Goal: Task Accomplishment & Management: Use online tool/utility

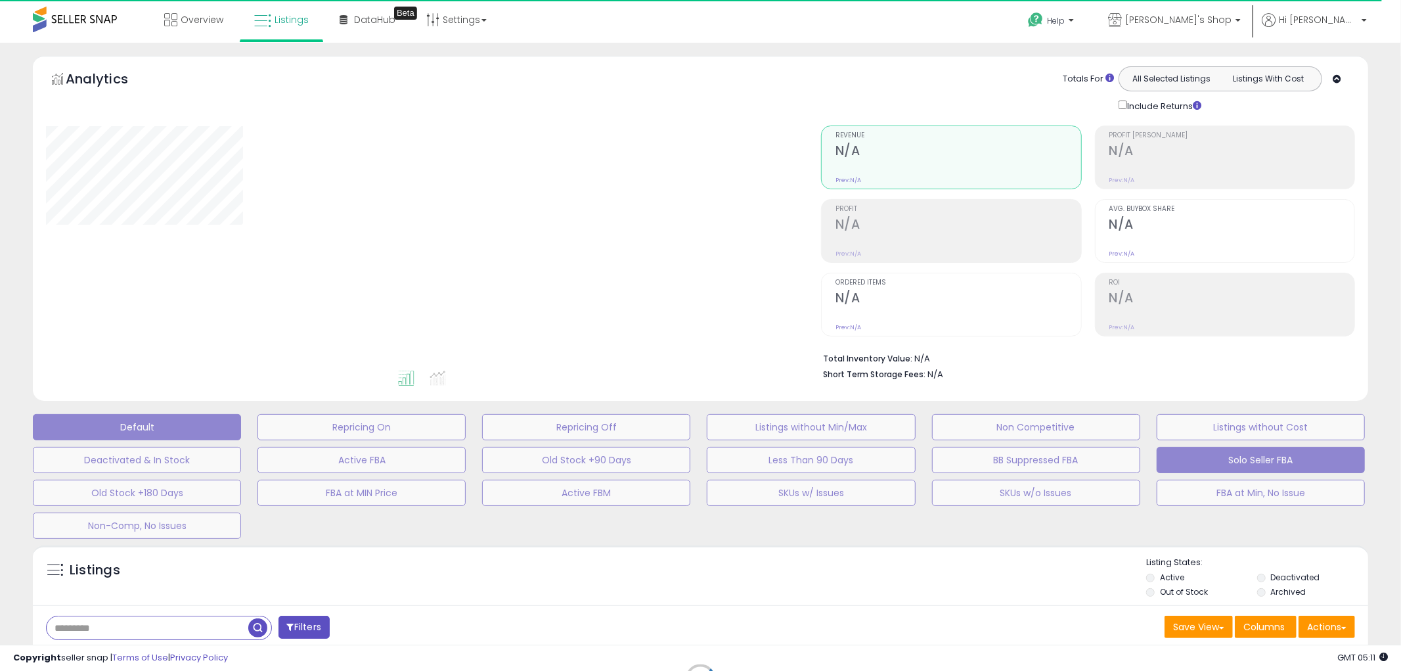
click at [173, 424] on button "Default" at bounding box center [137, 427] width 208 height 26
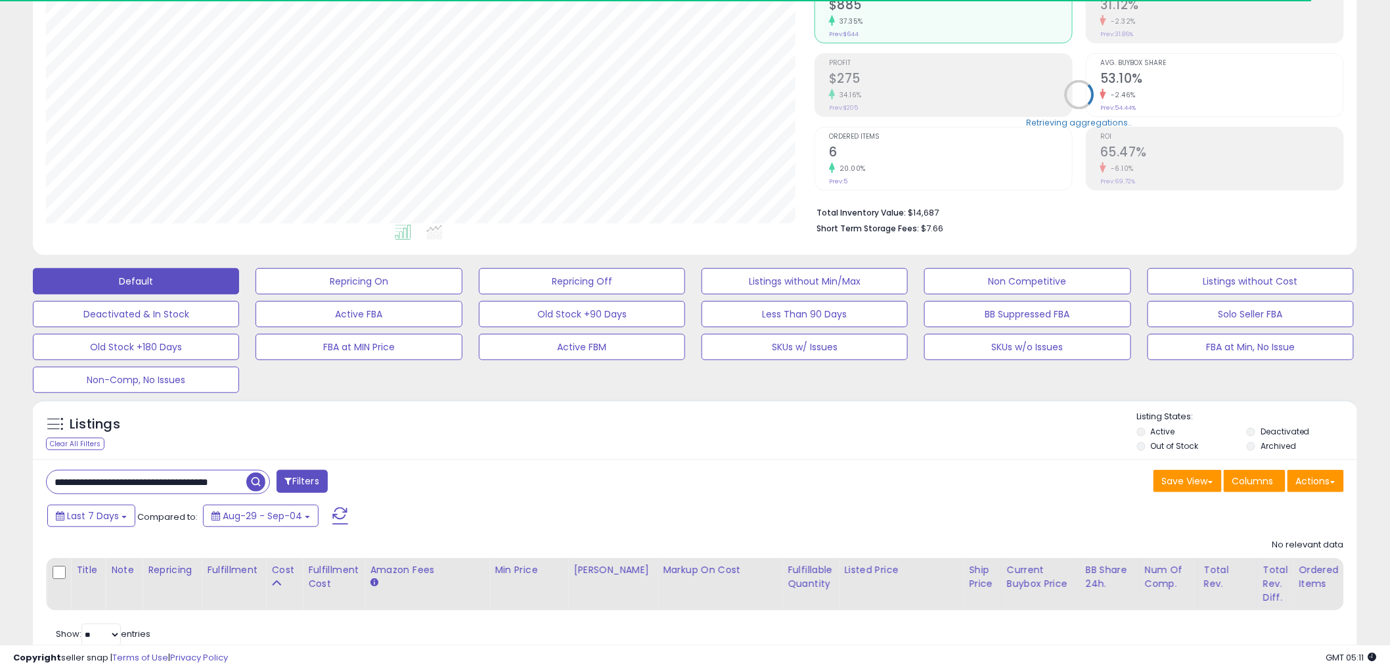
scroll to position [269, 768]
click at [194, 481] on input "**********" at bounding box center [147, 481] width 200 height 23
click at [194, 481] on input "**********" at bounding box center [210, 481] width 327 height 23
paste input "text"
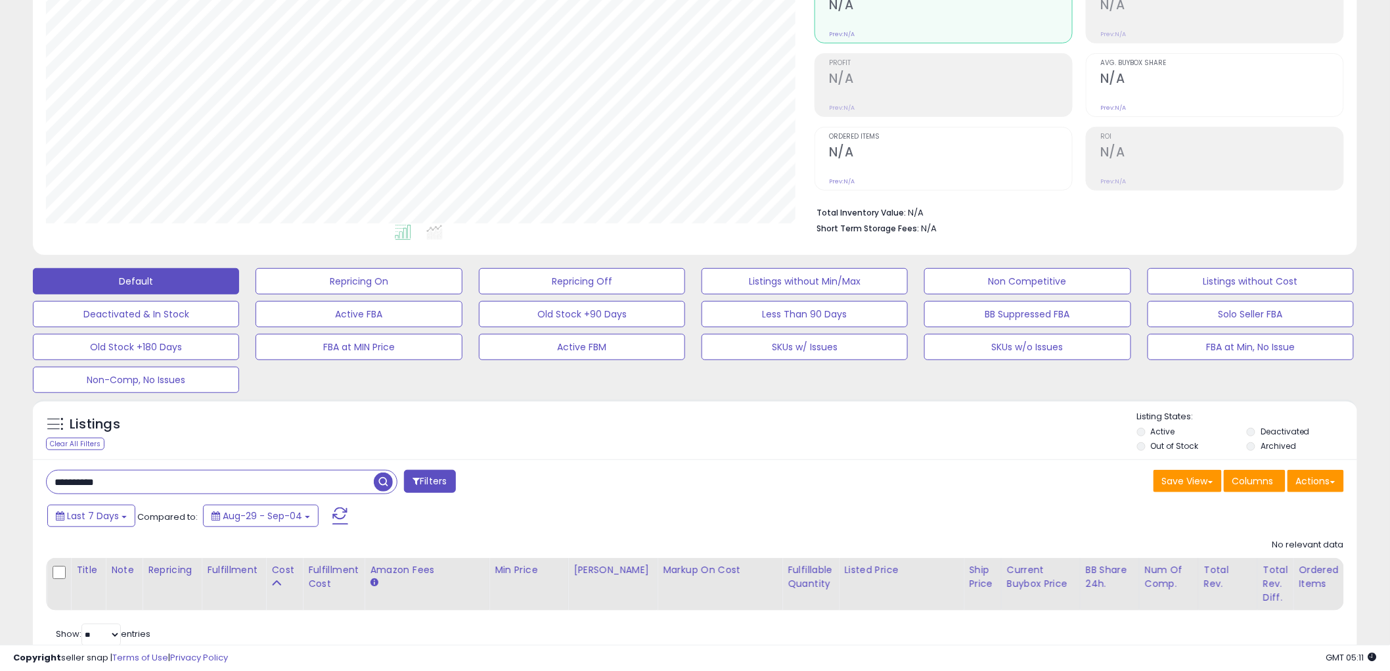
type input "**********"
click at [381, 487] on span "button" at bounding box center [383, 481] width 19 height 19
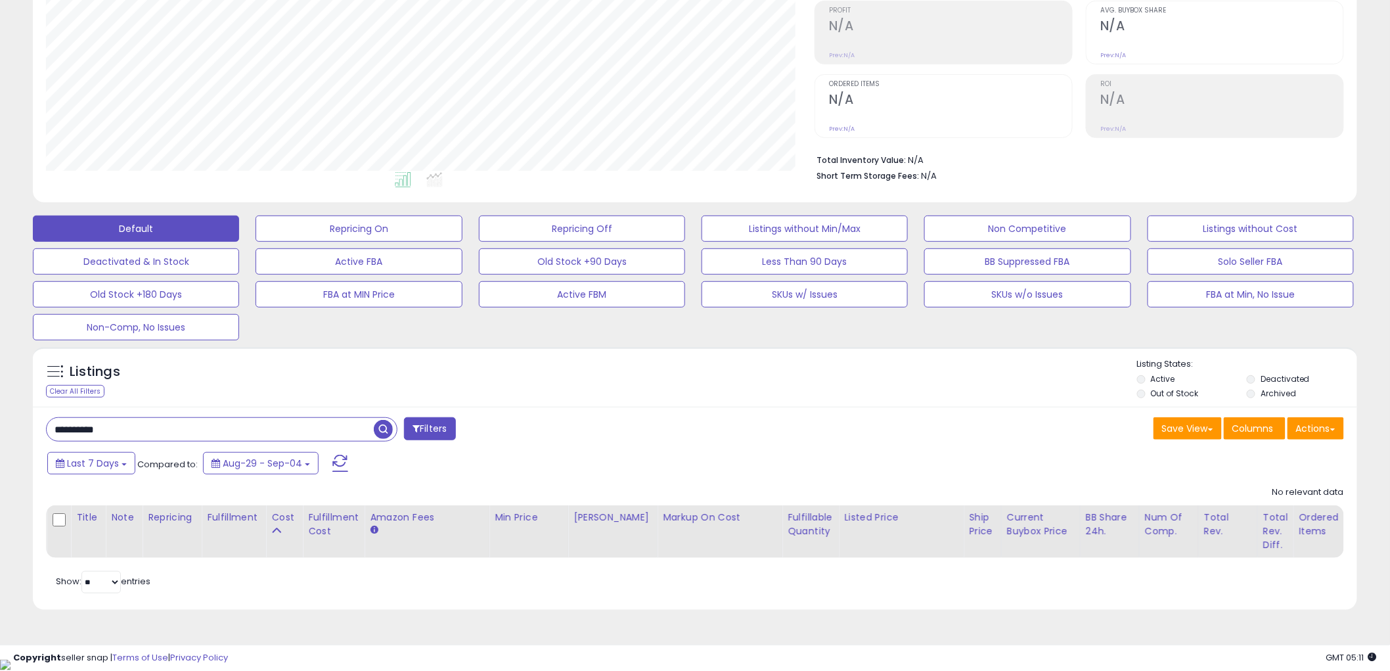
click at [1143, 399] on li "Out of Stock" at bounding box center [1191, 395] width 108 height 14
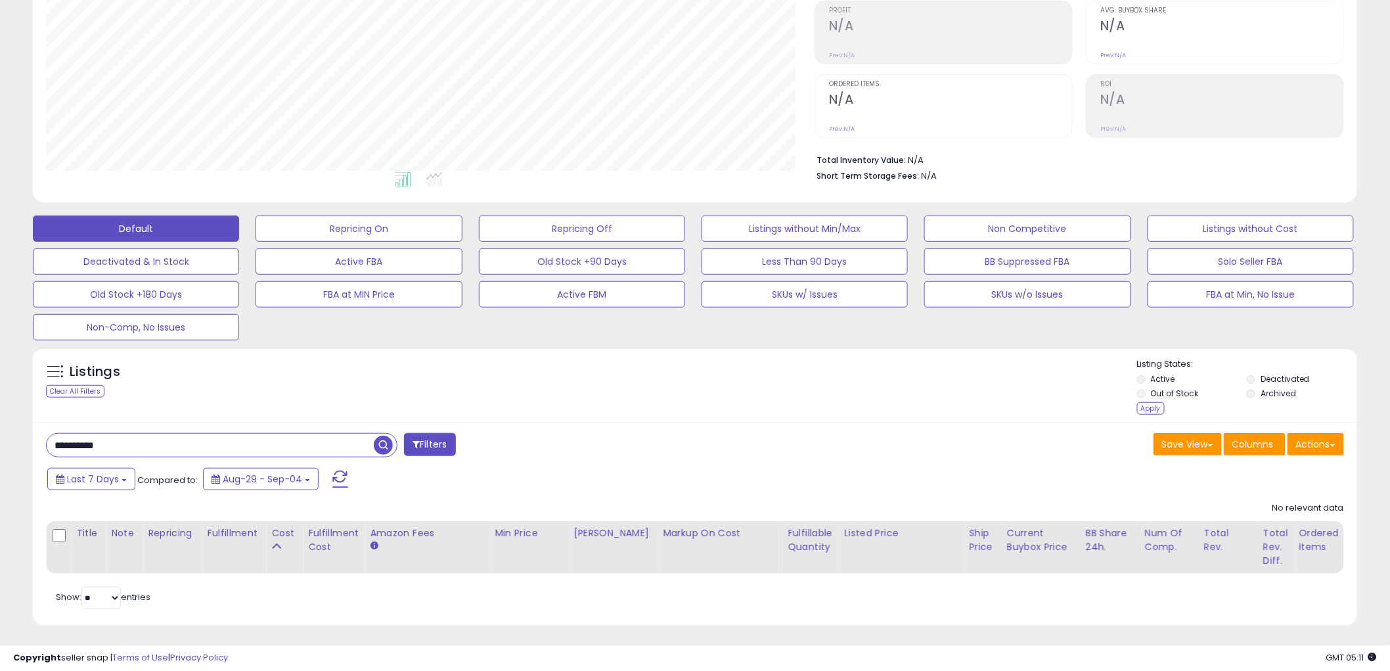
click at [1135, 393] on div "Listings Clear All Filters Listing States:" at bounding box center [695, 388] width 1324 height 60
click at [1146, 412] on div "Apply" at bounding box center [1151, 408] width 28 height 12
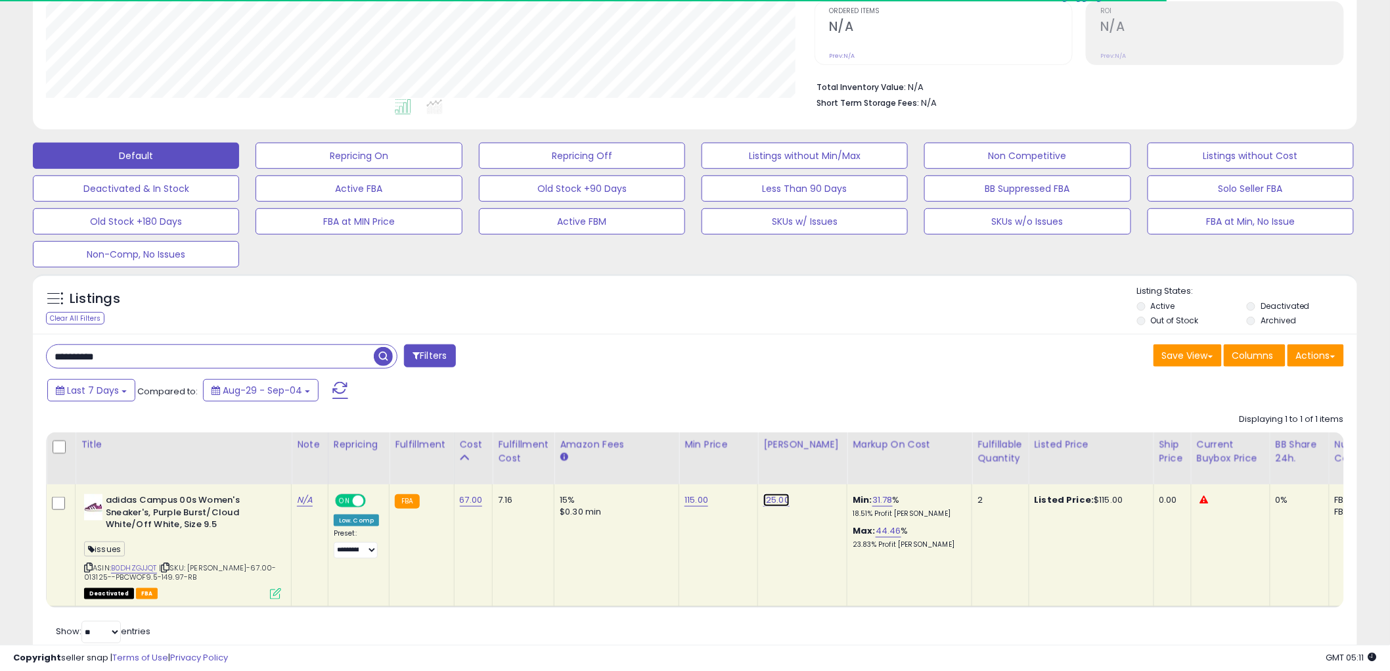
click at [769, 501] on link "125.00" at bounding box center [776, 499] width 26 height 13
drag, startPoint x: 765, startPoint y: 474, endPoint x: 629, endPoint y: 473, distance: 135.3
click at [629, 473] on table "Title Note" at bounding box center [1064, 519] width 2037 height 175
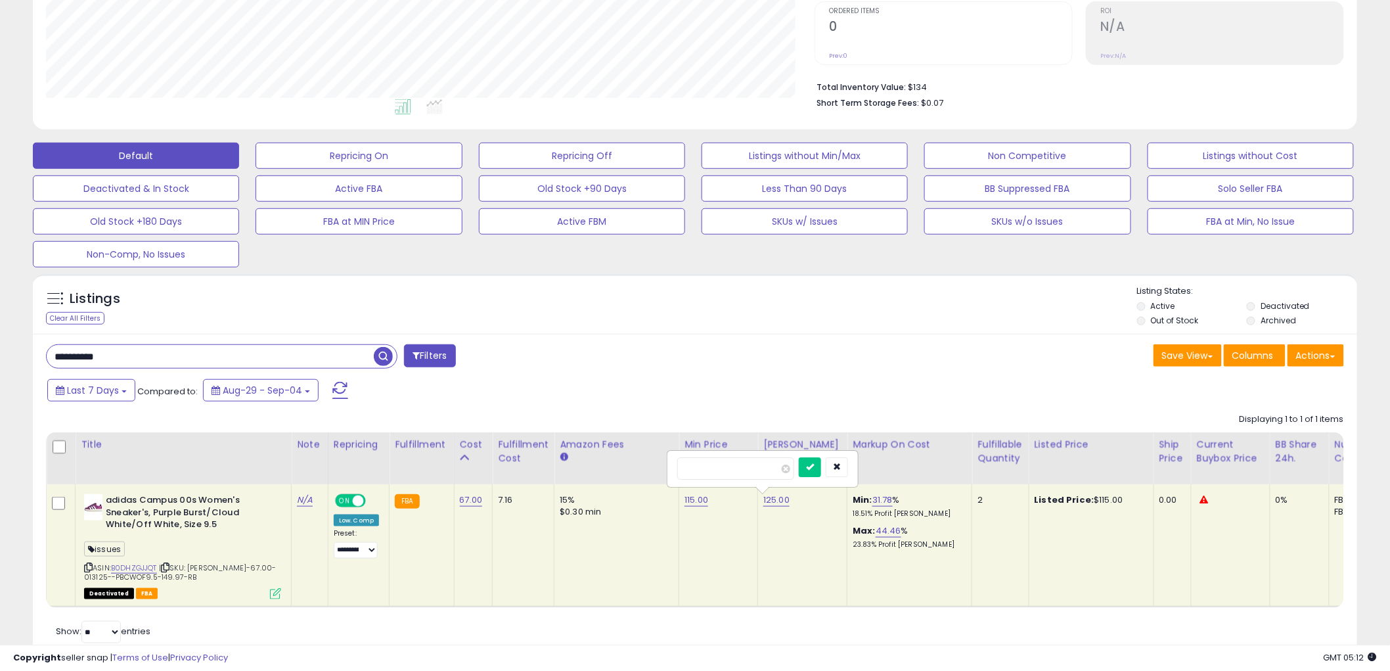
type input "***"
click button "submit" at bounding box center [810, 467] width 22 height 20
click at [629, 388] on div "Last 7 Days Compared to: Aug-29 - Sep-04" at bounding box center [530, 392] width 973 height 30
click at [690, 499] on link "115.00" at bounding box center [696, 499] width 24 height 13
click at [761, 466] on icon "button" at bounding box center [757, 466] width 8 height 8
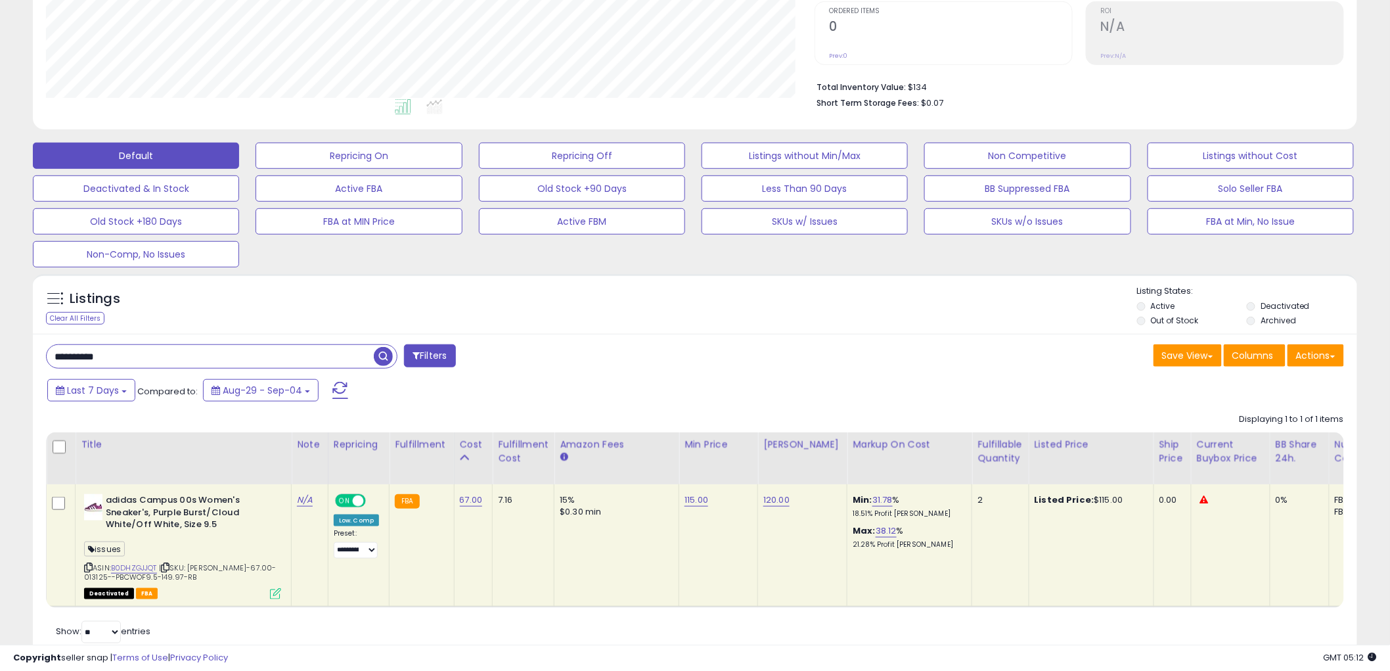
click at [740, 386] on div "Last 7 Days Compared to: Aug-29 - Sep-04" at bounding box center [530, 392] width 973 height 30
click at [845, 153] on button "Listings without Min/Max" at bounding box center [804, 156] width 206 height 26
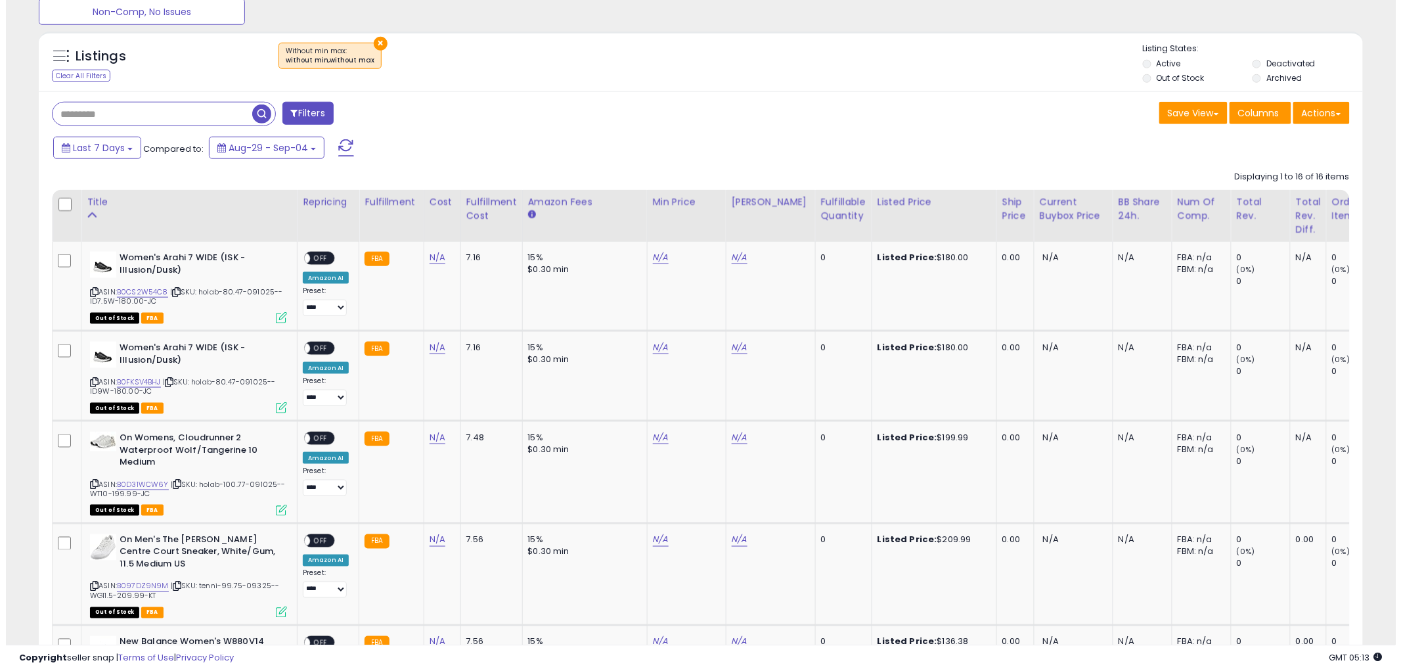
scroll to position [271, 0]
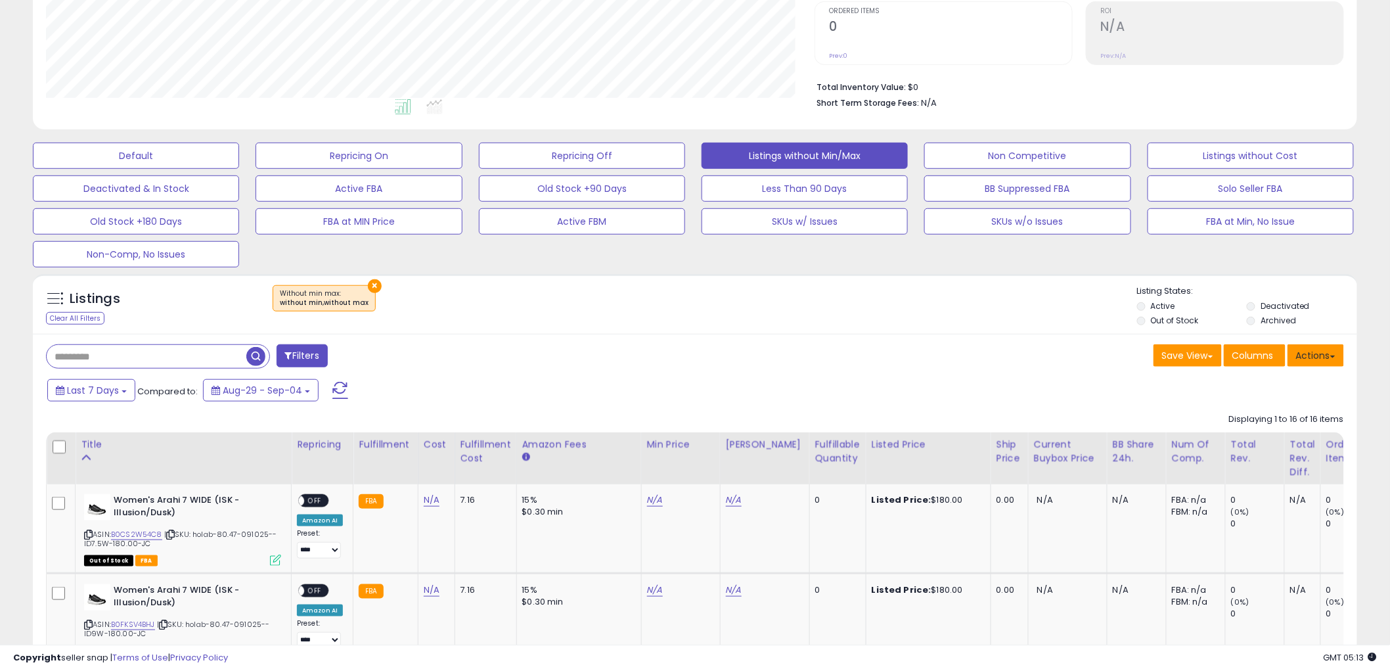
click at [1325, 357] on button "Actions" at bounding box center [1315, 355] width 56 height 22
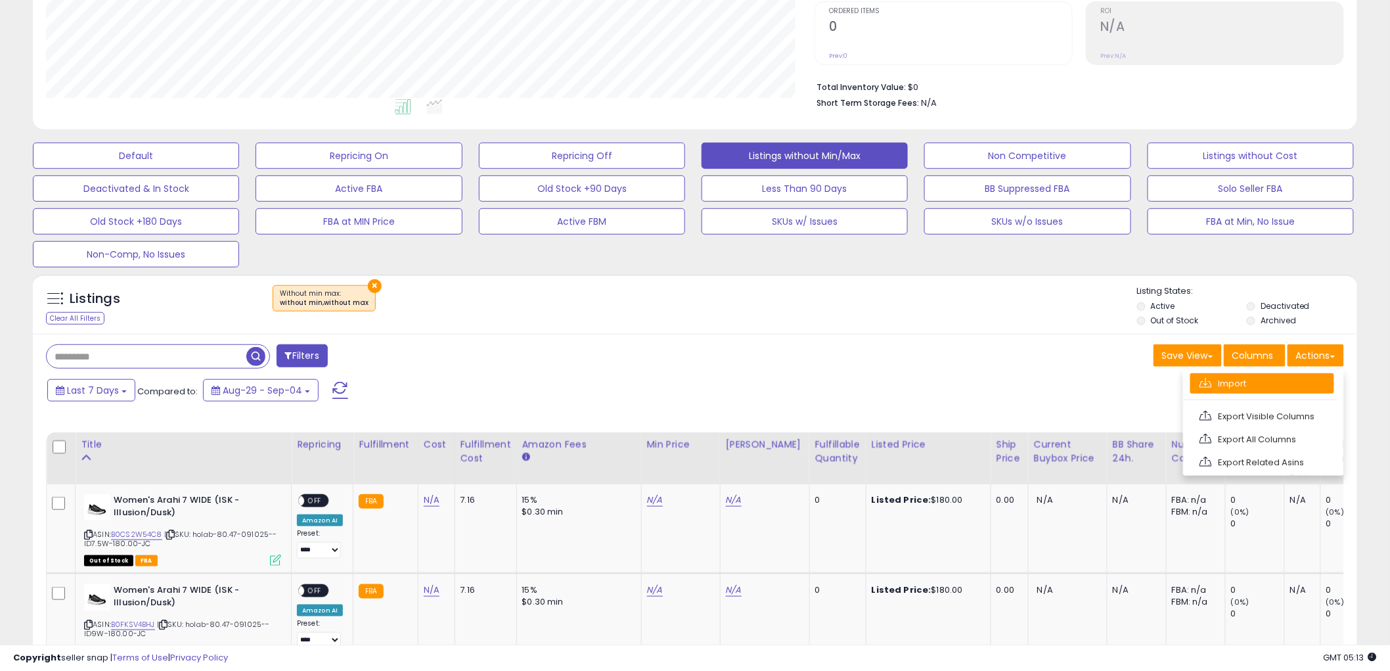
click at [1277, 384] on link "Import" at bounding box center [1262, 383] width 144 height 20
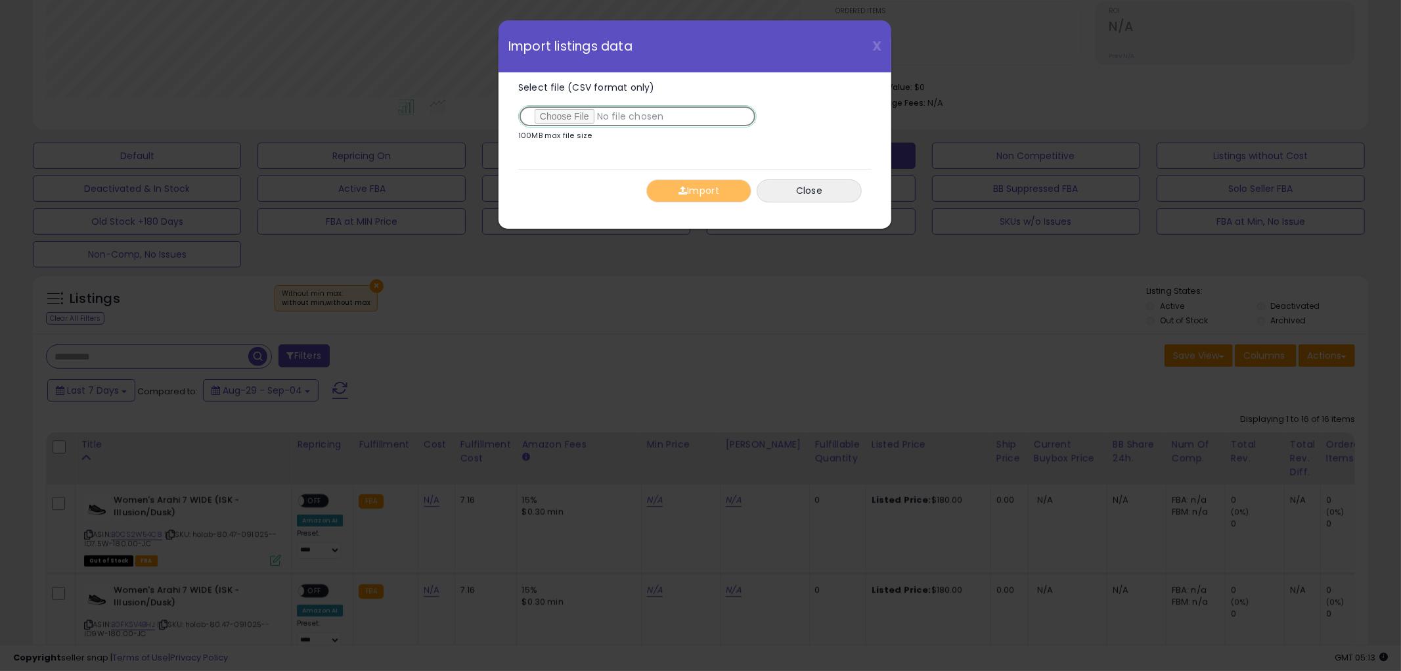
click at [573, 114] on input "Select file (CSV format only)" at bounding box center [637, 116] width 238 height 22
type input "**********"
click at [684, 200] on button "Import" at bounding box center [698, 190] width 105 height 23
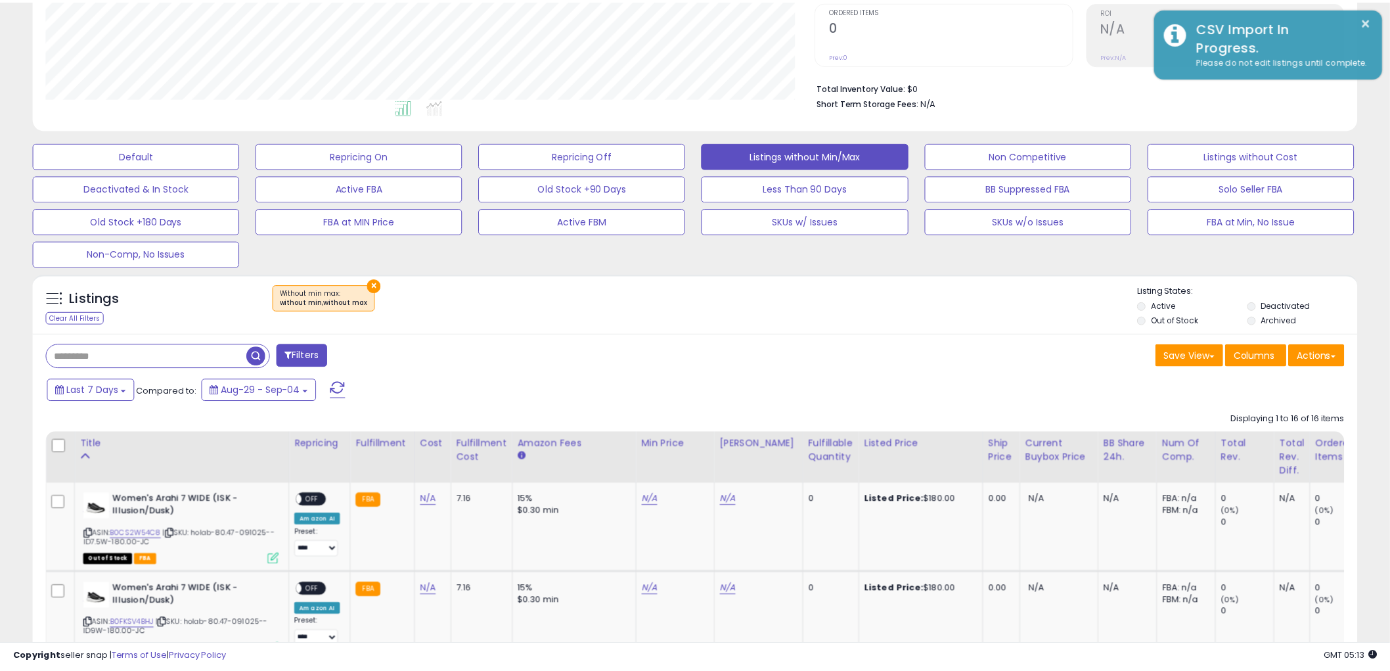
scroll to position [656520, 656019]
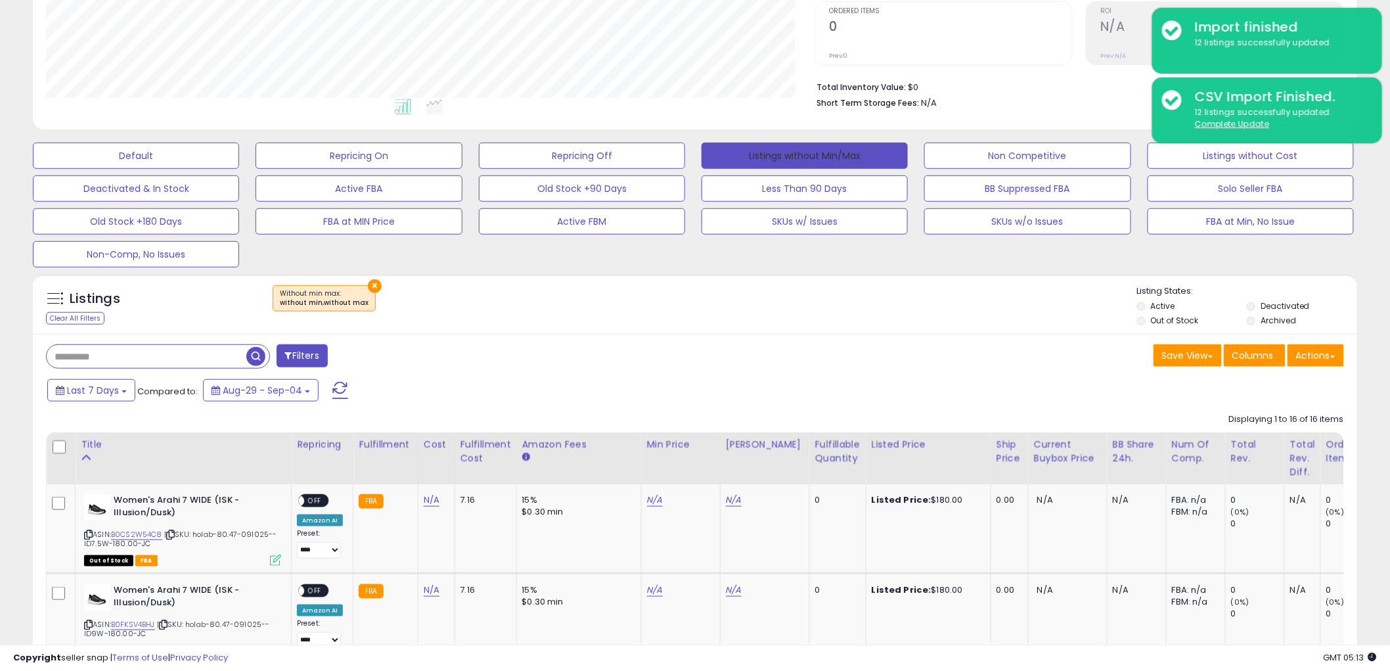
click at [796, 154] on button "Listings without Min/Max" at bounding box center [804, 156] width 206 height 26
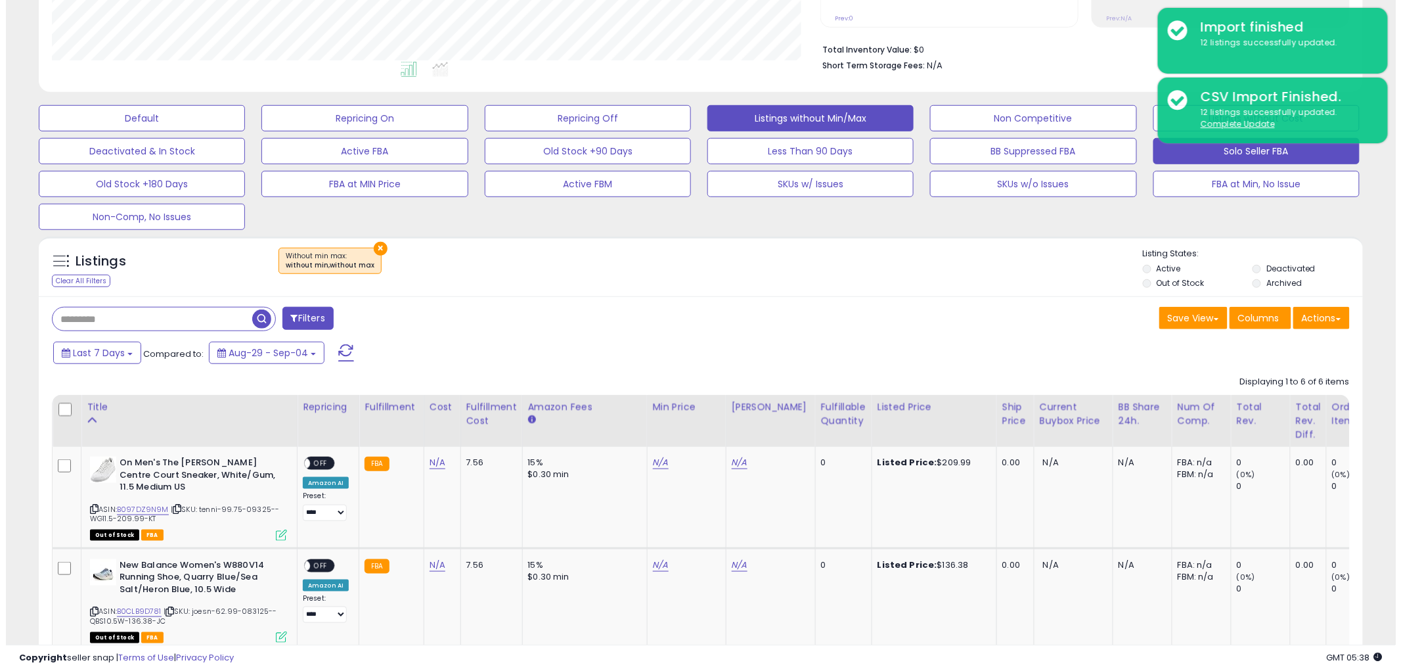
scroll to position [127, 0]
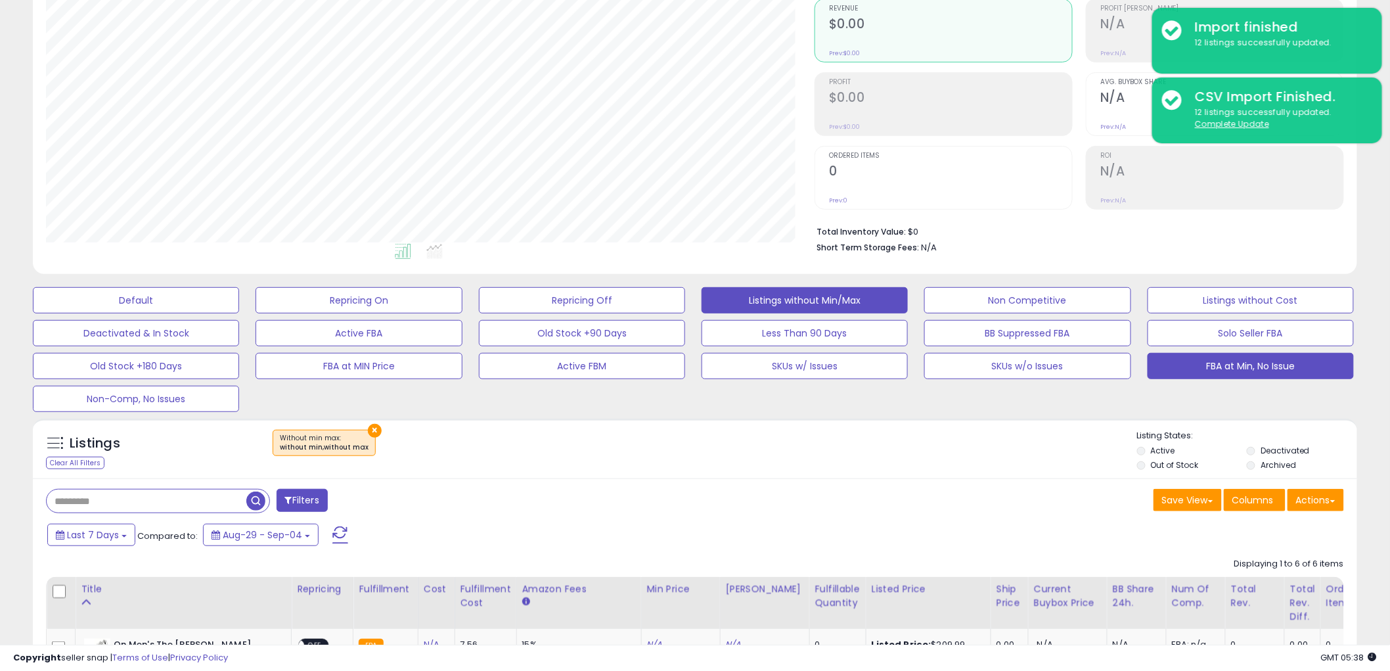
click at [1239, 368] on button "FBA at Min, No Issue" at bounding box center [1250, 366] width 206 height 26
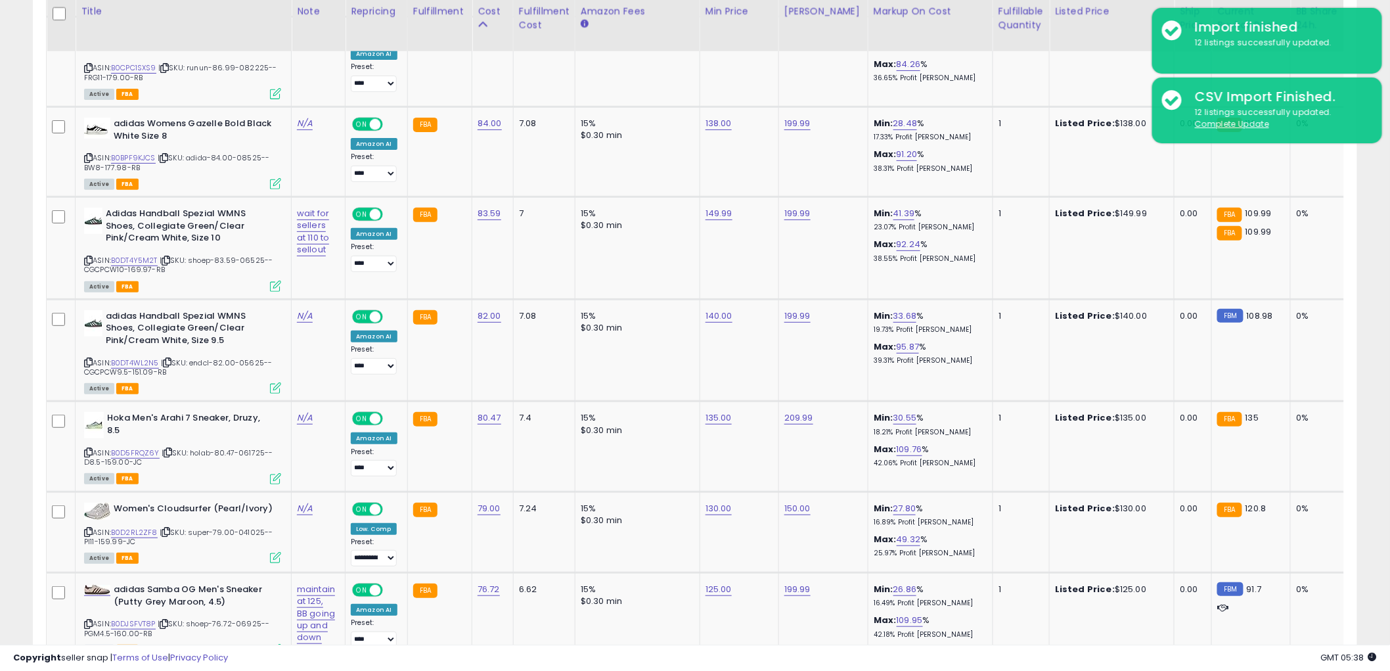
scroll to position [2535, 0]
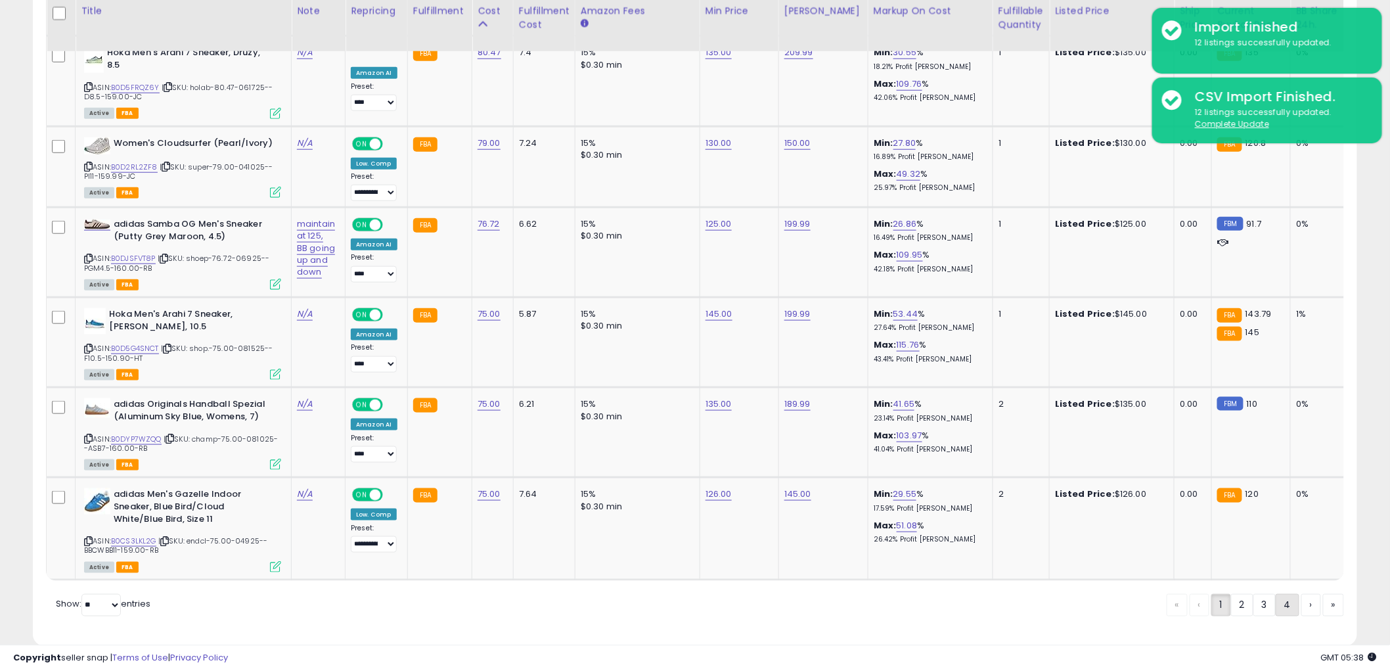
click at [1283, 594] on link "4" at bounding box center [1287, 605] width 24 height 22
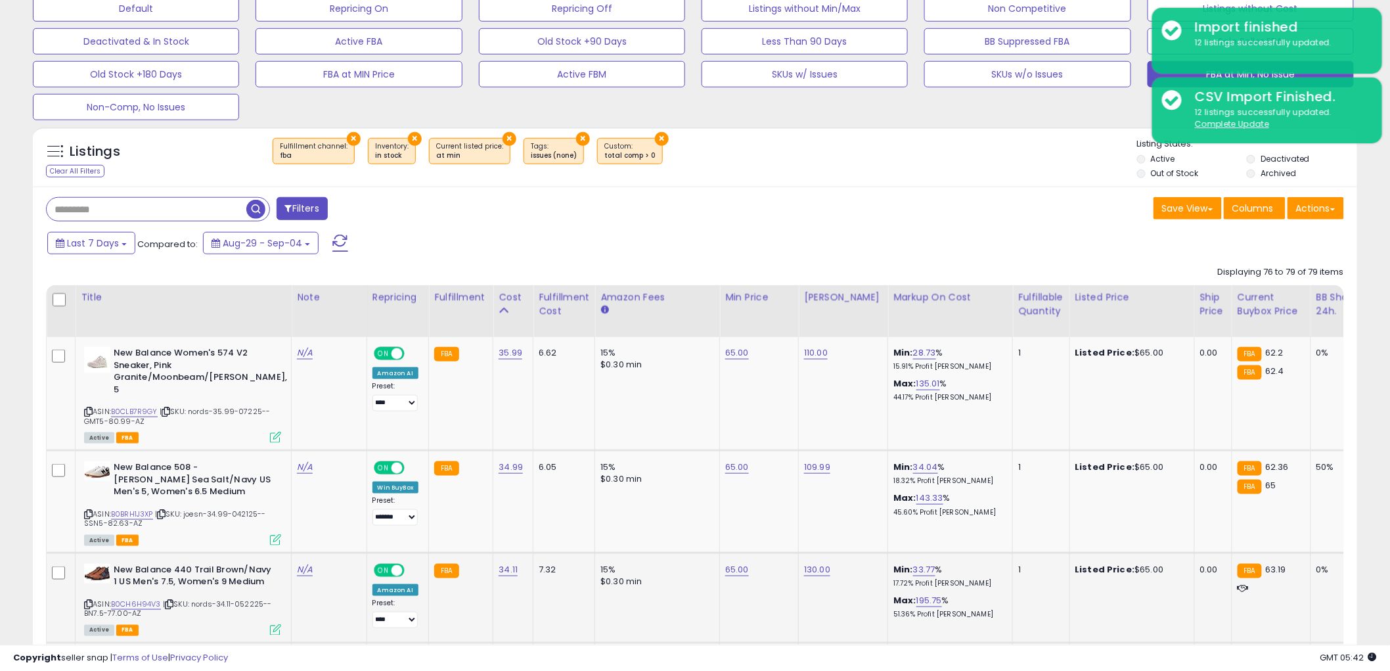
scroll to position [594, 0]
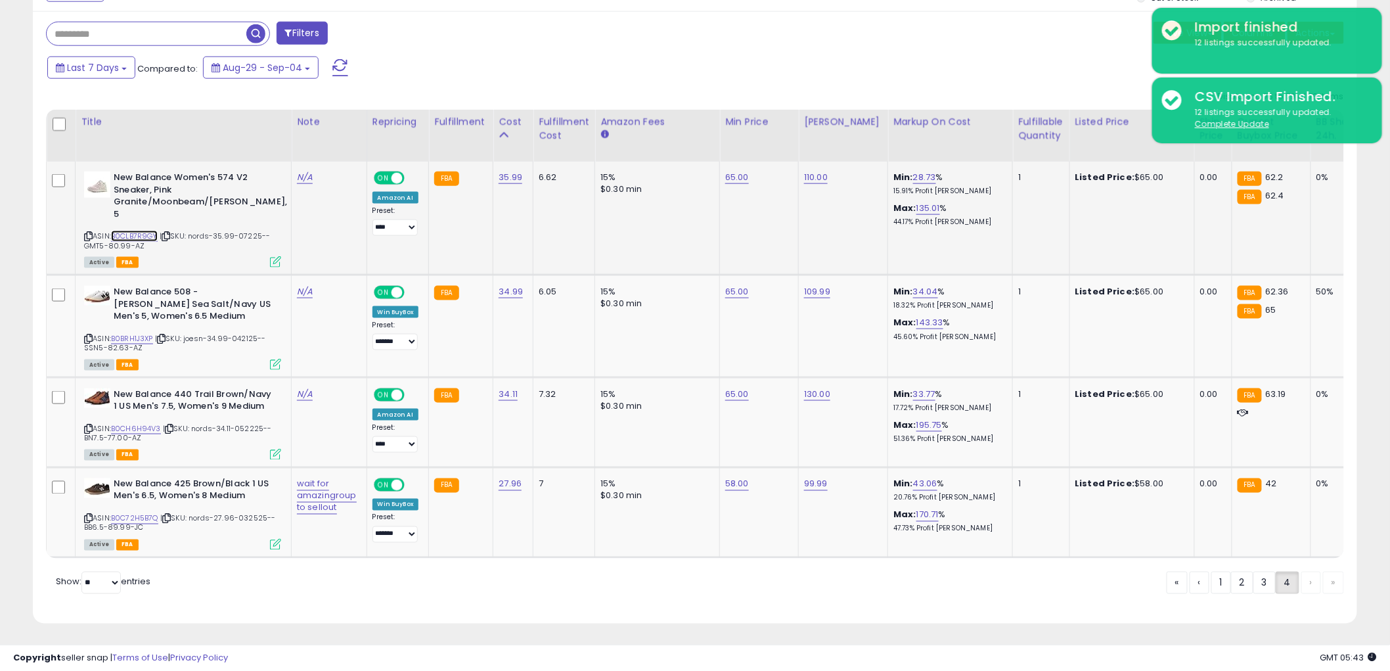
drag, startPoint x: 146, startPoint y: 221, endPoint x: 133, endPoint y: 222, distance: 13.2
click at [299, 388] on link "N/A" at bounding box center [305, 394] width 16 height 13
type input "**********"
click button "submit" at bounding box center [362, 348] width 22 height 20
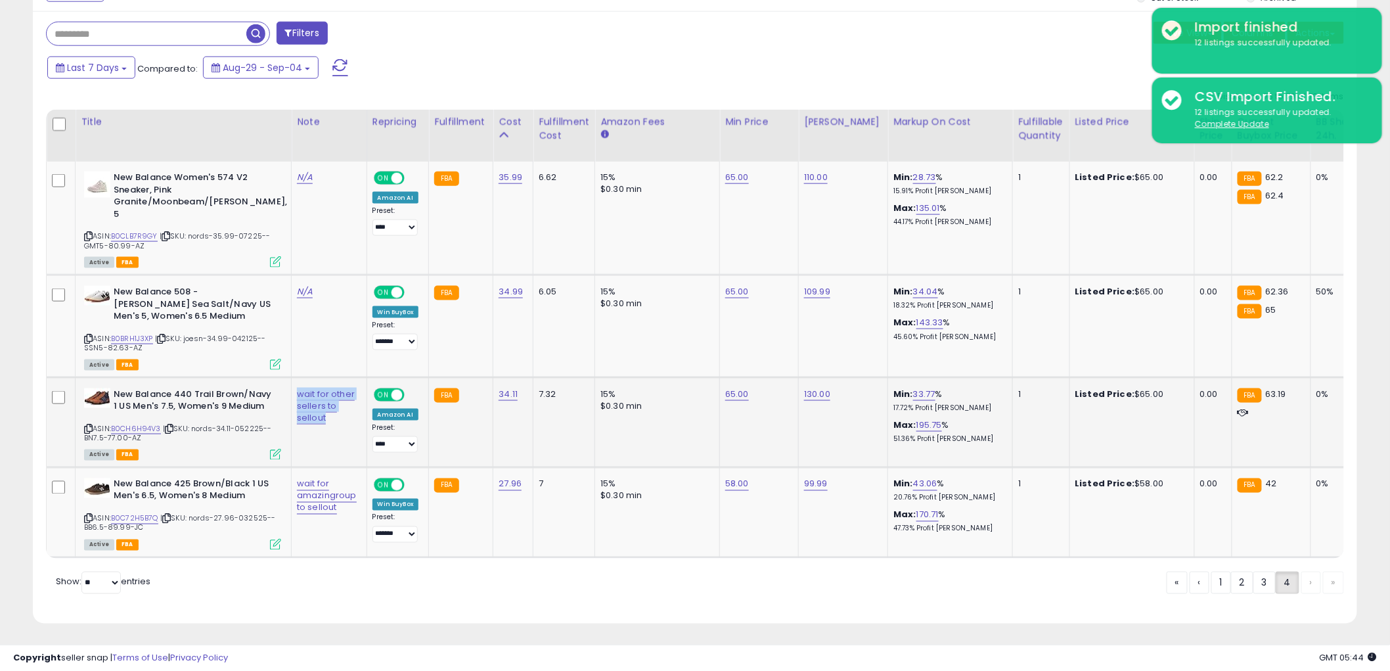
drag, startPoint x: 325, startPoint y: 409, endPoint x: 296, endPoint y: 379, distance: 42.3
click at [296, 380] on td "wait for other sellers to sellout" at bounding box center [330, 422] width 76 height 90
copy link "wait for other sellers to sellout"
click at [304, 182] on link "N/A" at bounding box center [305, 177] width 16 height 13
type input "**********"
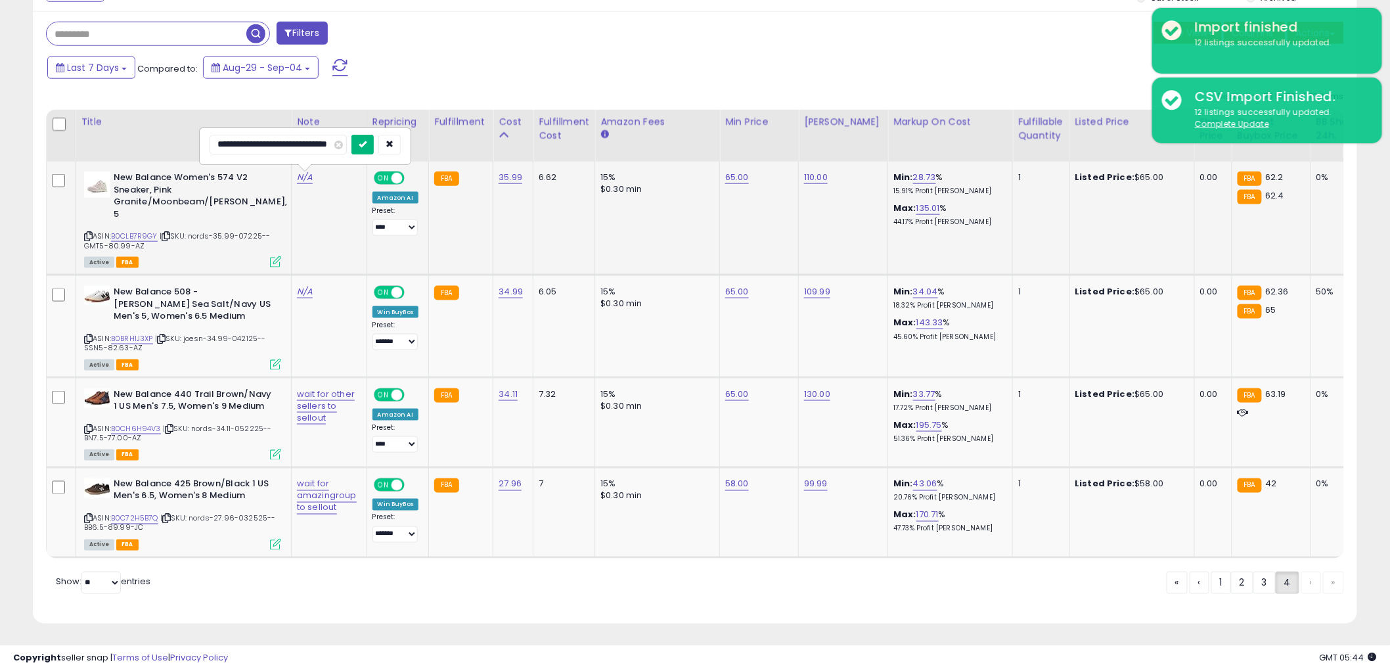
scroll to position [0, 0]
click at [357, 144] on button "submit" at bounding box center [362, 145] width 22 height 20
click at [1266, 579] on link "3" at bounding box center [1264, 582] width 22 height 22
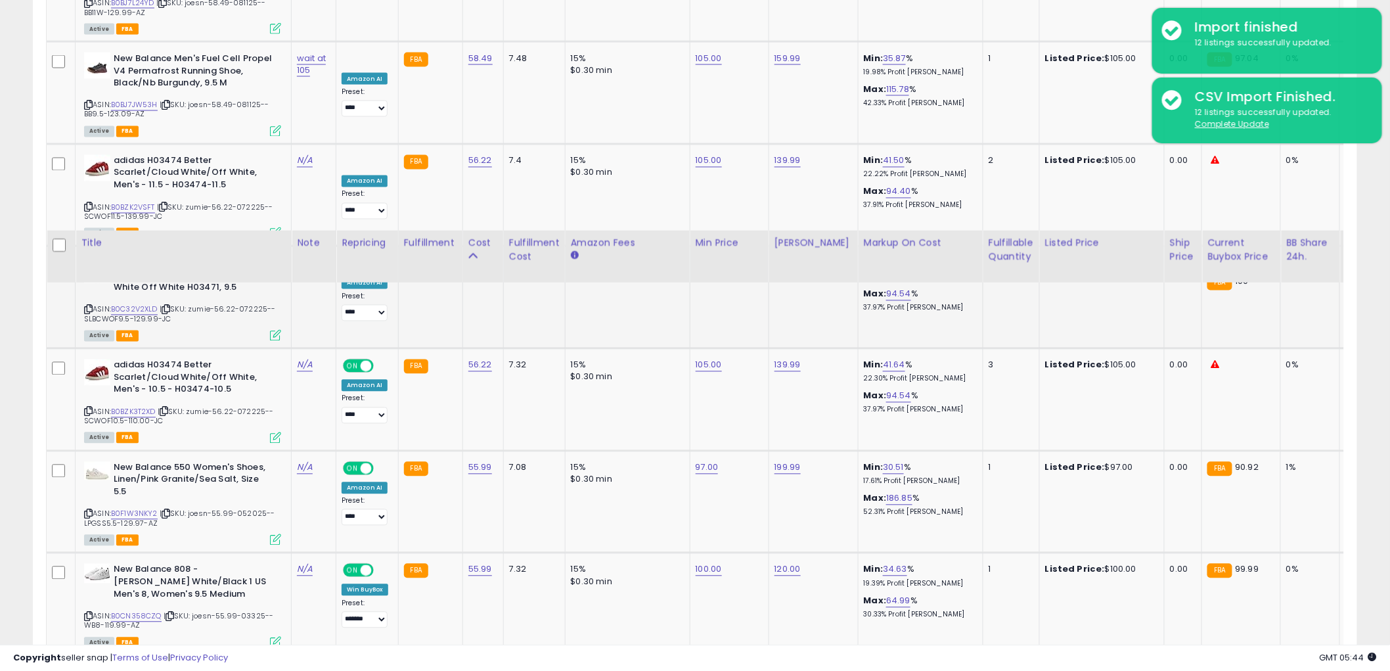
scroll to position [732, 0]
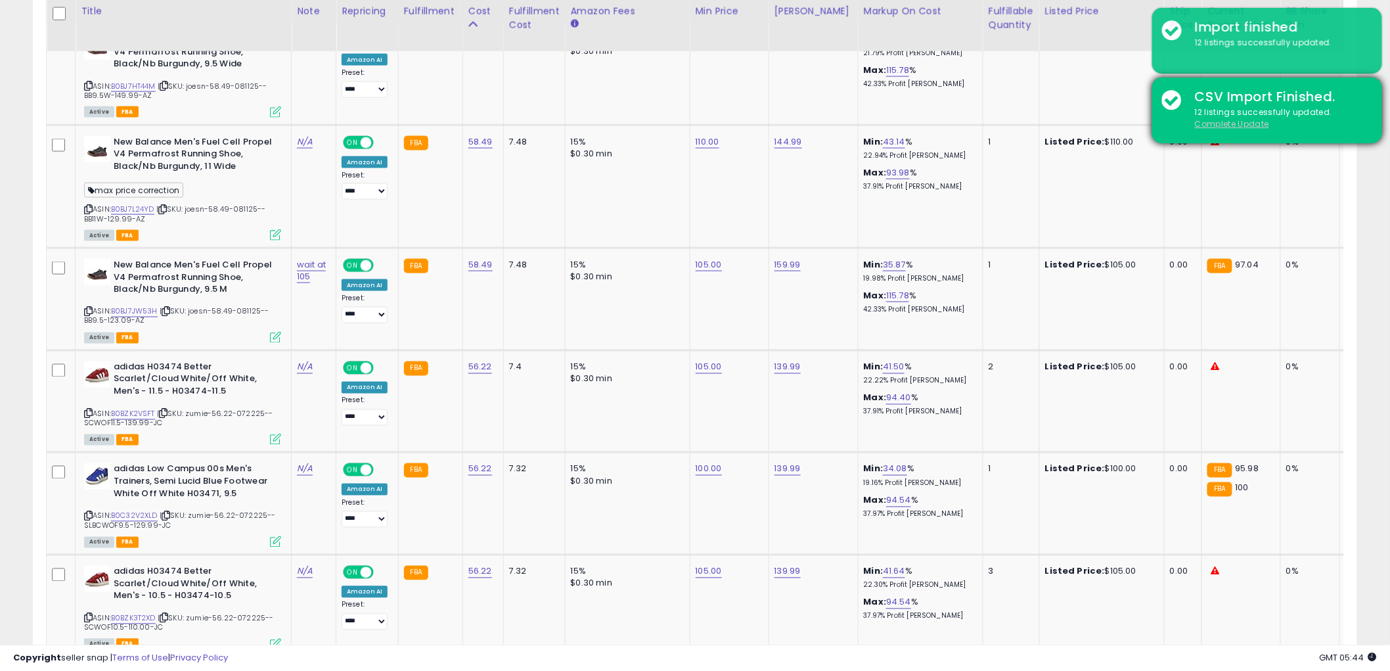
click at [1214, 121] on u "Complete Update" at bounding box center [1232, 123] width 74 height 11
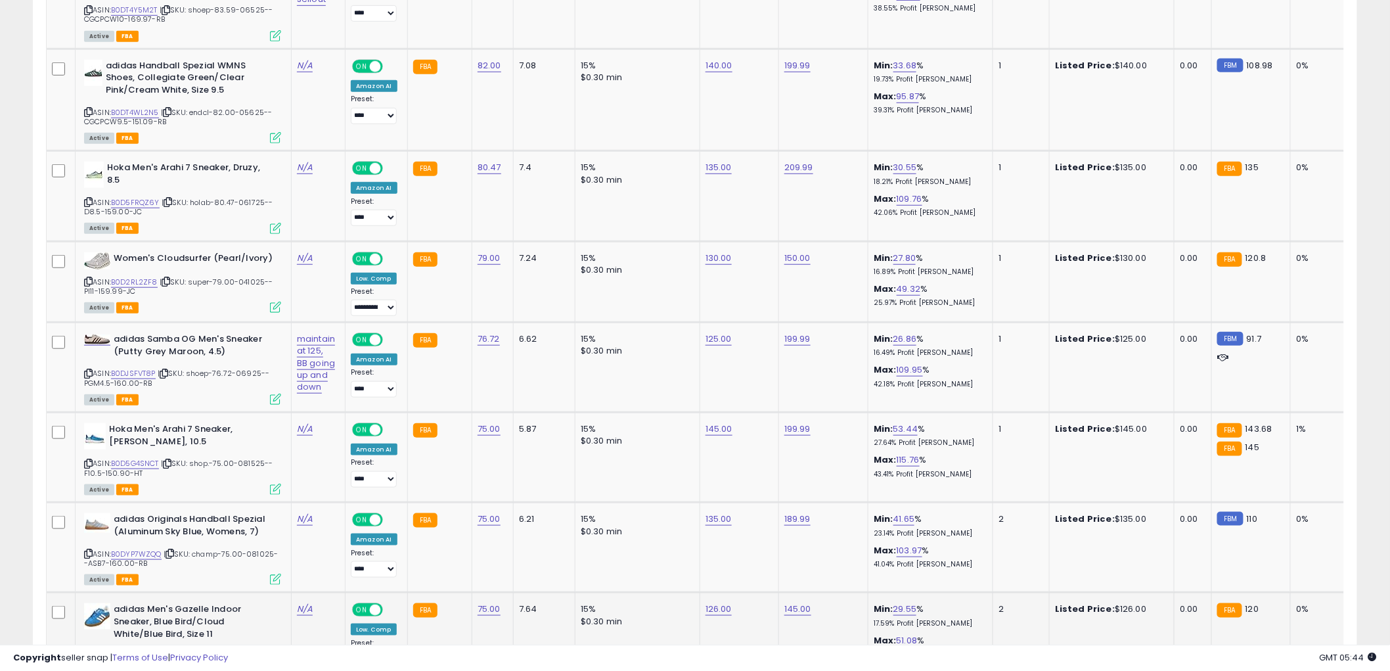
scroll to position [2535, 0]
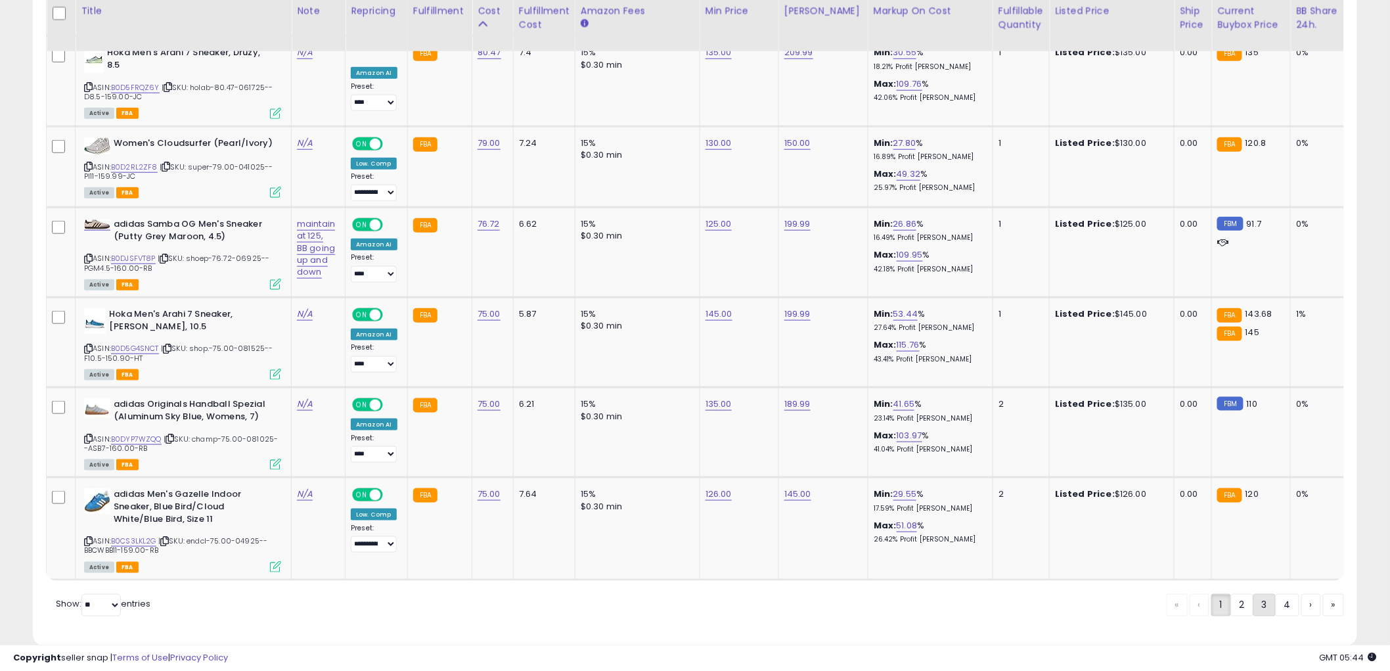
click at [1266, 594] on link "3" at bounding box center [1264, 605] width 22 height 22
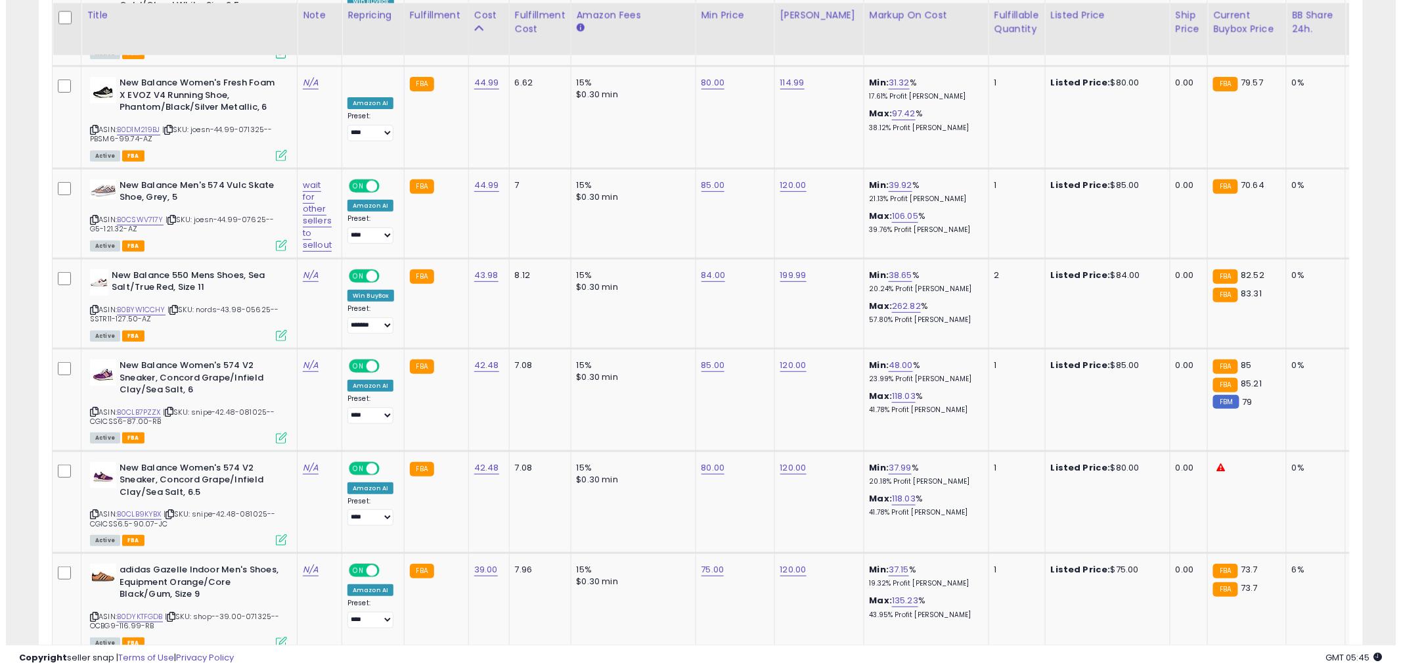
scroll to position [2222, 0]
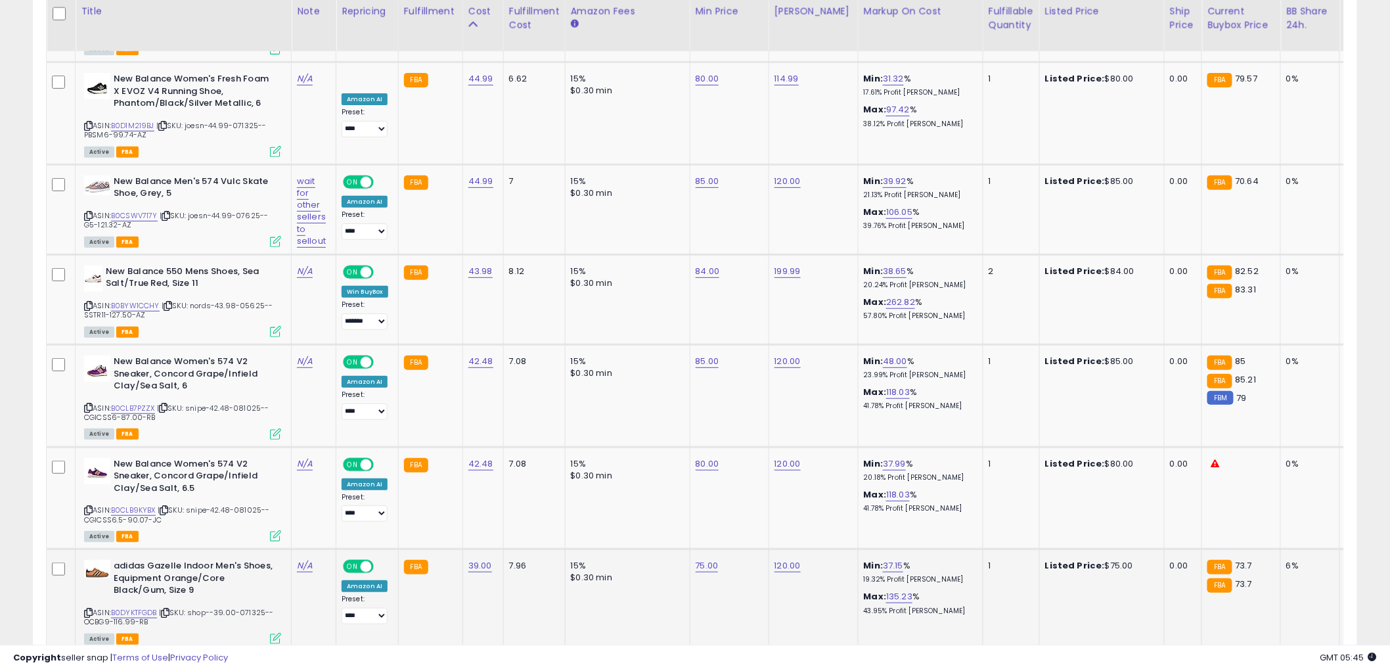
click at [89, 609] on icon at bounding box center [88, 612] width 9 height 7
click at [278, 632] on icon at bounding box center [275, 637] width 11 height 11
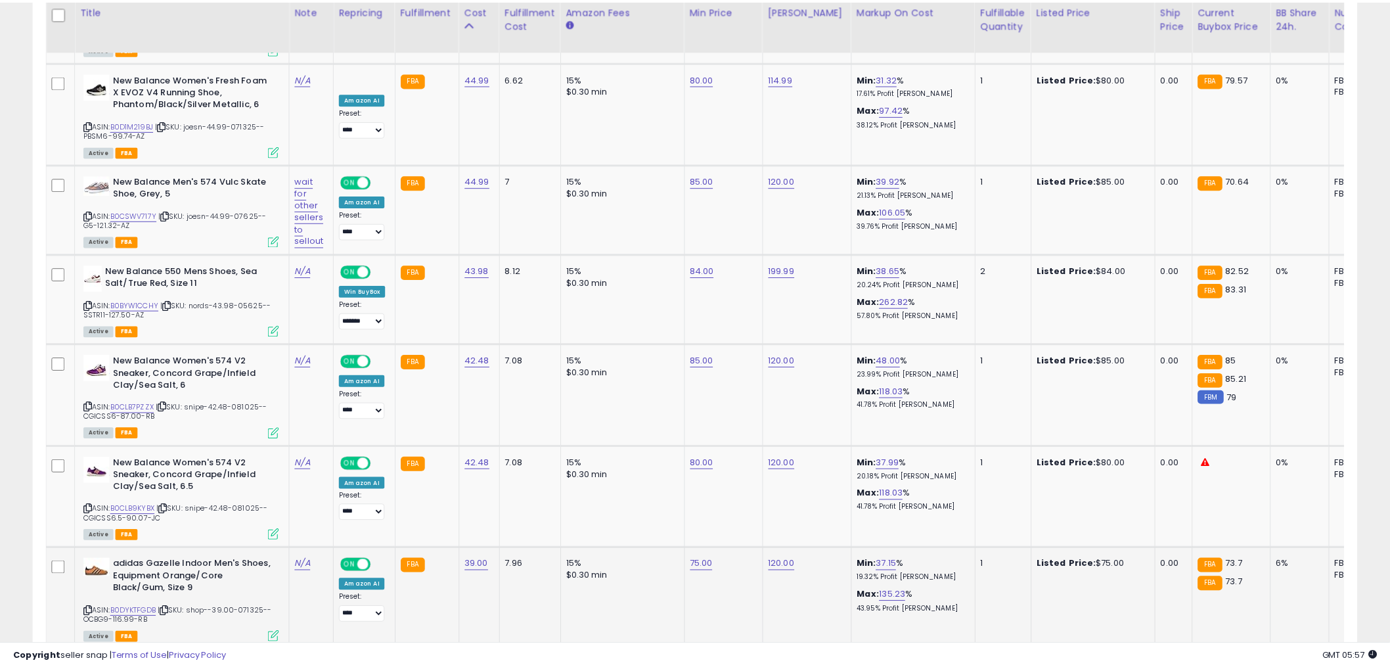
scroll to position [269, 776]
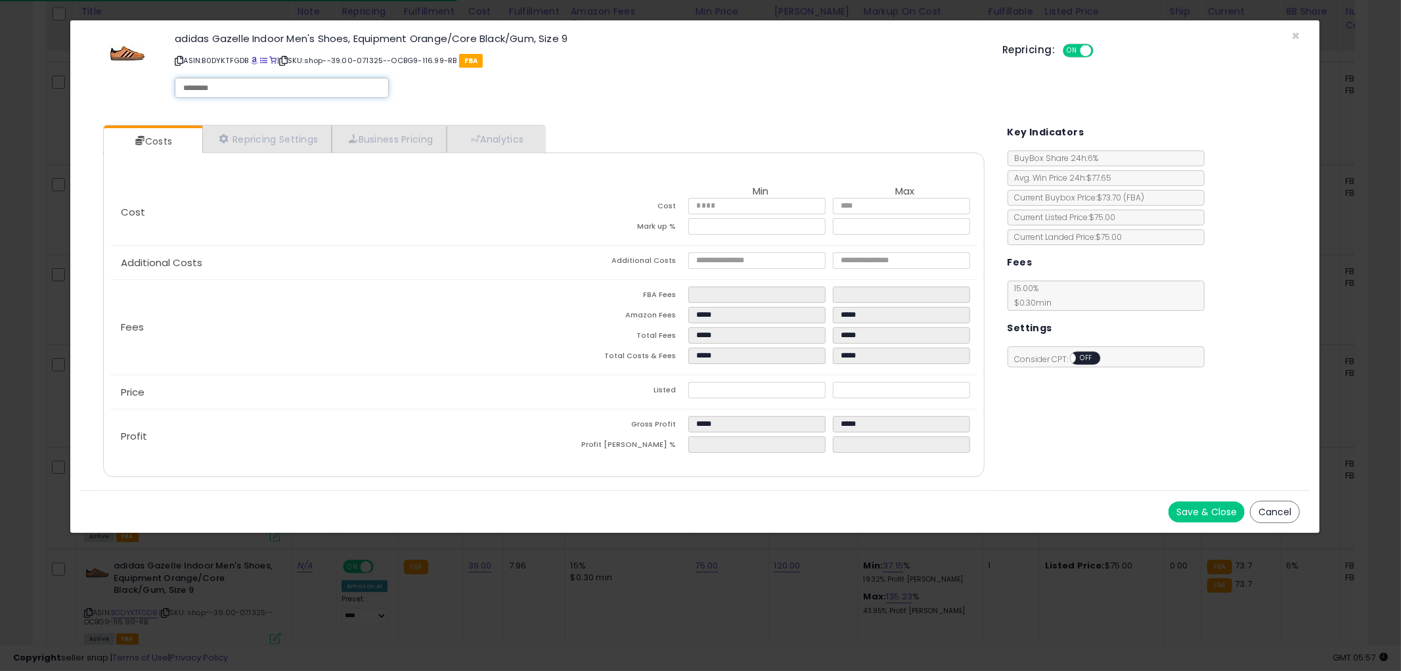
click at [238, 89] on input "text" at bounding box center [281, 88] width 197 height 12
type input "******"
click at [1204, 519] on button "Save & Close" at bounding box center [1206, 511] width 76 height 21
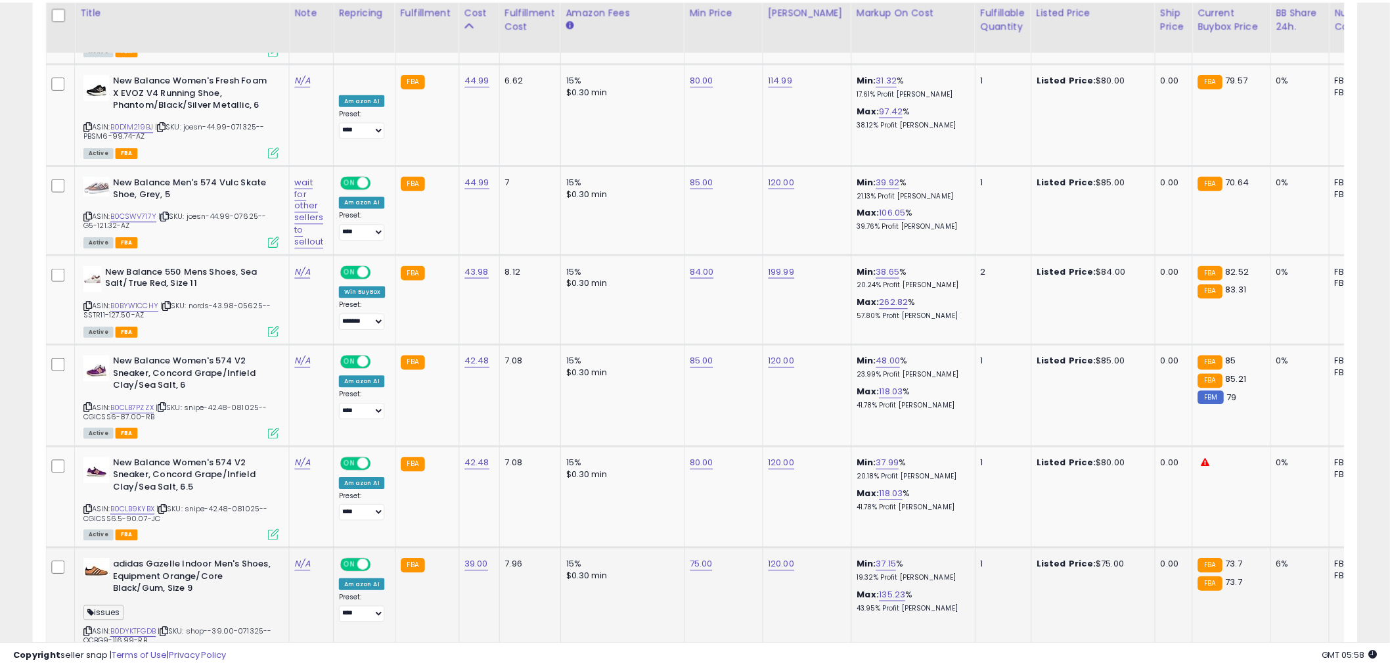
scroll to position [656520, 656019]
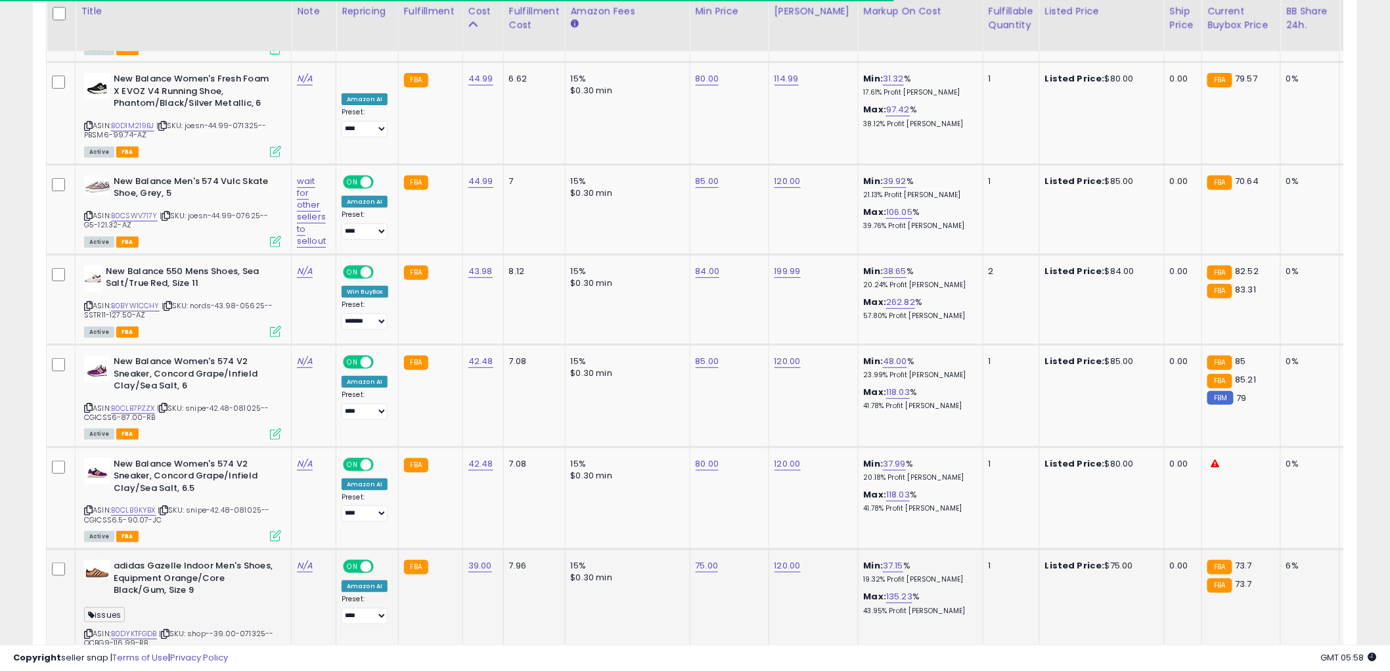
click at [169, 630] on icon at bounding box center [165, 633] width 9 height 7
click at [88, 630] on icon at bounding box center [88, 633] width 9 height 7
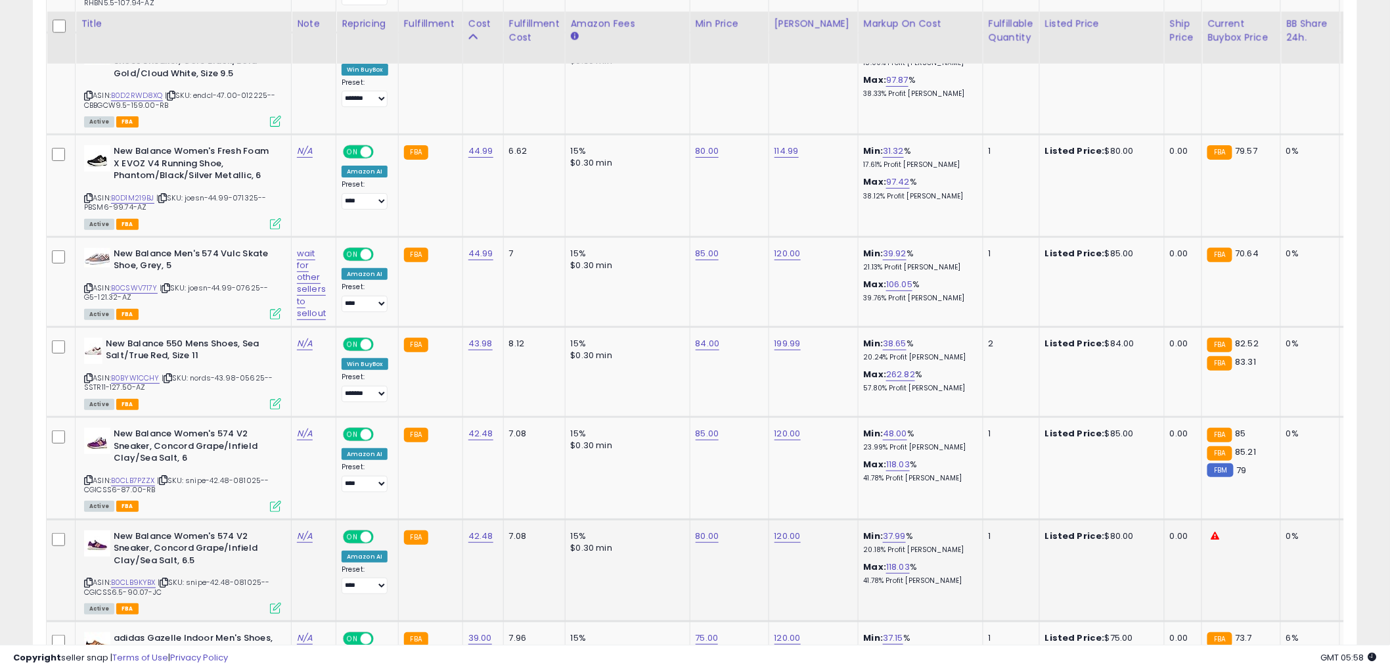
scroll to position [2149, 0]
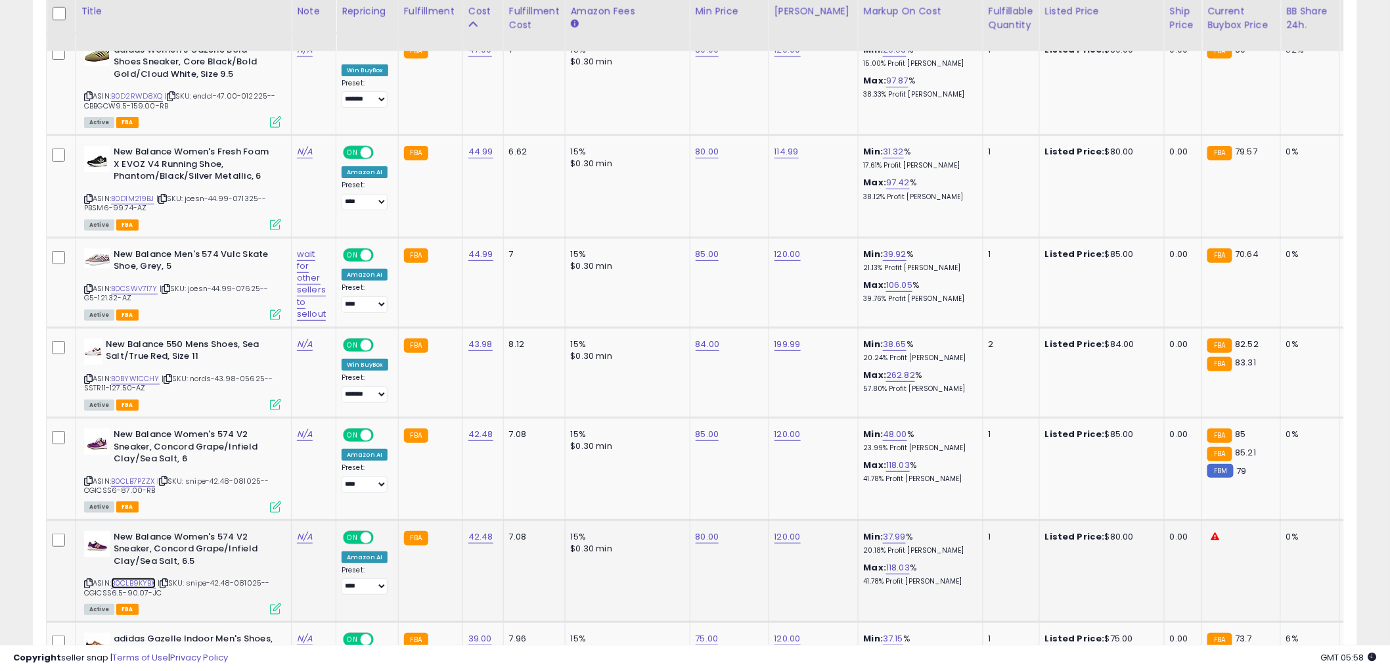
click at [150, 577] on link "B0CLB9KYBX" at bounding box center [133, 582] width 45 height 11
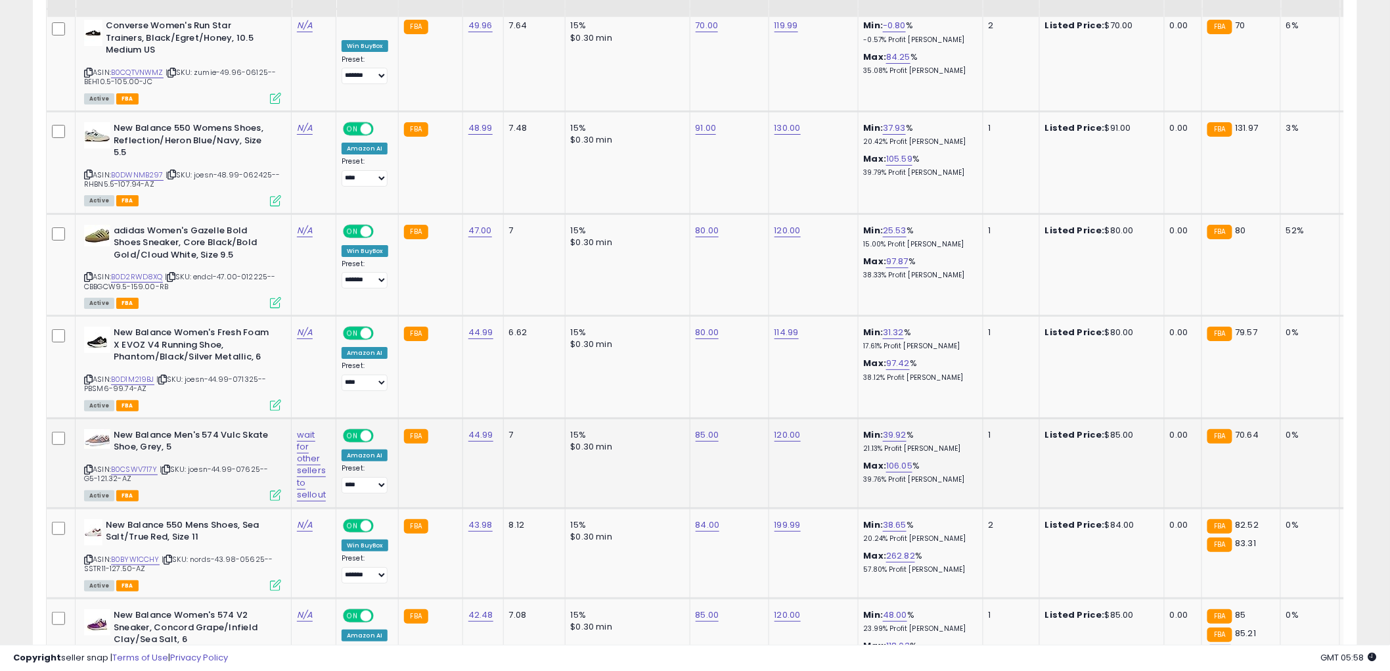
scroll to position [1930, 0]
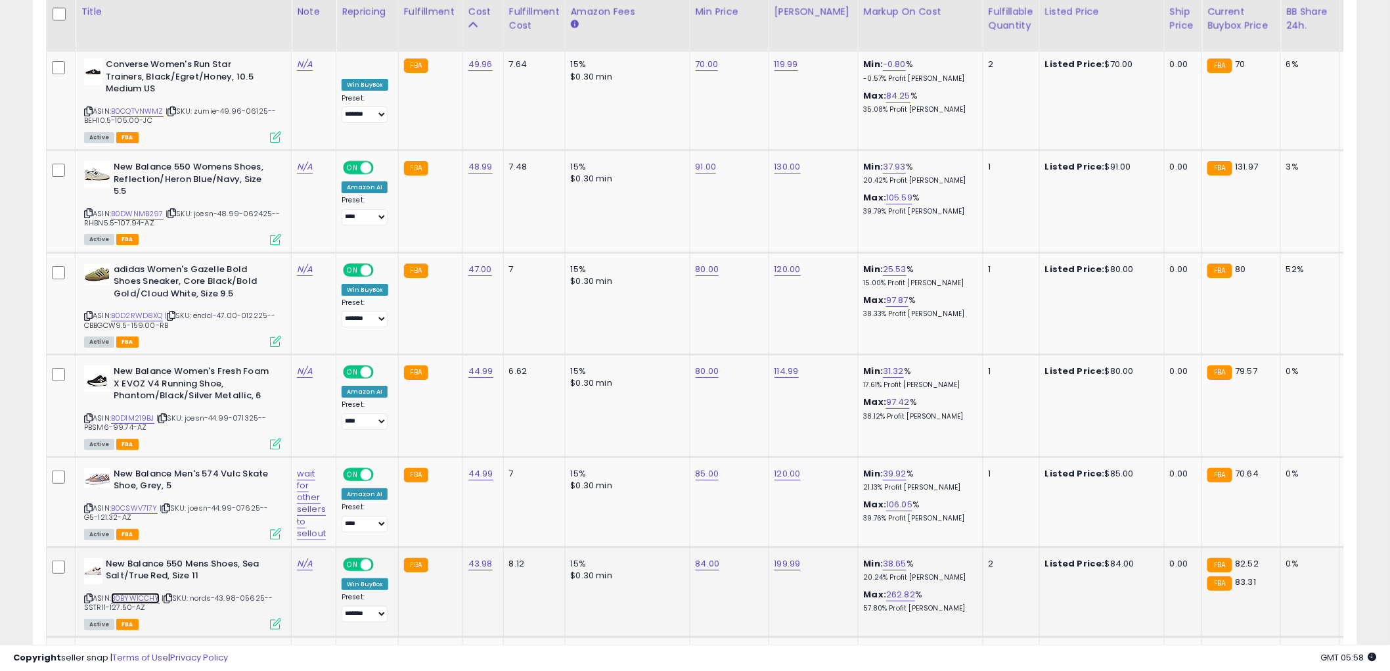
click at [142, 592] on link "B0BYW1CCHY" at bounding box center [135, 597] width 49 height 11
click at [700, 557] on link "84.00" at bounding box center [708, 563] width 24 height 13
drag, startPoint x: 663, startPoint y: 514, endPoint x: 374, endPoint y: 546, distance: 290.8
click at [375, 546] on tr "New Balance 550 Mens Shoes, Sea Salt/True Red, Size 11 ASIN: B0BYW1CCHY | SKU: …" at bounding box center [1070, 591] width 2047 height 90
type input "**"
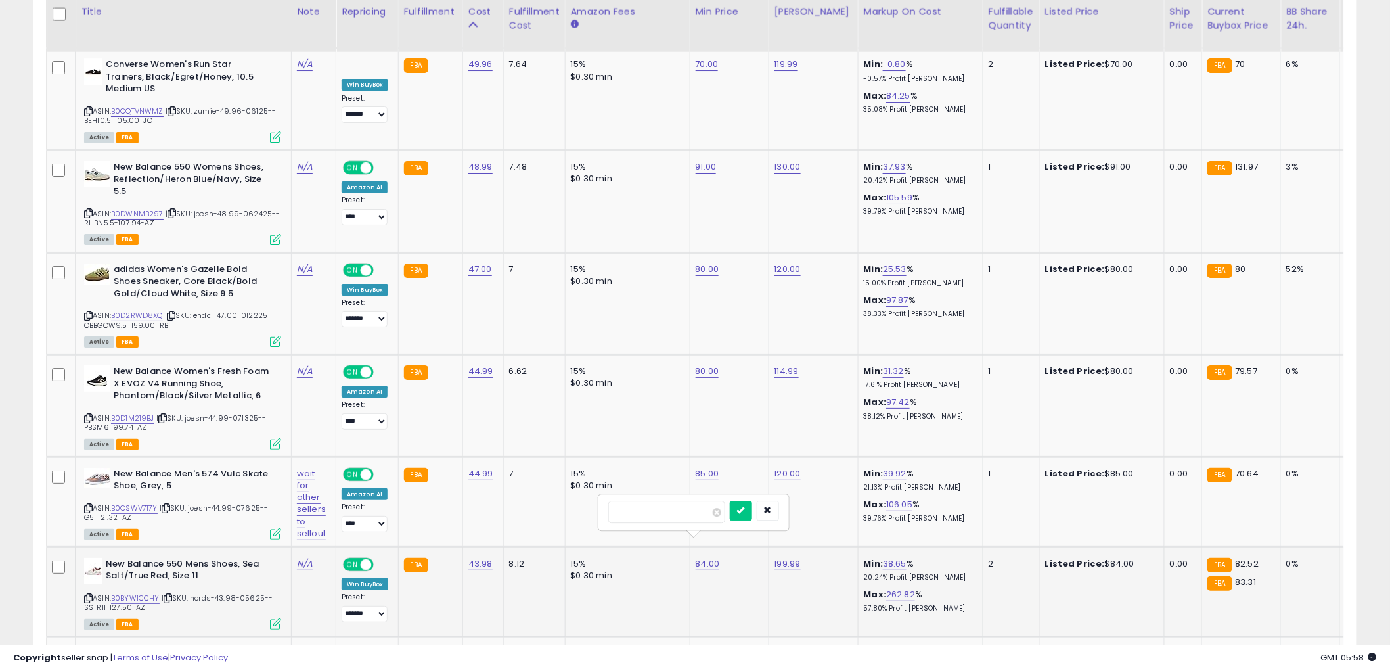
click button "submit" at bounding box center [741, 510] width 22 height 20
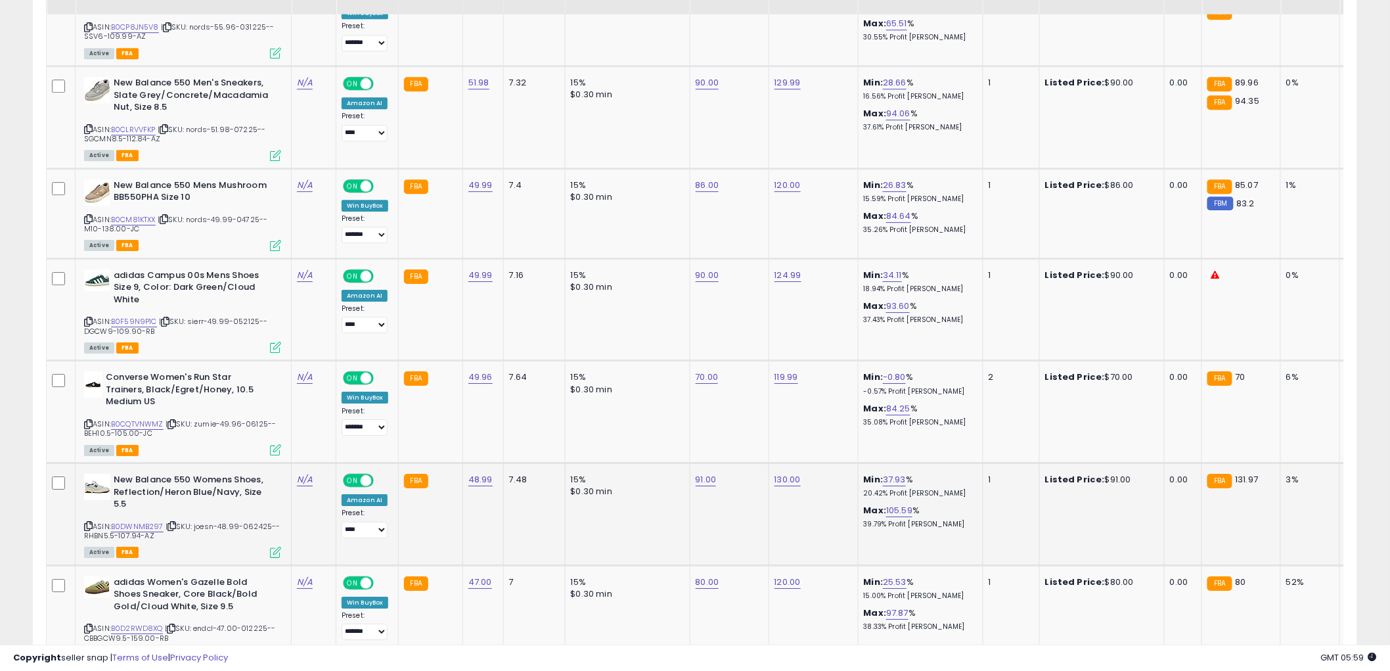
scroll to position [1565, 0]
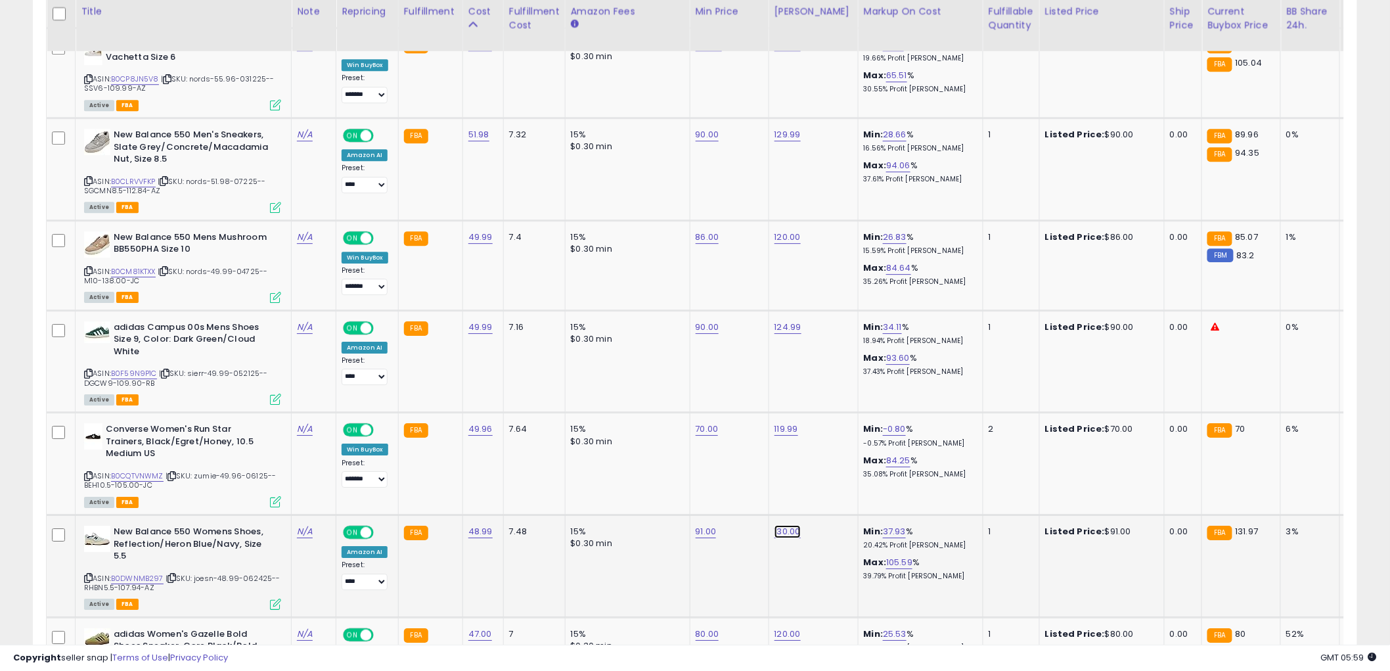
click at [786, 525] on link "130.00" at bounding box center [787, 531] width 26 height 13
drag, startPoint x: 770, startPoint y: 483, endPoint x: 493, endPoint y: 497, distance: 278.2
click at [516, 514] on tr "New Balance 550 Womens Shoes, Reflection/Heron Blue/Navy, Size 5.5 ASIN: B0DWNM…" at bounding box center [1070, 565] width 2047 height 102
type input "******"
click button "submit" at bounding box center [820, 480] width 22 height 20
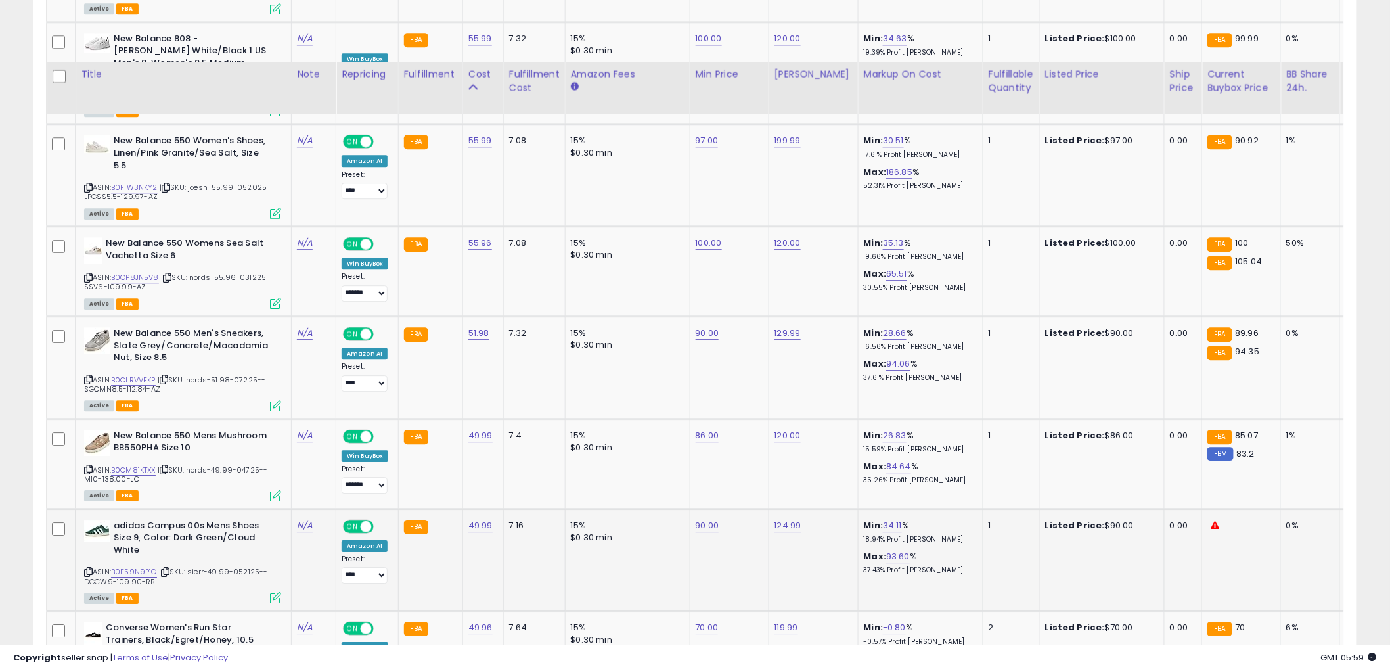
scroll to position [1346, 0]
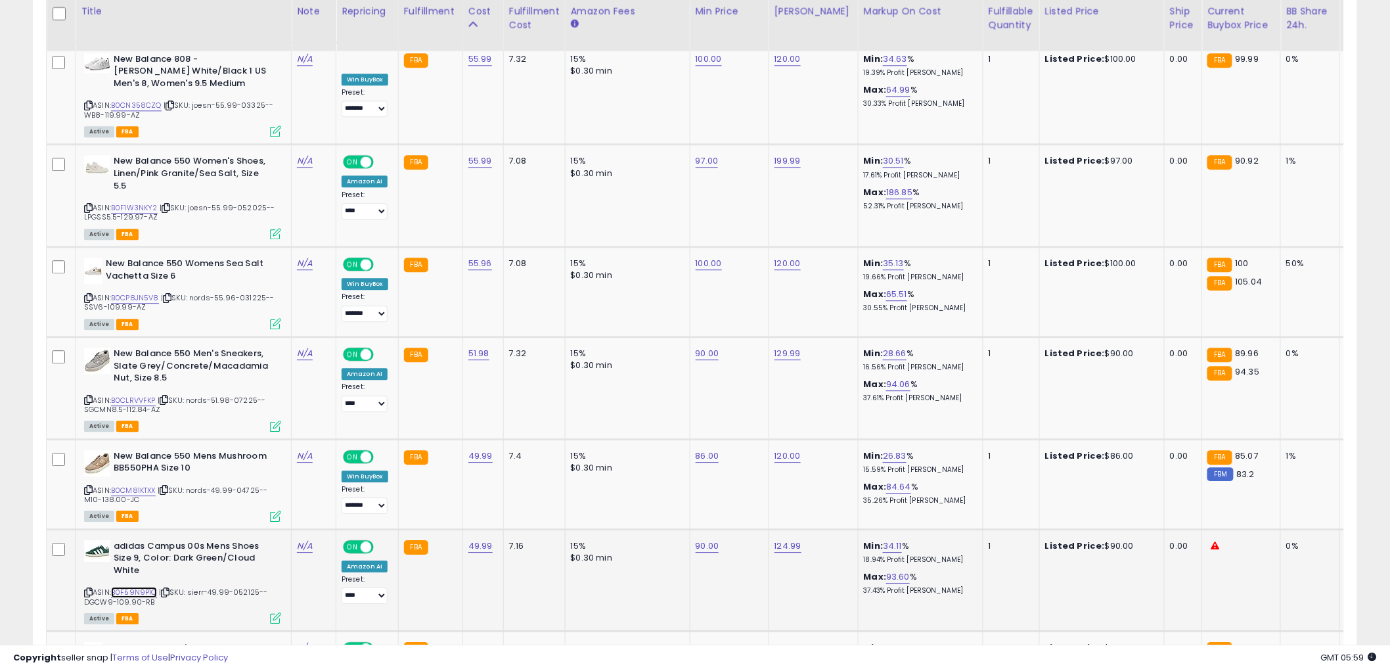
click at [141, 587] on link "B0F59N9P1C" at bounding box center [134, 592] width 46 height 11
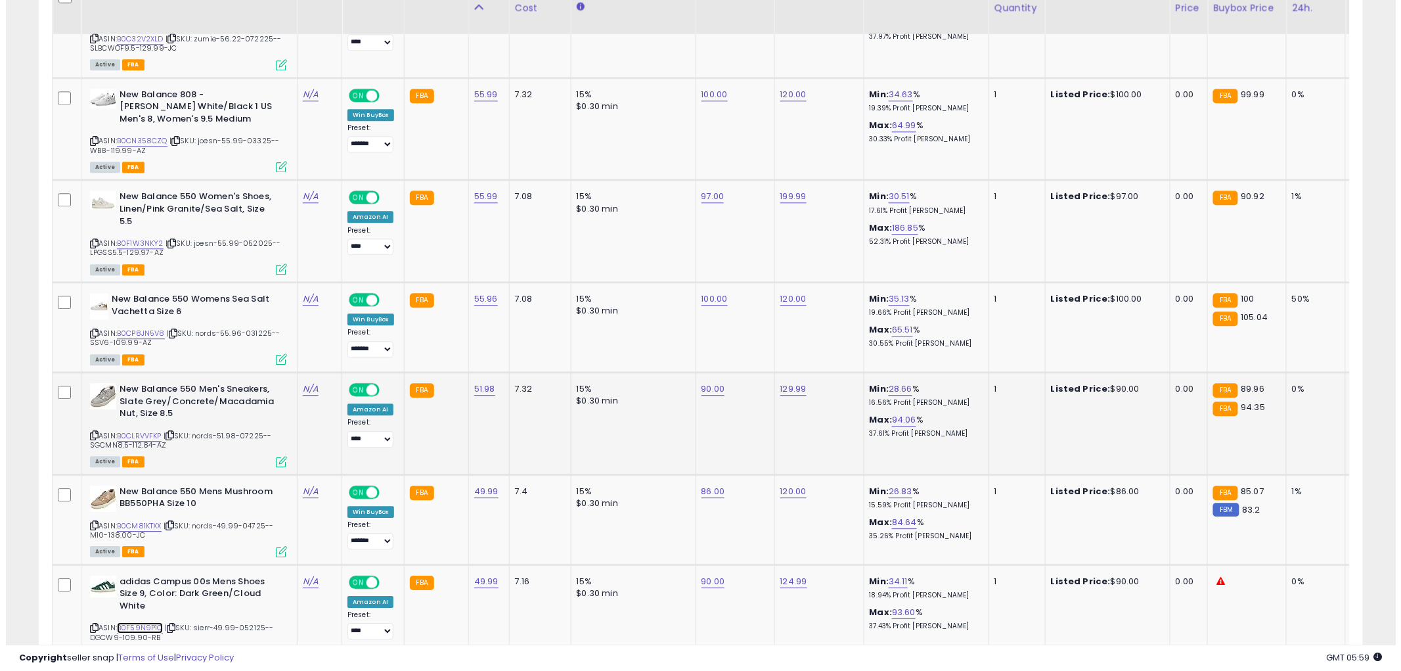
scroll to position [1273, 0]
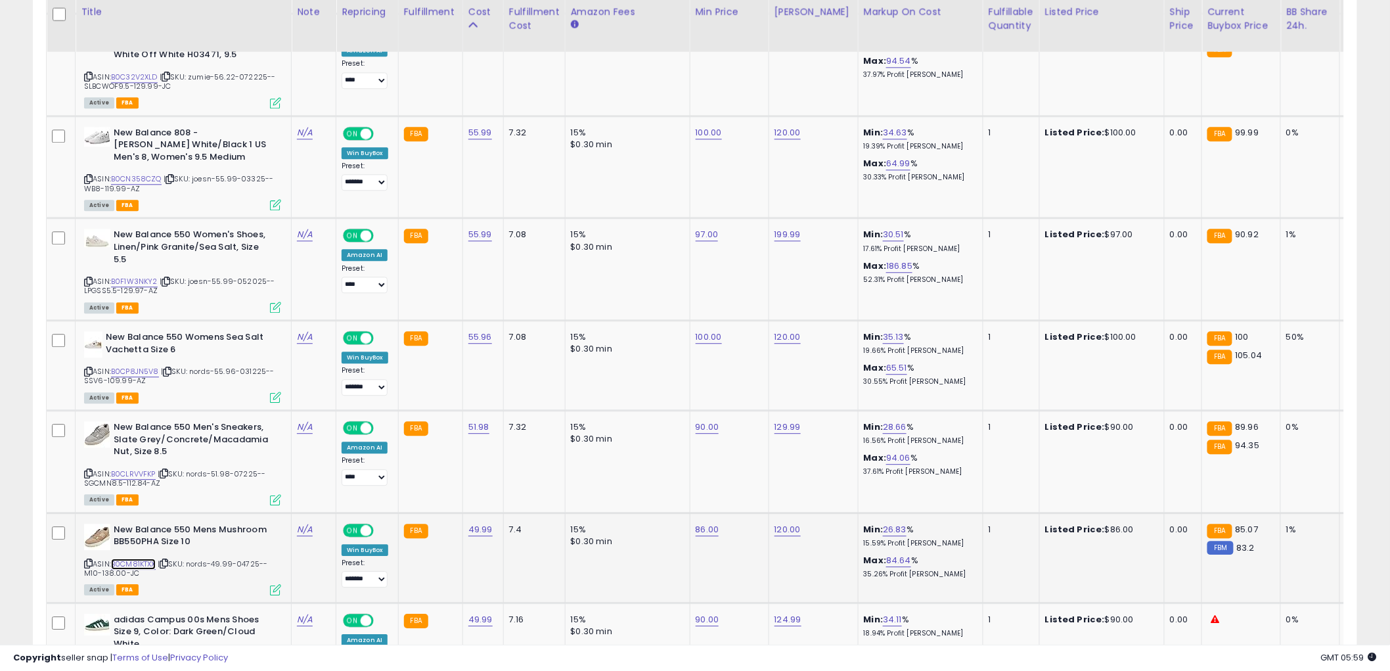
click at [146, 558] on link "B0CM81KTXX" at bounding box center [133, 563] width 45 height 11
click at [275, 584] on icon at bounding box center [275, 589] width 11 height 11
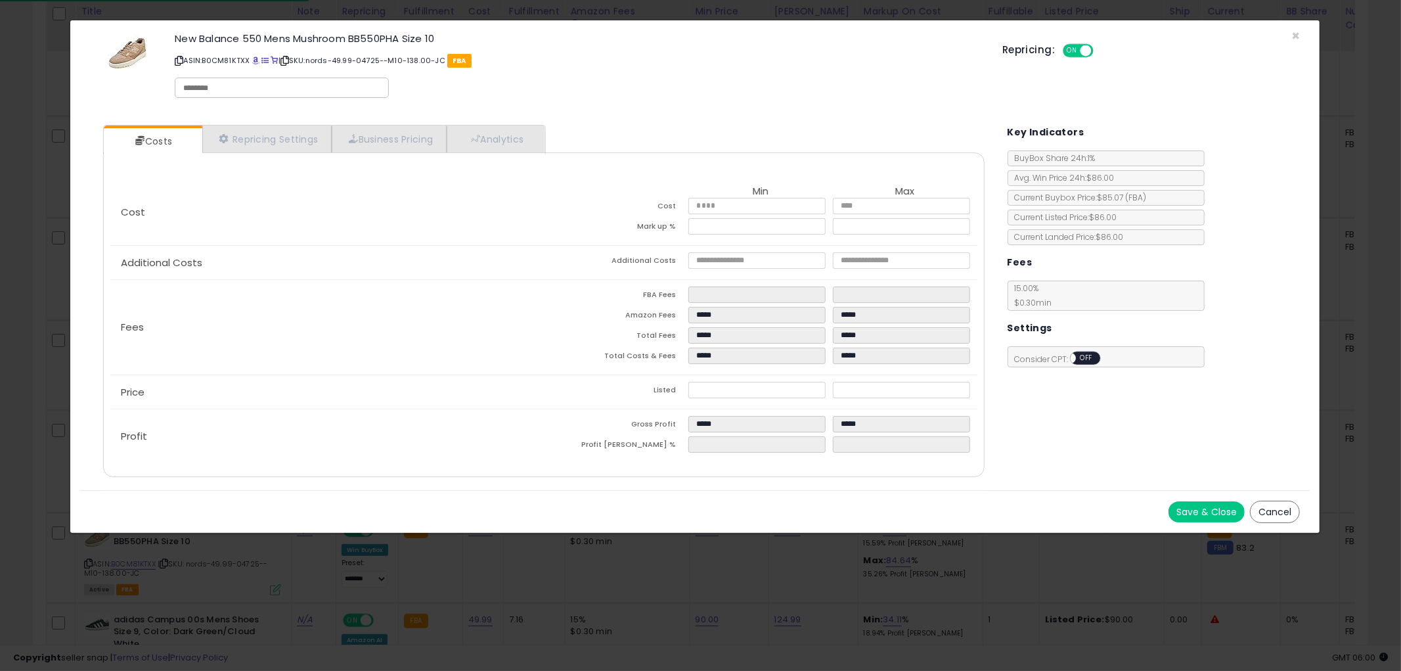
click at [237, 90] on input "text" at bounding box center [281, 88] width 197 height 12
type input "******"
click at [1189, 504] on button "Save & Close" at bounding box center [1206, 511] width 76 height 21
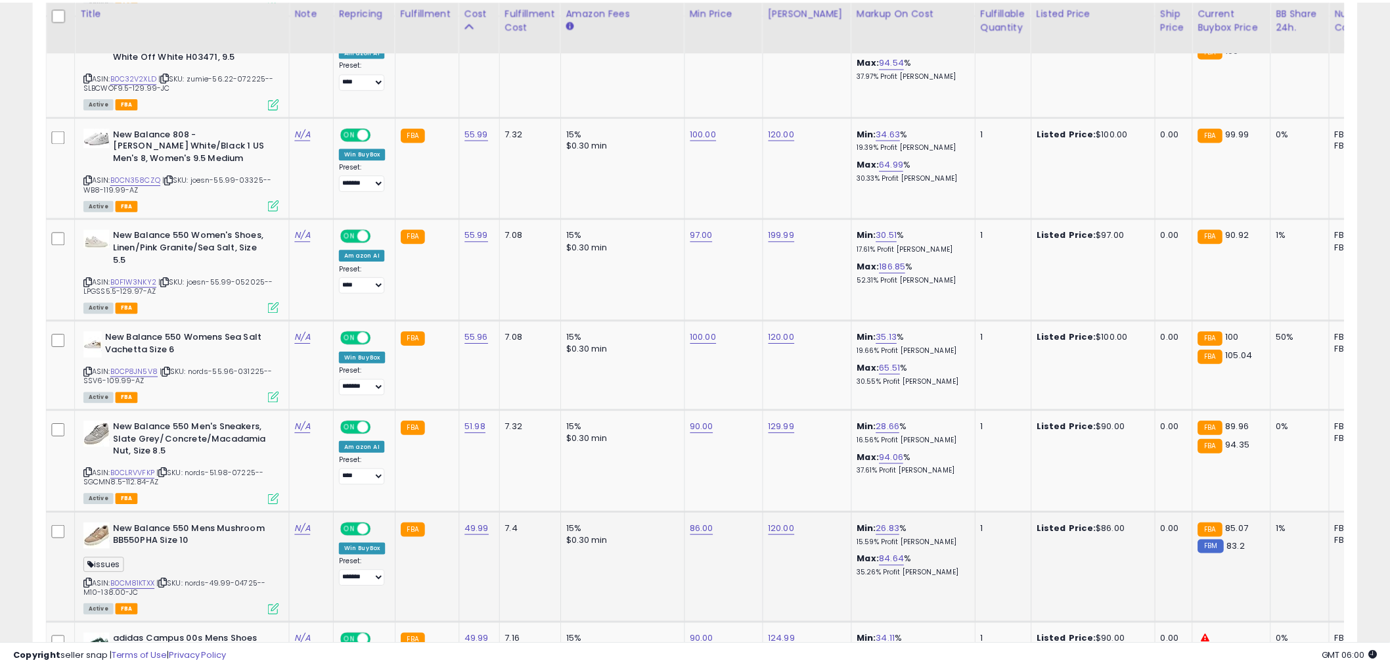
scroll to position [656520, 656019]
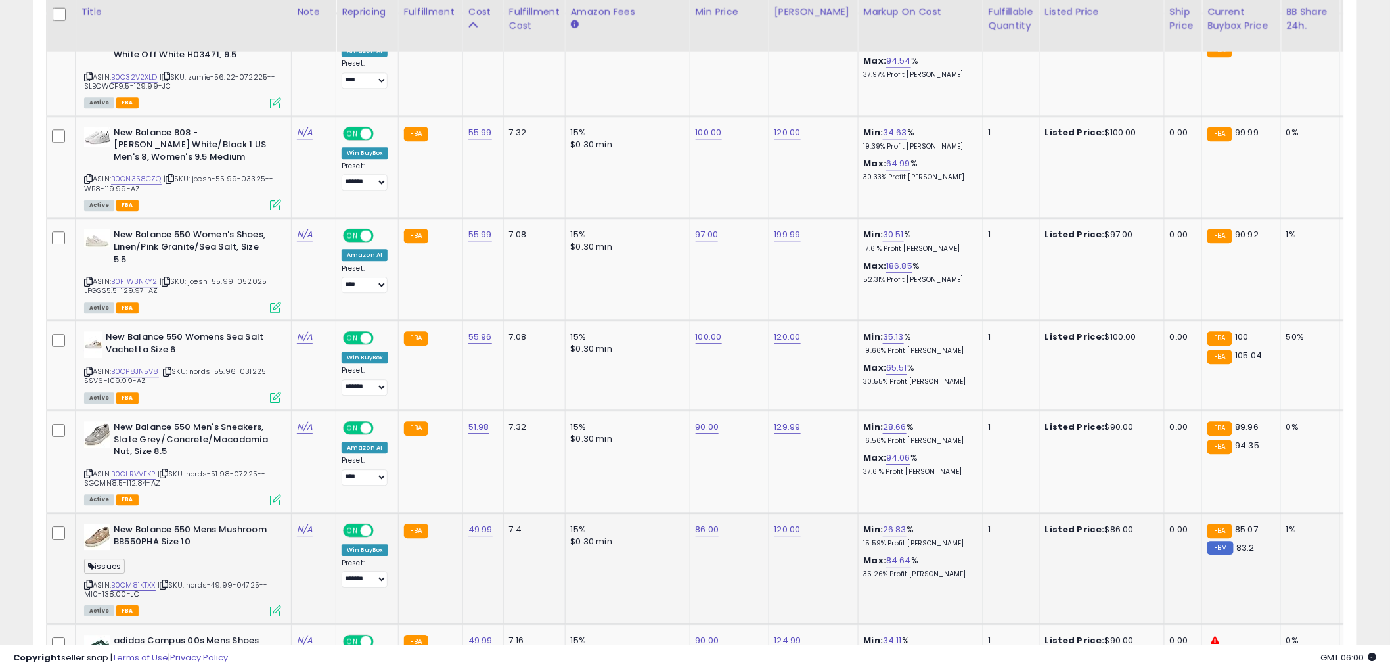
click at [87, 581] on icon at bounding box center [88, 584] width 9 height 7
click at [168, 581] on icon at bounding box center [164, 584] width 9 height 7
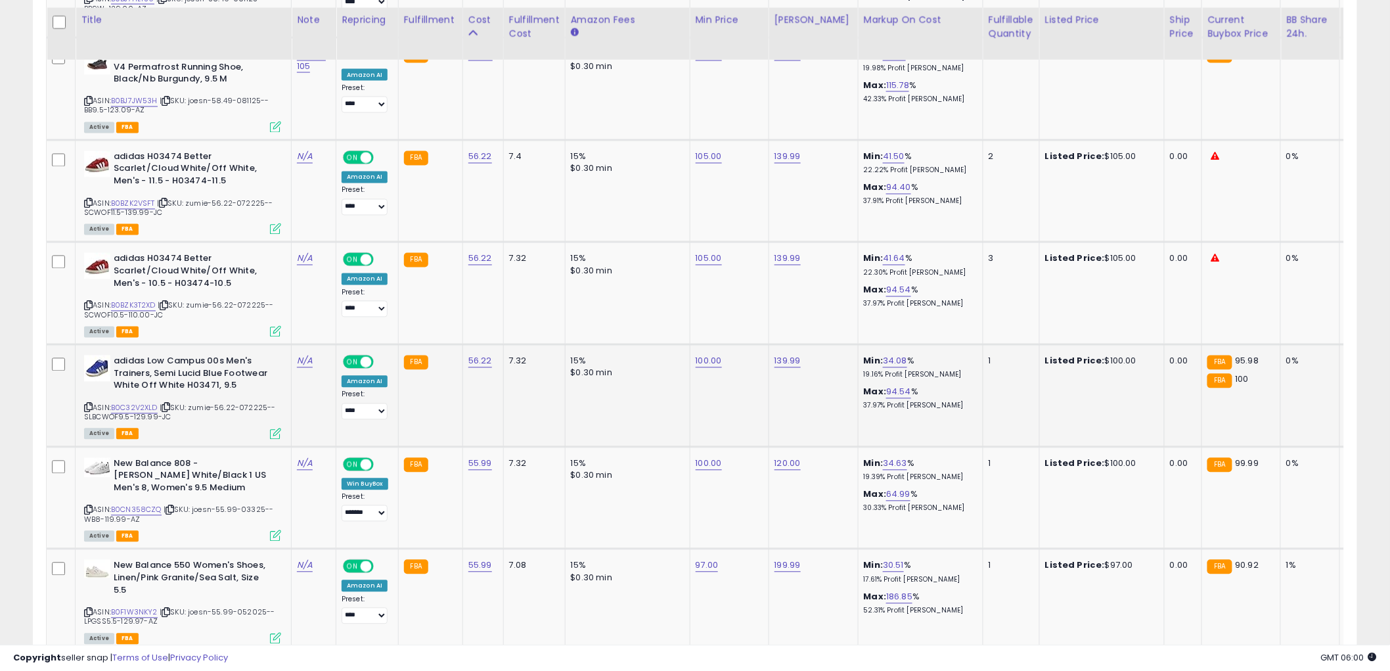
scroll to position [981, 0]
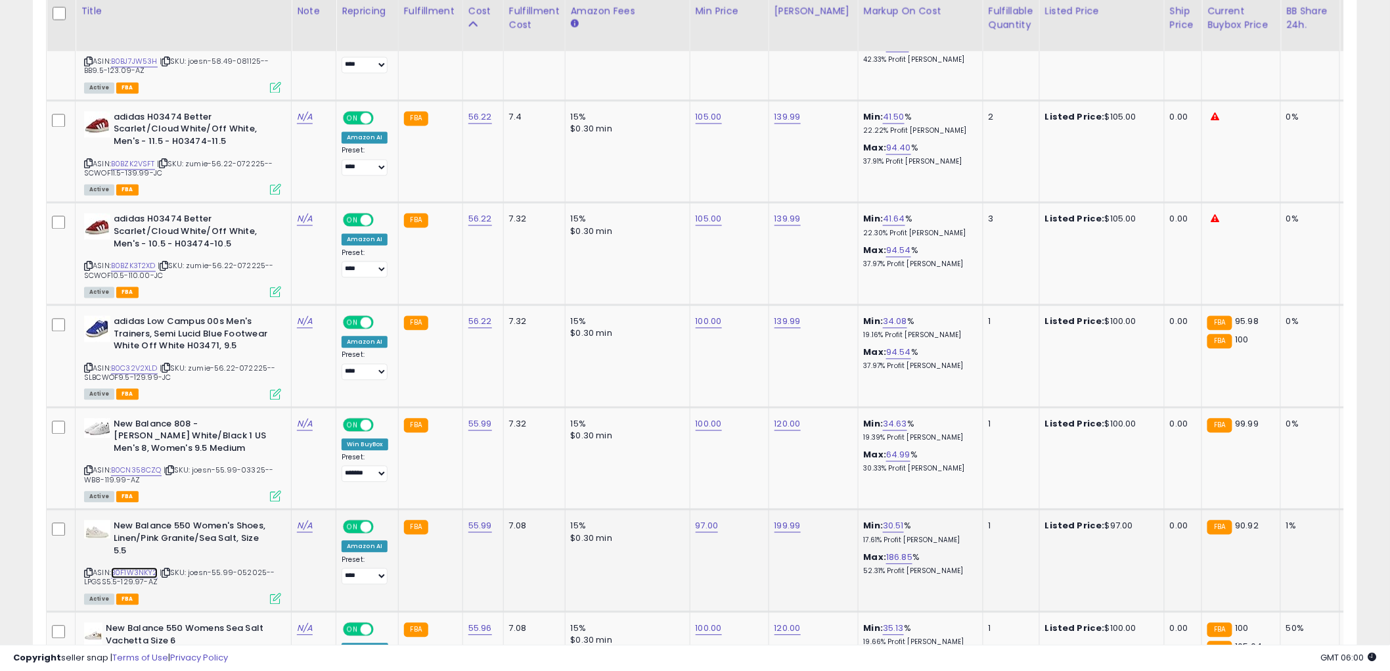
click at [141, 567] on link "B0F1W3NKY2" at bounding box center [134, 572] width 47 height 11
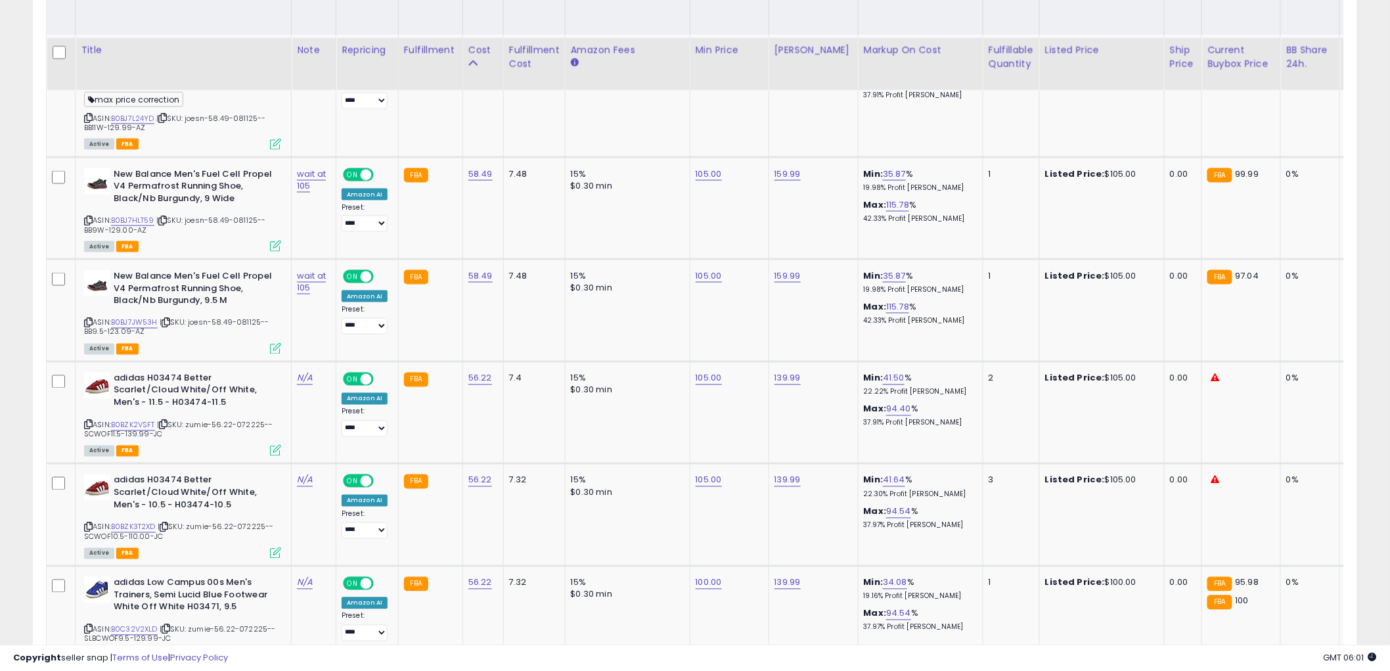
scroll to position [690, 0]
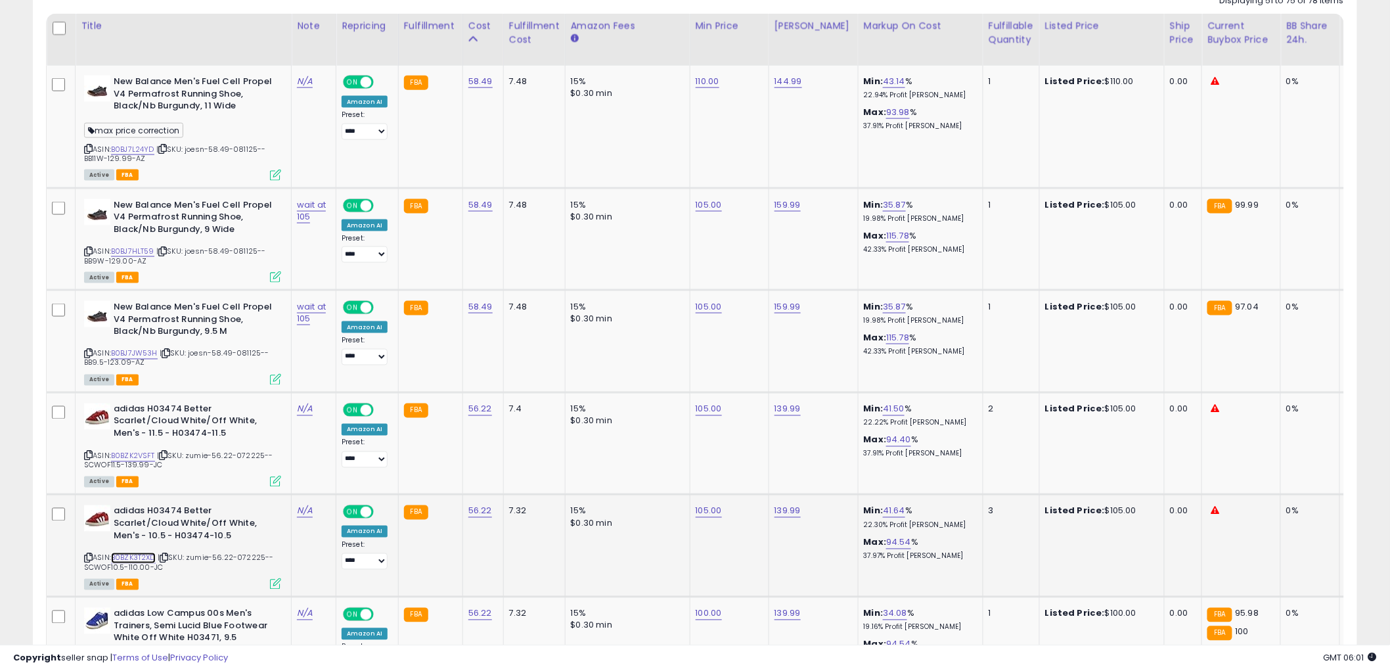
click at [143, 554] on link "B0BZK3T2XD" at bounding box center [133, 557] width 45 height 11
click at [143, 457] on link "B0BZK2VSFT" at bounding box center [133, 456] width 44 height 11
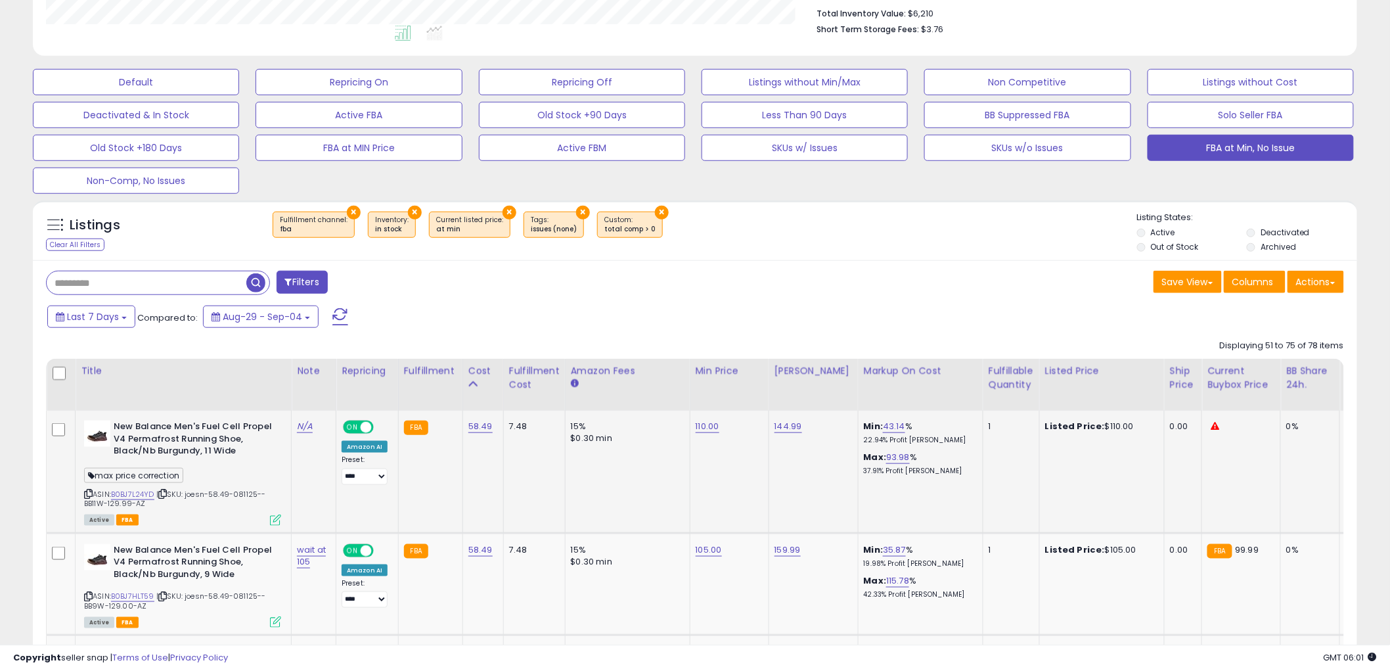
scroll to position [324, 0]
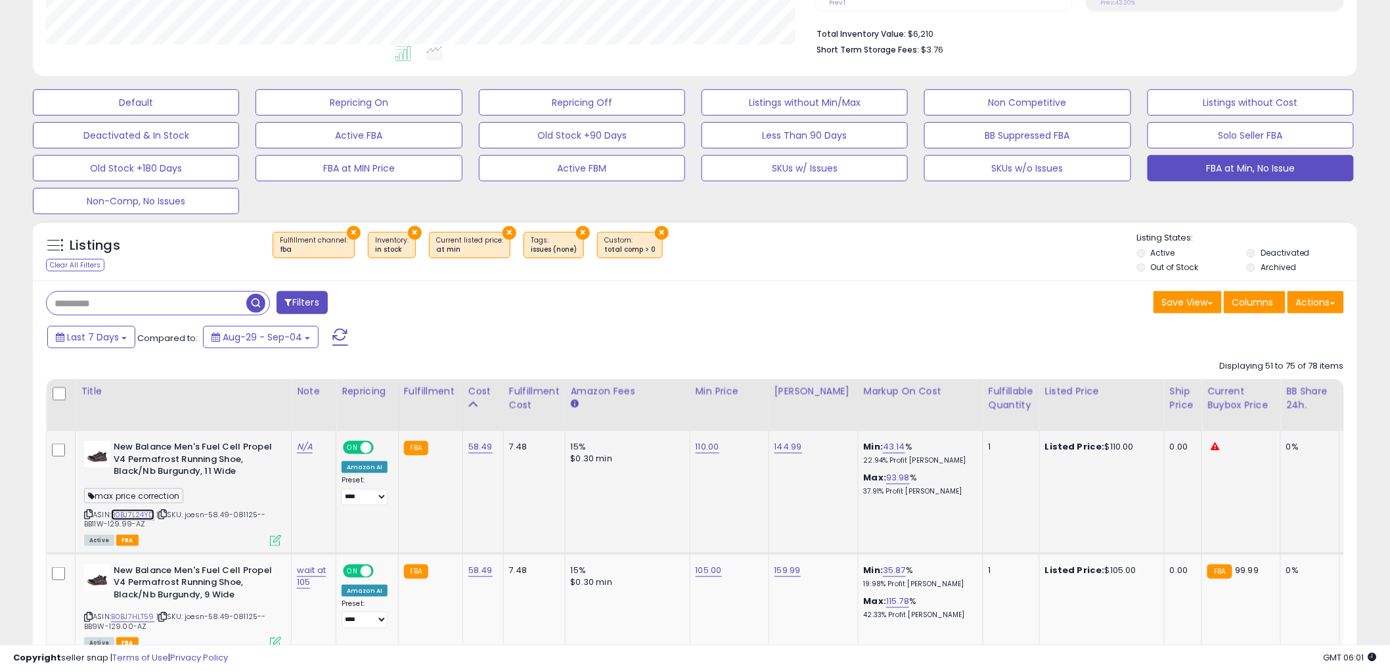
click at [134, 513] on link "B0BJ7L24YD" at bounding box center [132, 514] width 43 height 11
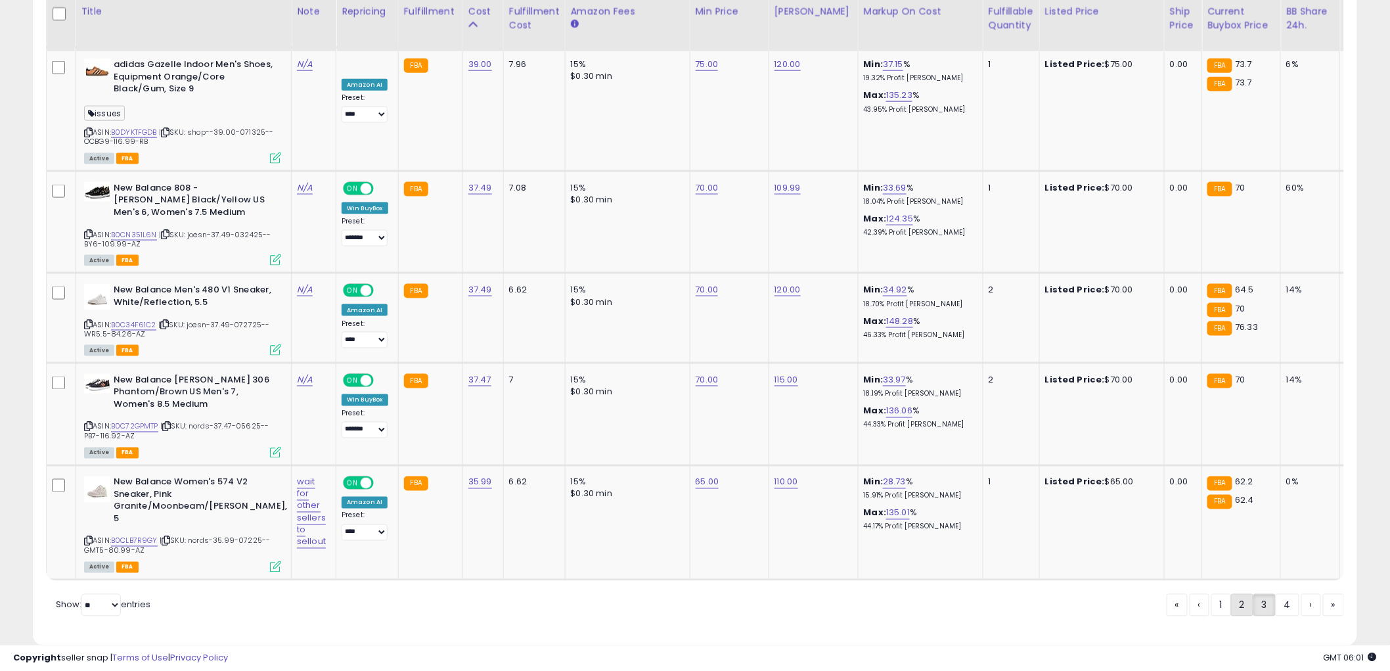
click at [1237, 594] on link "2" at bounding box center [1242, 605] width 22 height 22
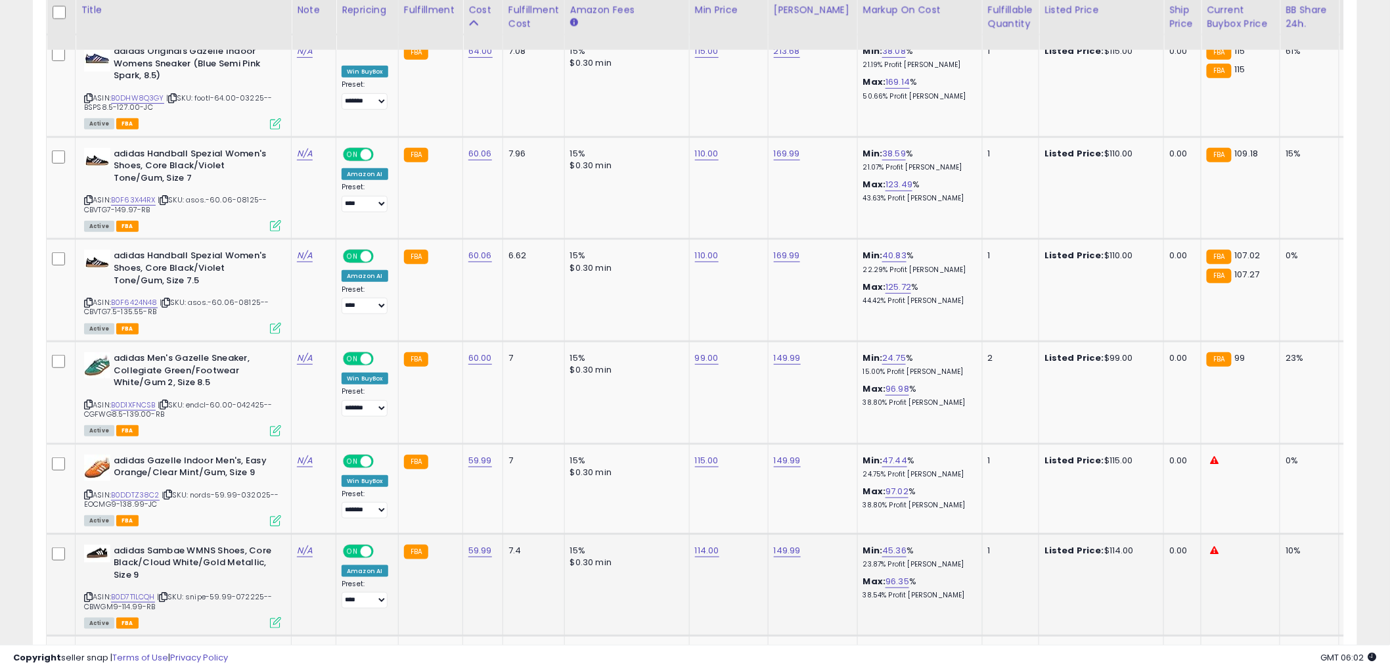
scroll to position [2691, 0]
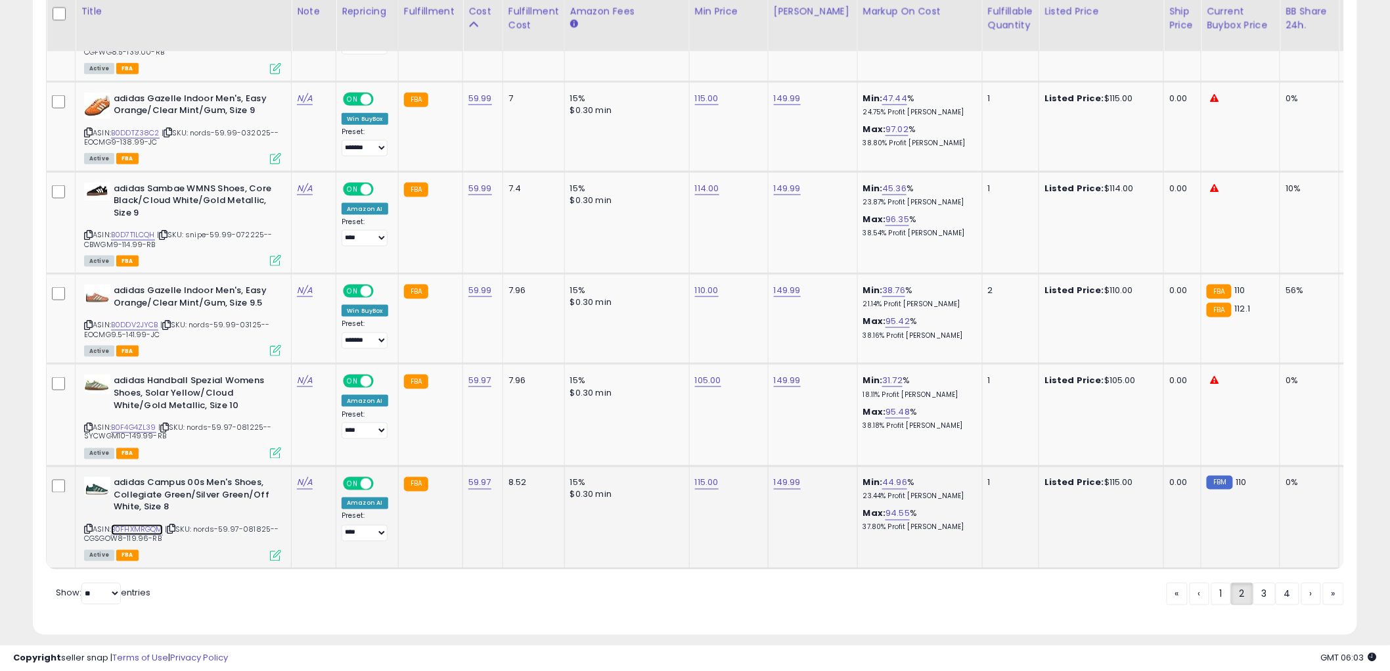
click at [136, 524] on link "B0FHXMRGQM" at bounding box center [137, 529] width 52 height 11
click at [147, 422] on link "B0F4G4ZL39" at bounding box center [133, 427] width 45 height 11
click at [699, 476] on link "115.00" at bounding box center [707, 482] width 24 height 13
drag, startPoint x: 684, startPoint y: 428, endPoint x: 494, endPoint y: 419, distance: 190.0
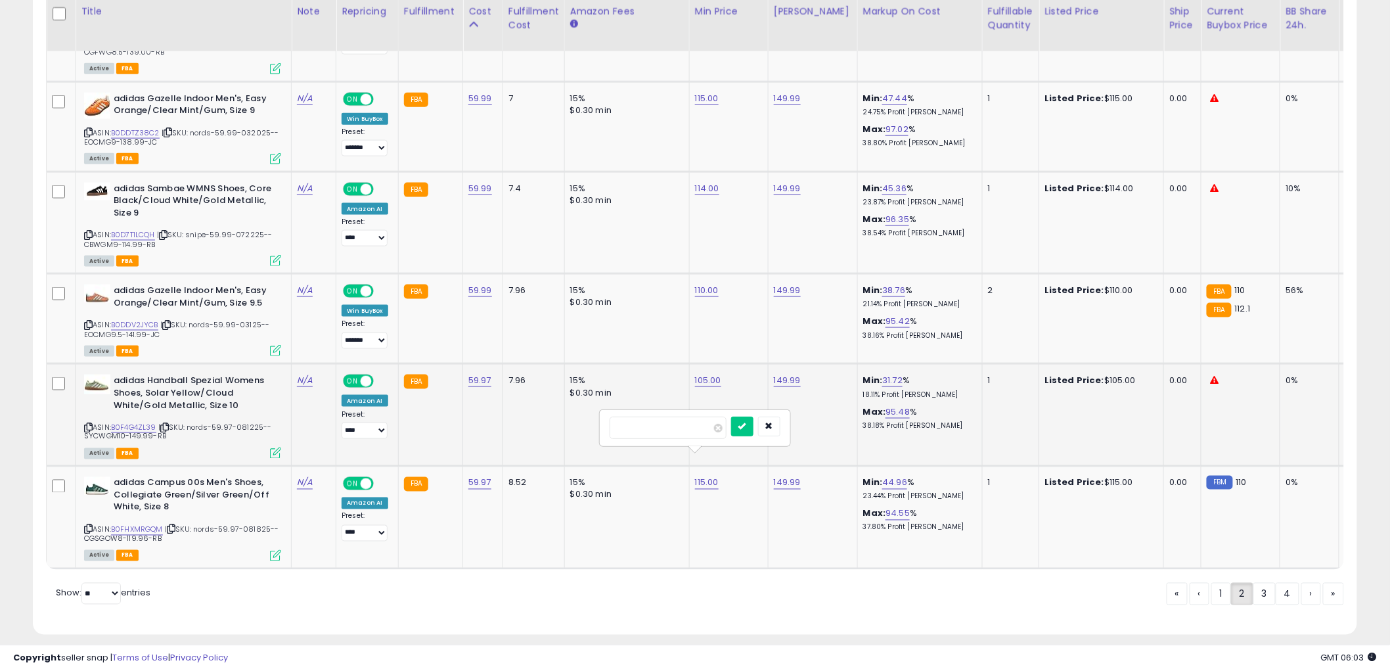
type input "***"
click button "submit" at bounding box center [742, 426] width 22 height 20
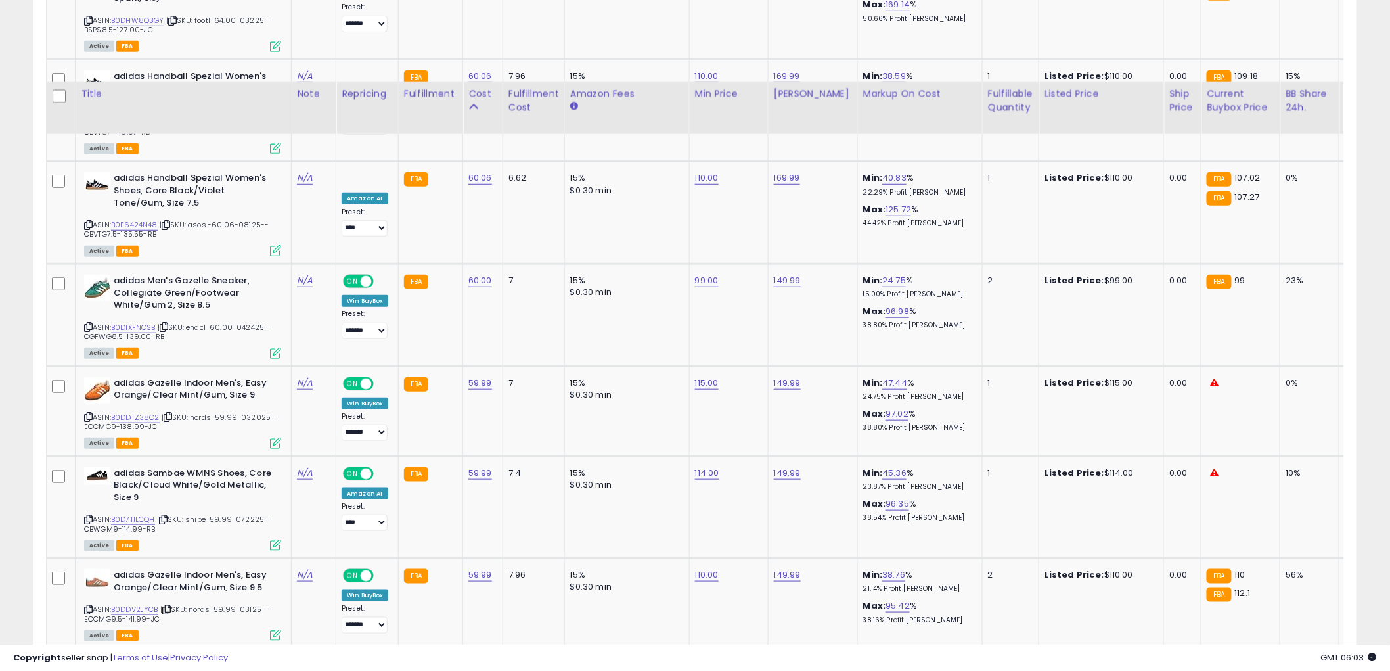
scroll to position [2326, 0]
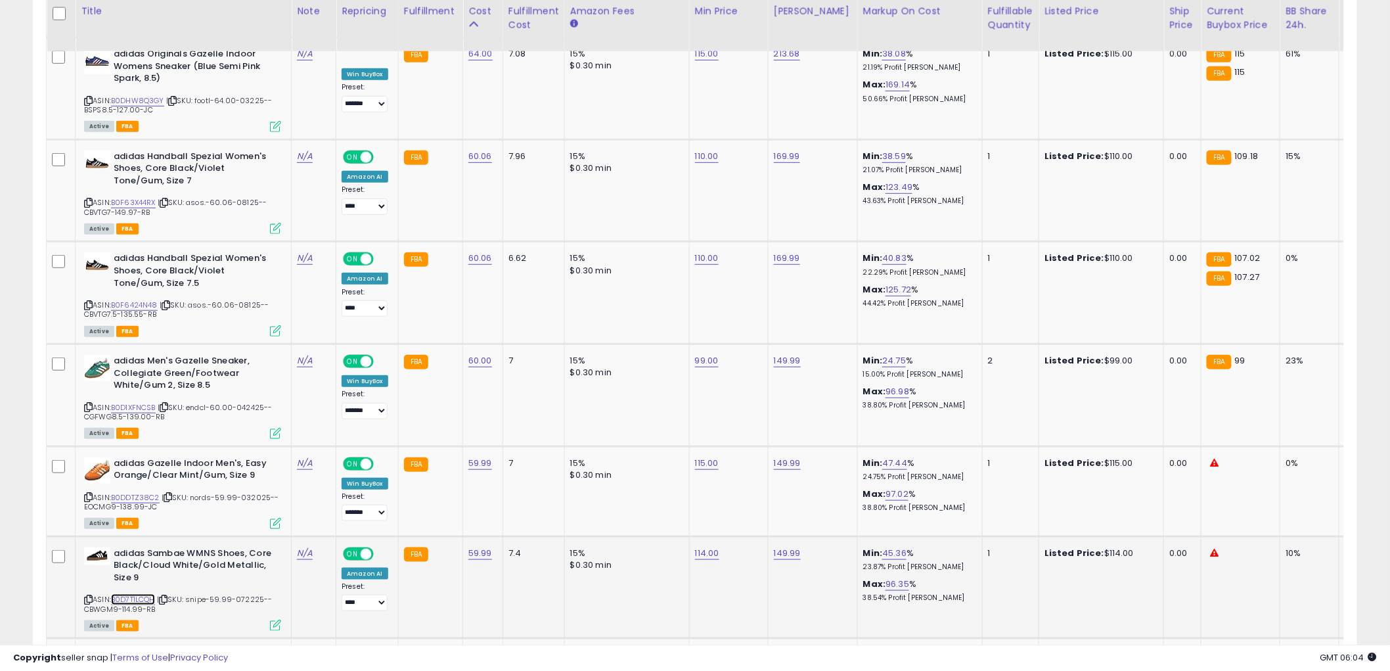
click at [137, 594] on link "B0D7T1LCQH" at bounding box center [133, 599] width 44 height 11
click at [137, 492] on link "B0DDTZ38C2" at bounding box center [135, 497] width 49 height 11
click at [700, 546] on link "114.00" at bounding box center [707, 552] width 24 height 13
drag, startPoint x: 688, startPoint y: 501, endPoint x: 515, endPoint y: 502, distance: 173.4
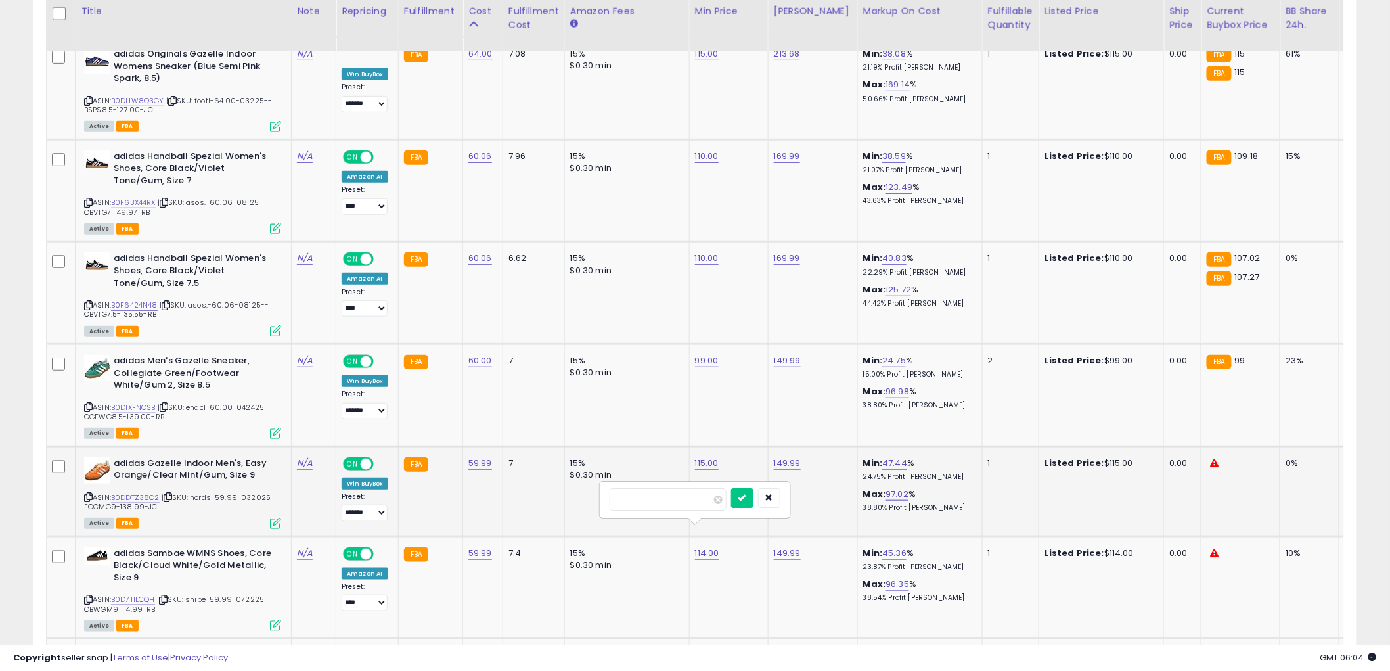
type input "***"
click button "submit" at bounding box center [742, 498] width 22 height 20
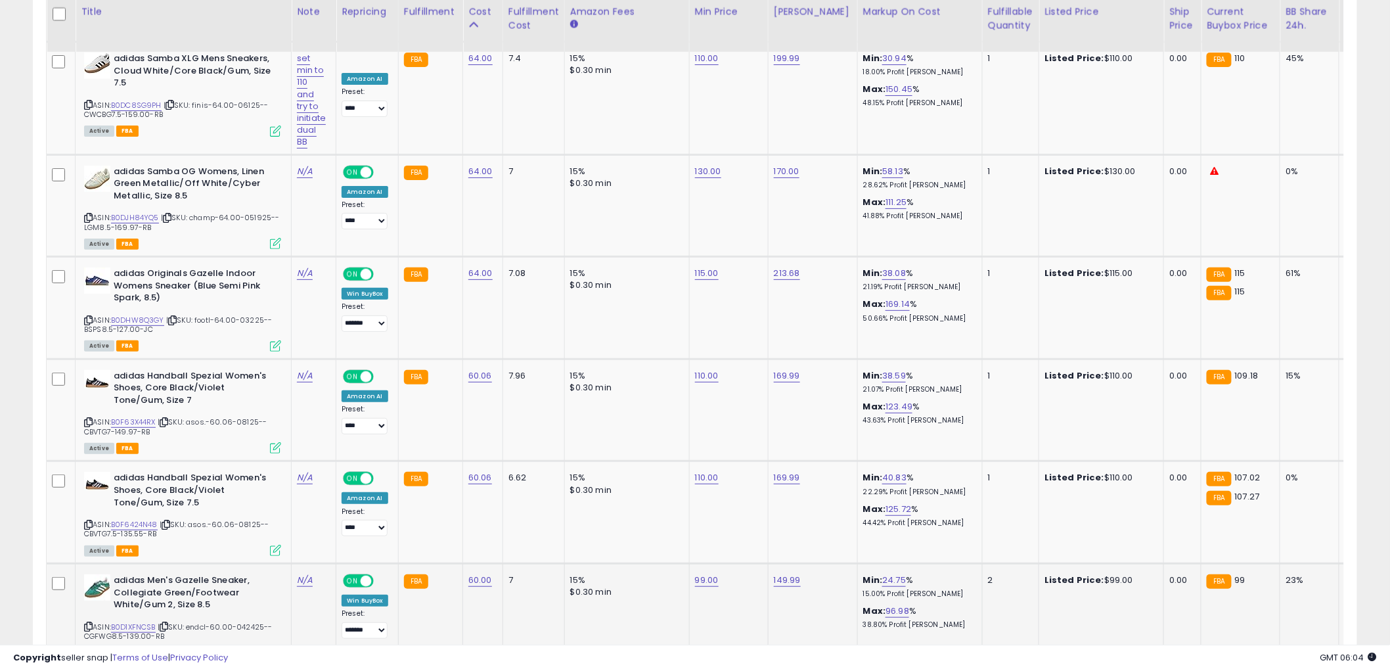
scroll to position [2034, 0]
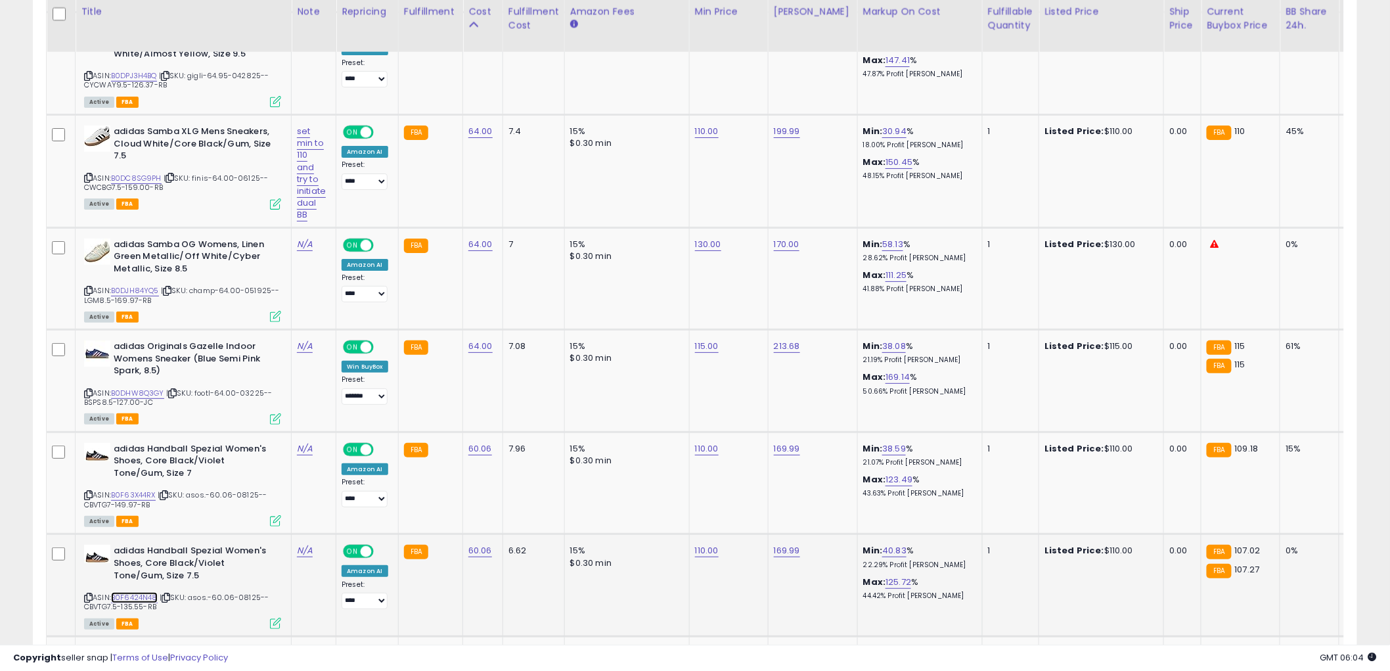
click at [147, 592] on link "B0F6424N48" at bounding box center [134, 597] width 47 height 11
click at [143, 489] on link "B0F63X44RX" at bounding box center [133, 494] width 45 height 11
click at [705, 544] on link "110.00" at bounding box center [707, 550] width 24 height 13
drag, startPoint x: 699, startPoint y: 498, endPoint x: 370, endPoint y: 510, distance: 328.6
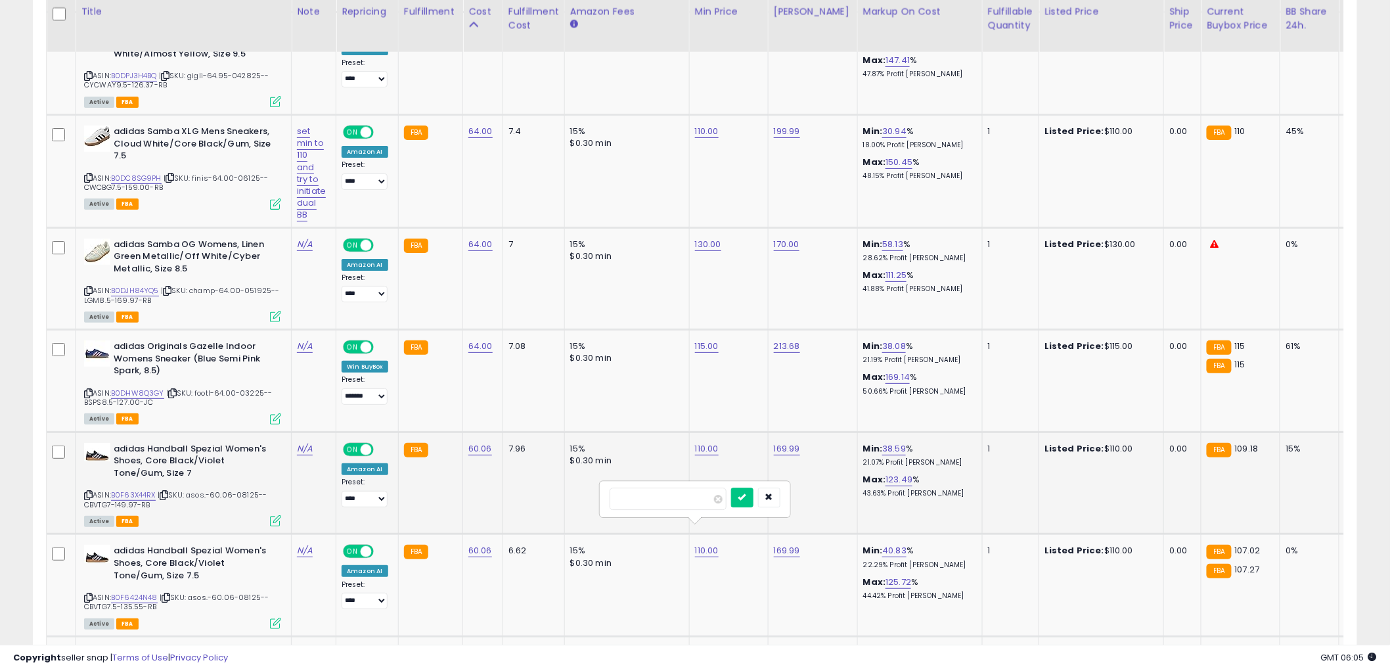
type input "***"
click button "submit" at bounding box center [742, 497] width 22 height 20
click at [701, 442] on link "110.00" at bounding box center [707, 448] width 24 height 13
drag, startPoint x: 694, startPoint y: 401, endPoint x: 412, endPoint y: 382, distance: 283.1
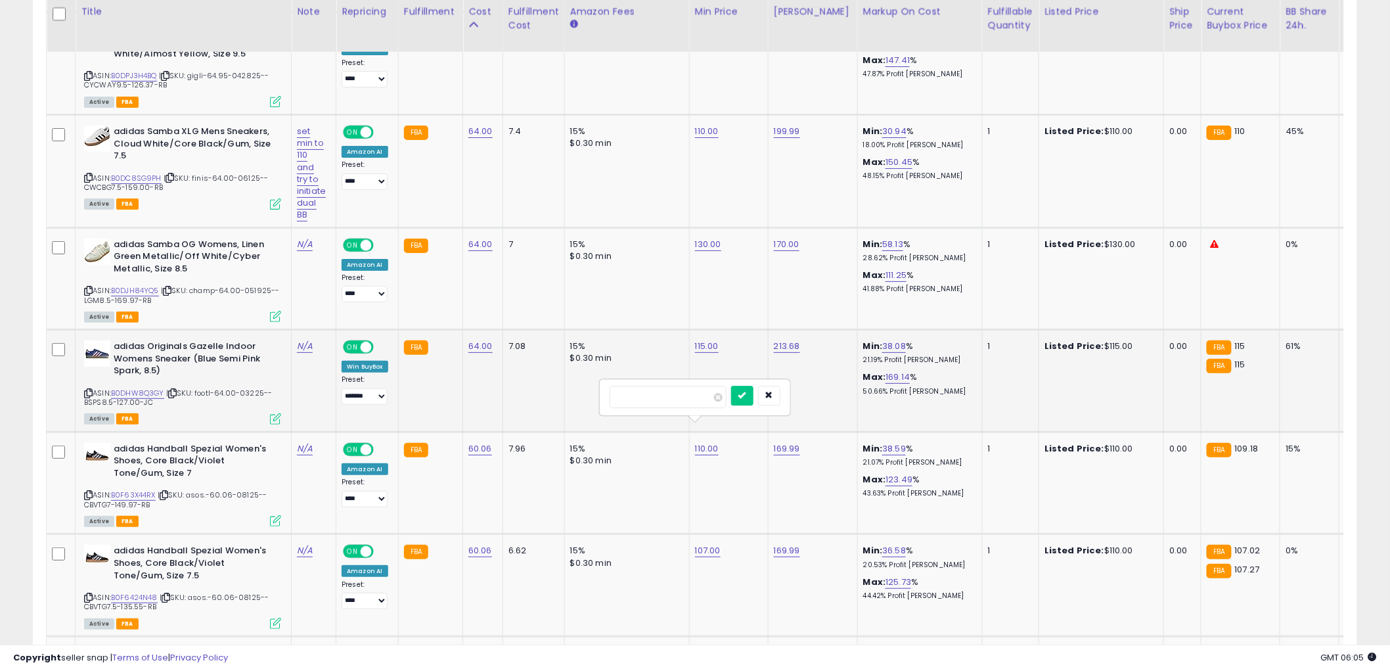
type input "***"
click button "submit" at bounding box center [742, 396] width 22 height 20
click at [140, 285] on link "B0DJH84YQ5" at bounding box center [135, 290] width 48 height 11
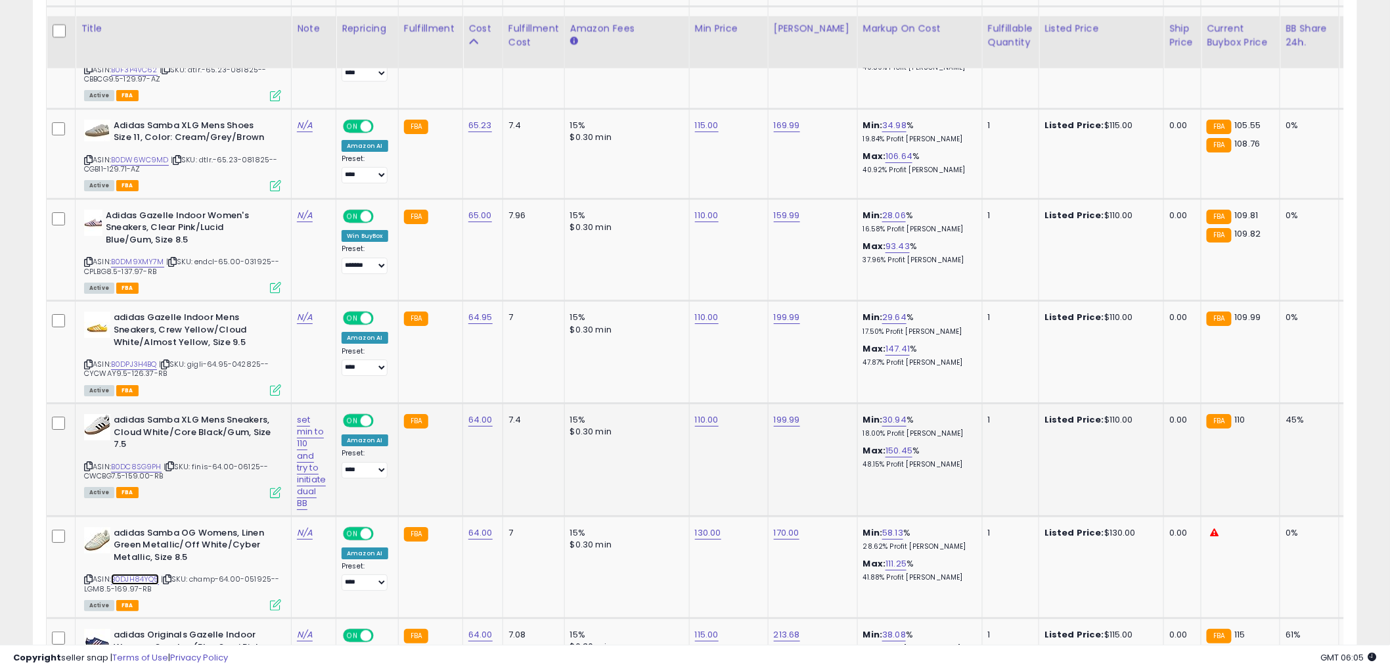
scroll to position [1742, 0]
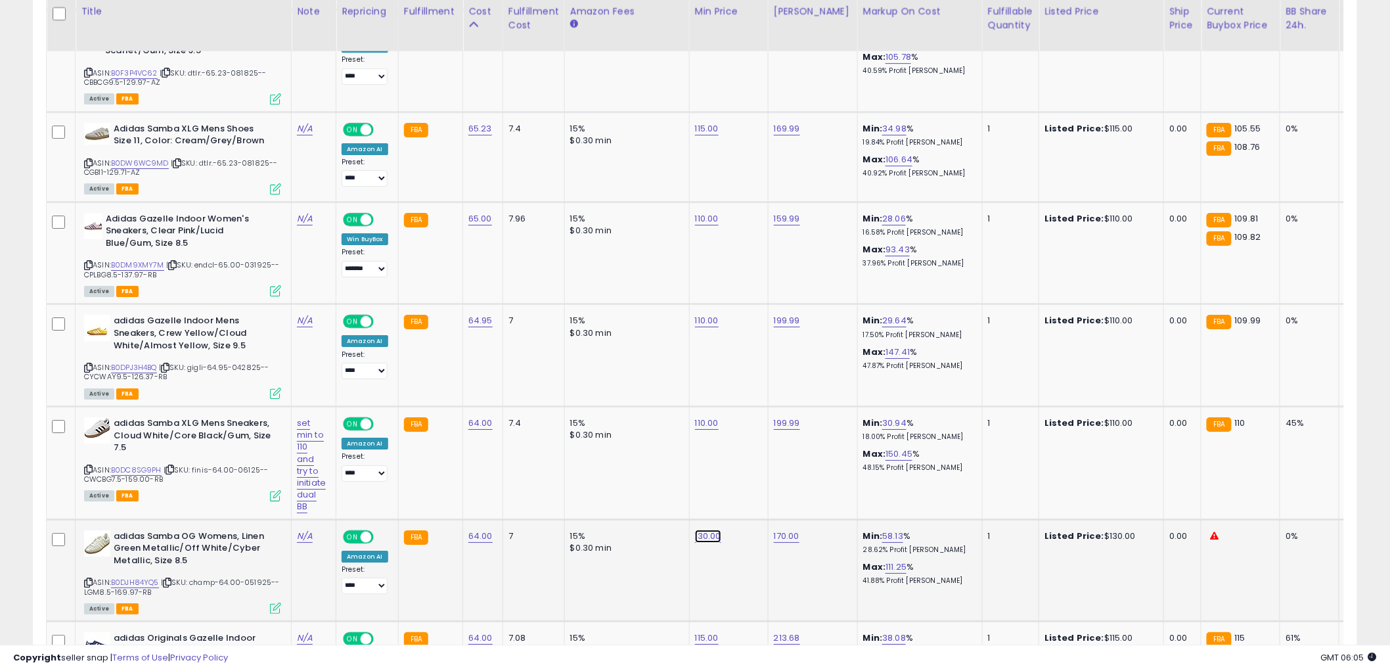
click at [704, 529] on link "130.00" at bounding box center [708, 535] width 26 height 13
drag, startPoint x: 679, startPoint y: 477, endPoint x: 489, endPoint y: 490, distance: 190.2
click at [489, 490] on tbody "Hoka Men's Arahi 7 Sneaker, Frost, 10.5 ASIN: B0D5G4SNCT | SKU: shop.-75.00-081…" at bounding box center [1079, 265] width 2064 height 2504
type input "***"
click button "submit" at bounding box center [743, 484] width 22 height 20
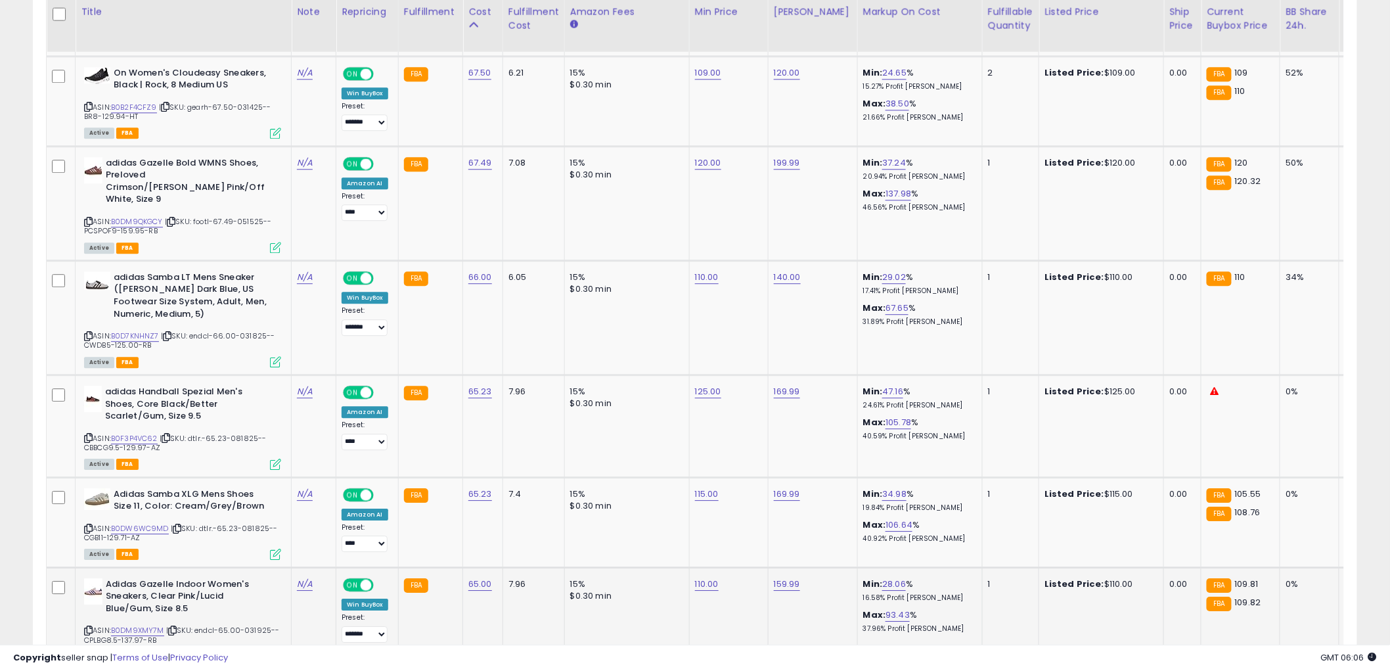
scroll to position [1304, 0]
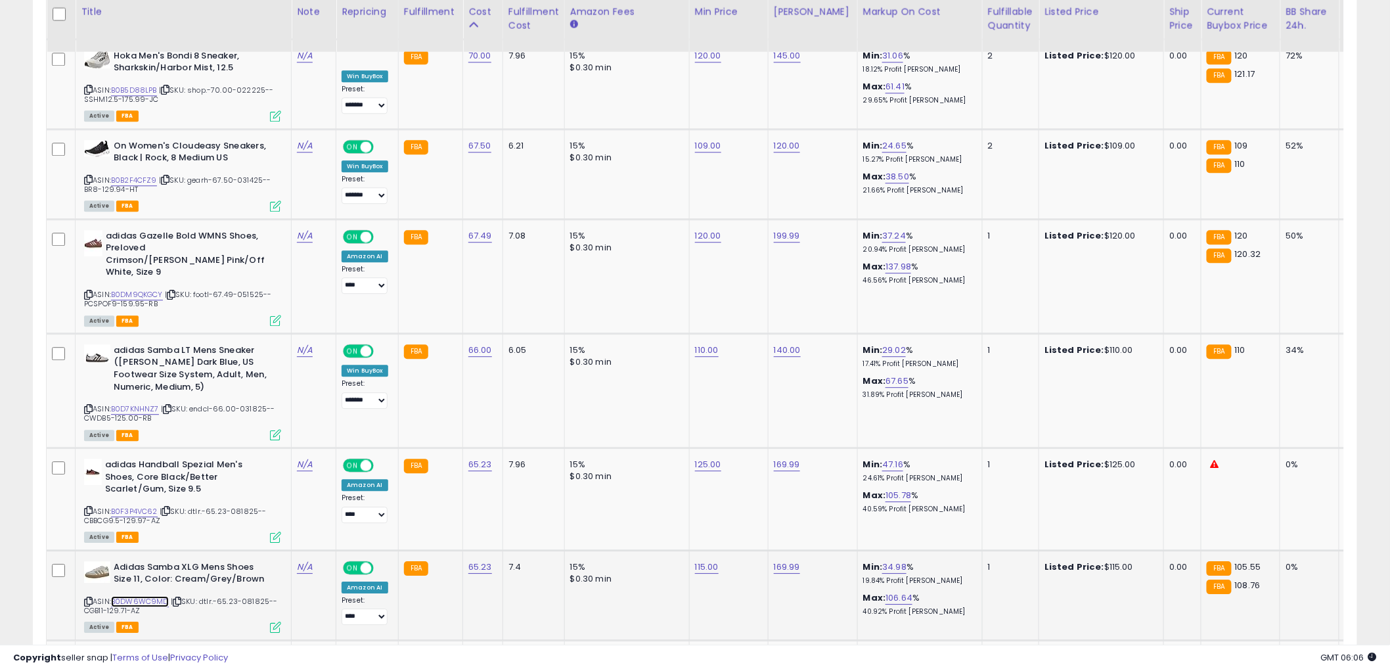
click at [152, 596] on link "B0DW6WC9MD" at bounding box center [140, 601] width 58 height 11
click at [146, 506] on link "B0F3P4VC62" at bounding box center [134, 511] width 47 height 11
click at [711, 458] on link "125.00" at bounding box center [708, 464] width 26 height 13
drag, startPoint x: 700, startPoint y: 423, endPoint x: 360, endPoint y: 419, distance: 340.2
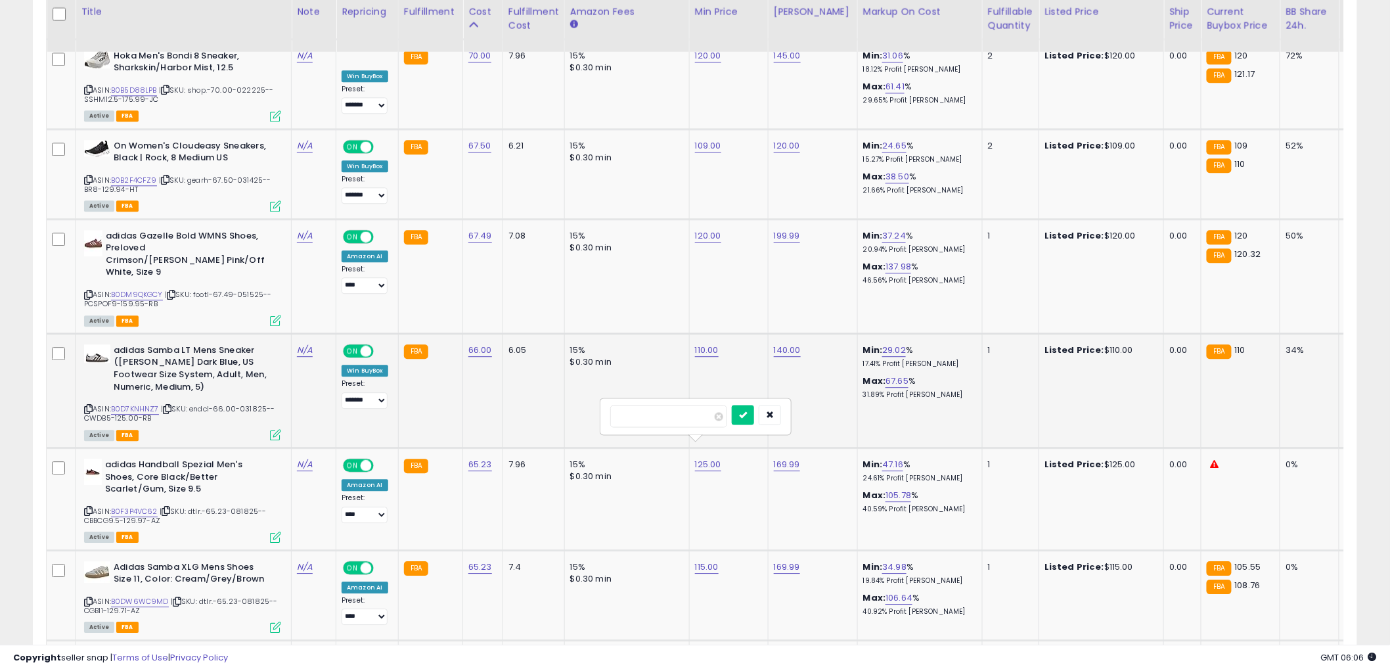
type input "***"
click button "submit" at bounding box center [743, 415] width 22 height 20
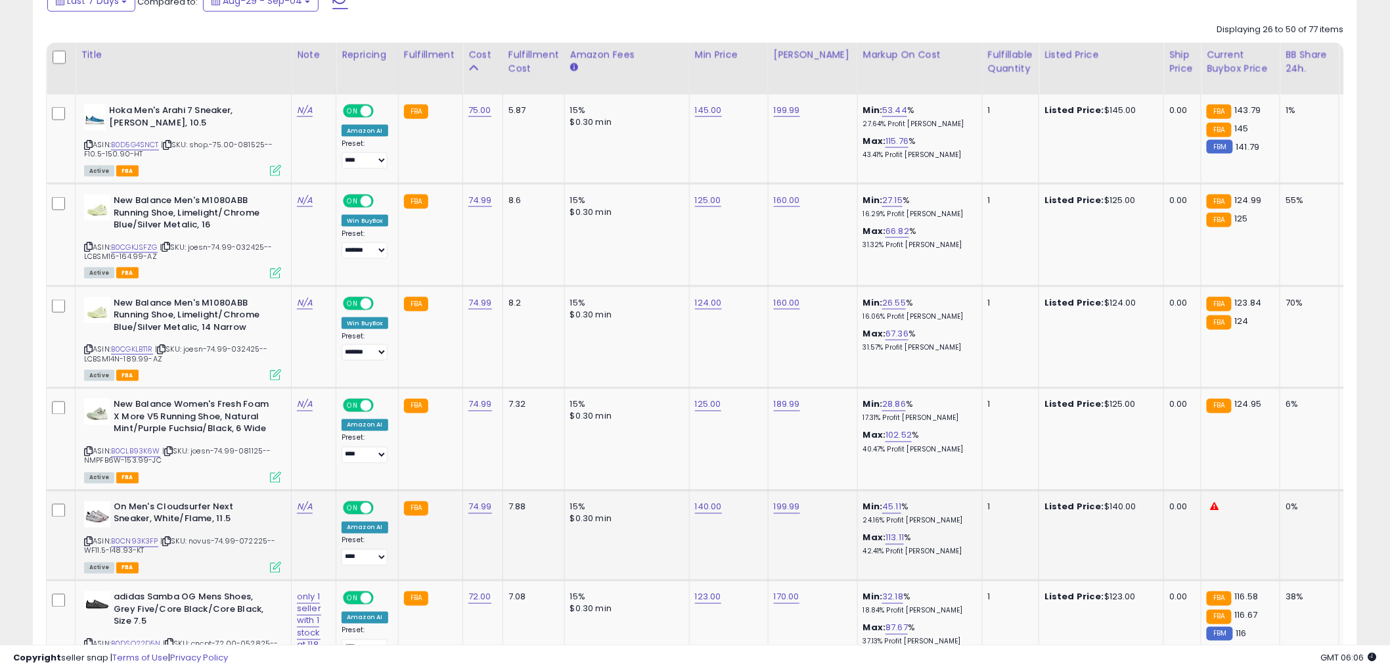
scroll to position [648, 0]
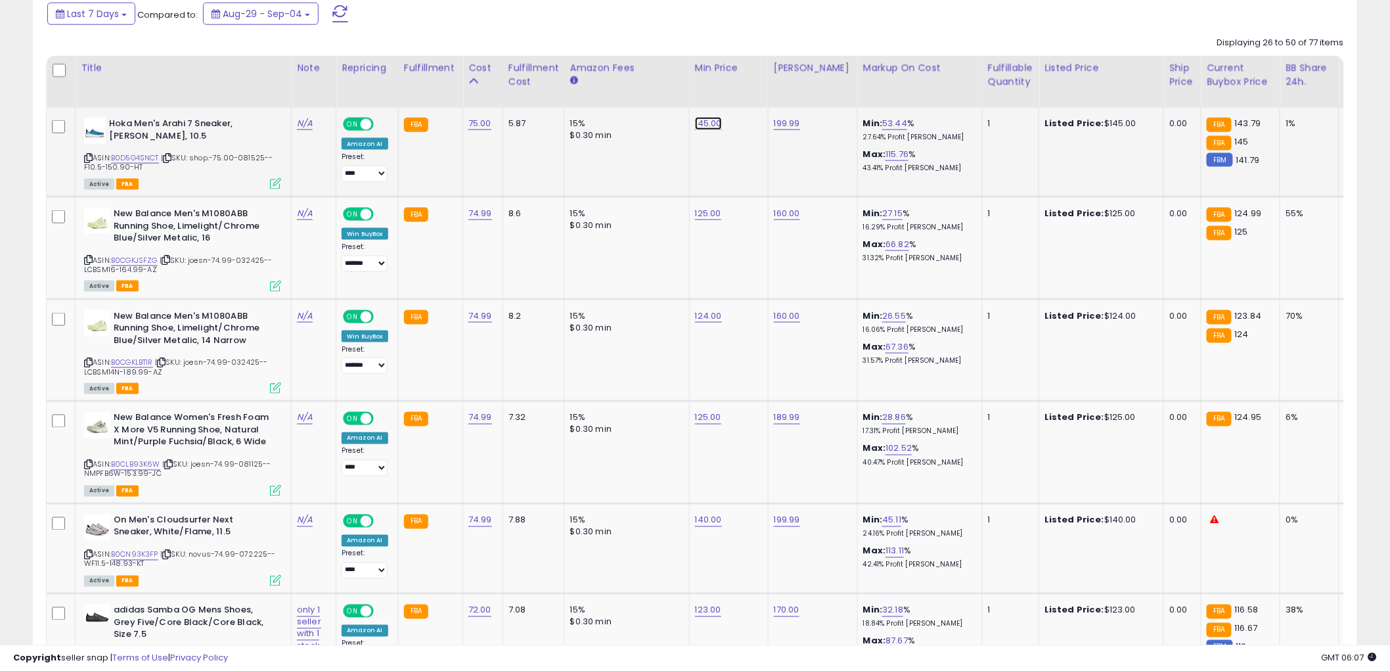
click at [707, 125] on link "145.00" at bounding box center [708, 123] width 27 height 13
drag, startPoint x: 703, startPoint y: 97, endPoint x: 464, endPoint y: 113, distance: 239.6
click at [464, 113] on tr "Hoka Men's Arahi 7 Sneaker, Frost, 10.5 ASIN: B0D5G4SNCT | SKU: shop.-75.00-081…" at bounding box center [1079, 152] width 2064 height 89
type input "***"
click button "submit" at bounding box center [743, 91] width 22 height 20
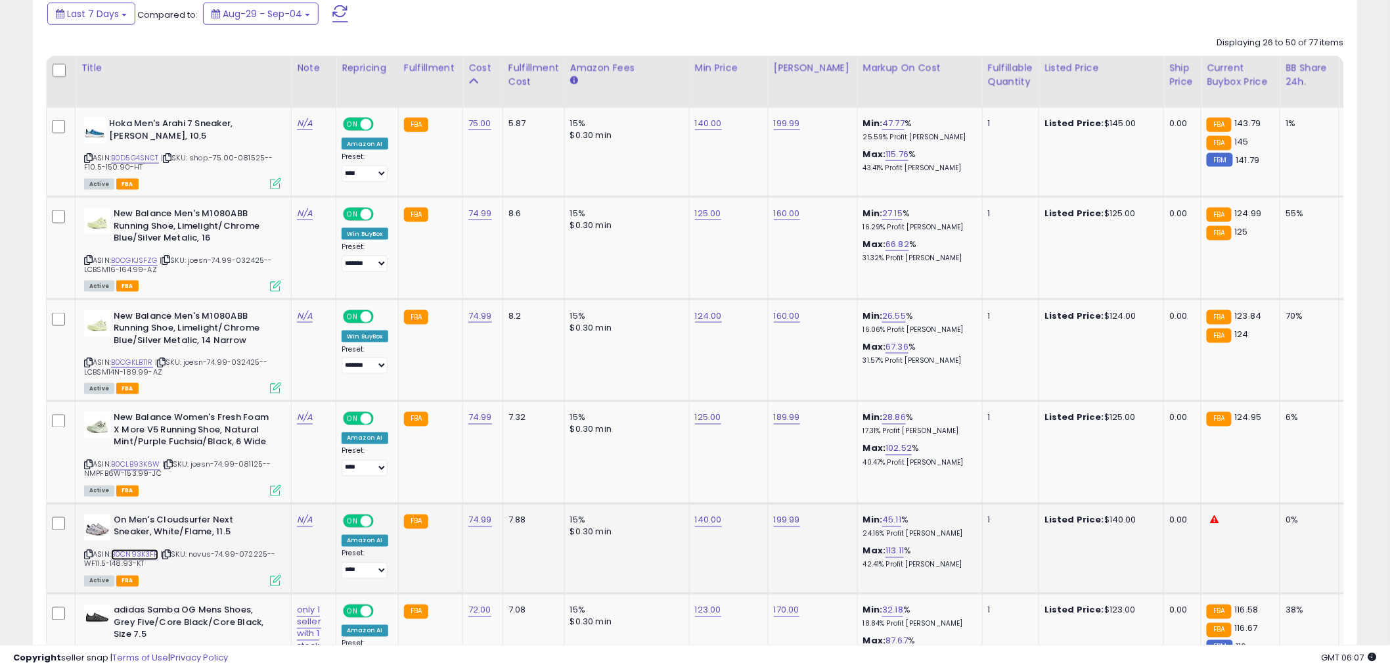
click at [146, 550] on link "B0CN93K3FP" at bounding box center [134, 554] width 47 height 11
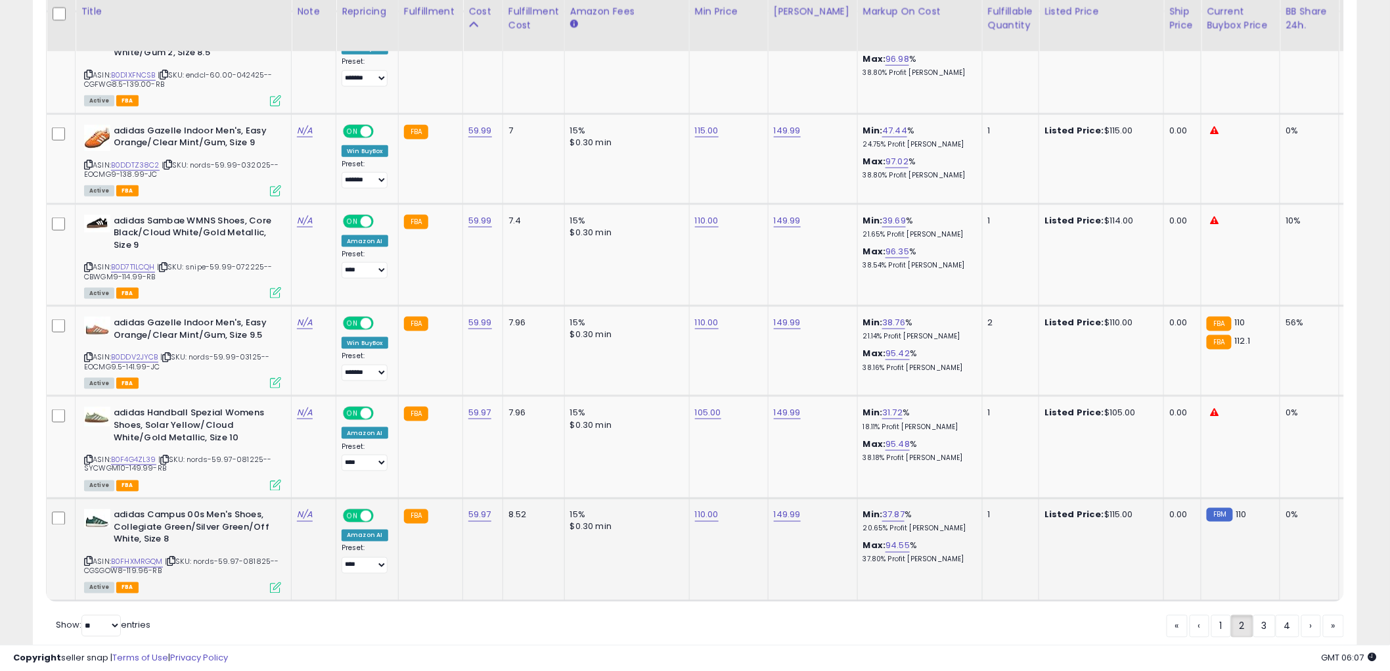
scroll to position [2691, 0]
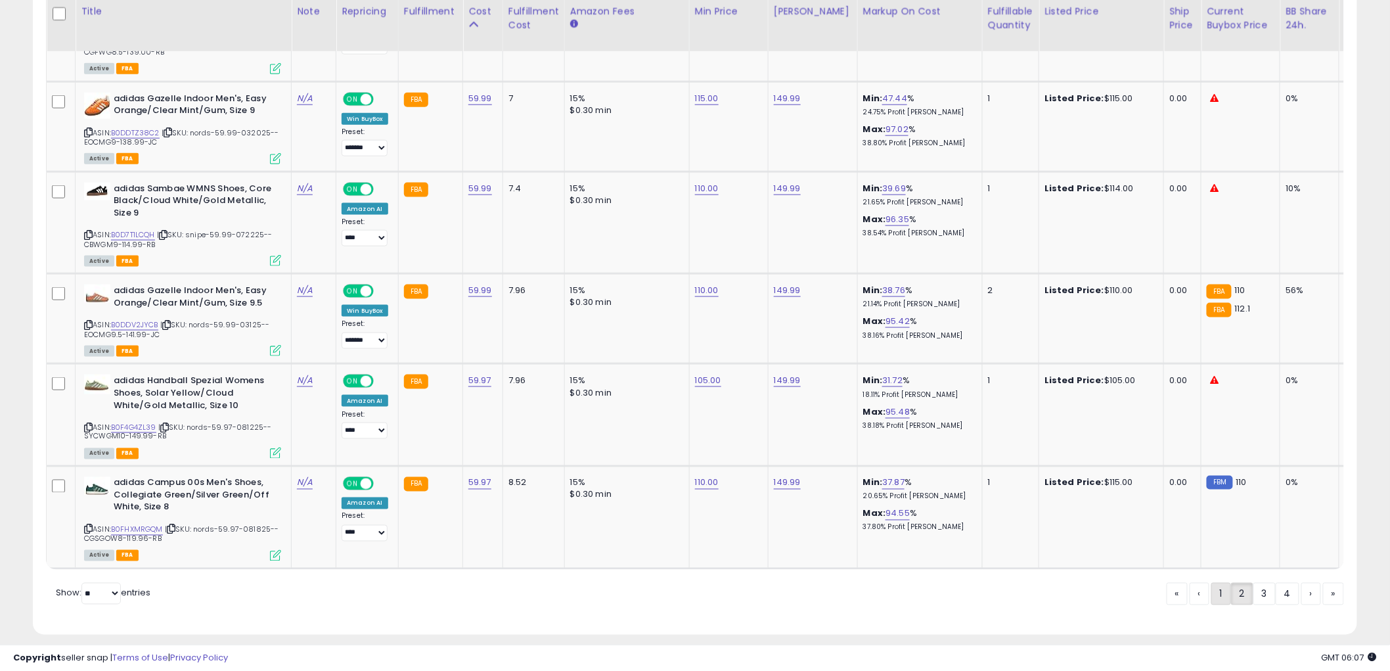
click at [1213, 583] on link "1" at bounding box center [1221, 594] width 20 height 22
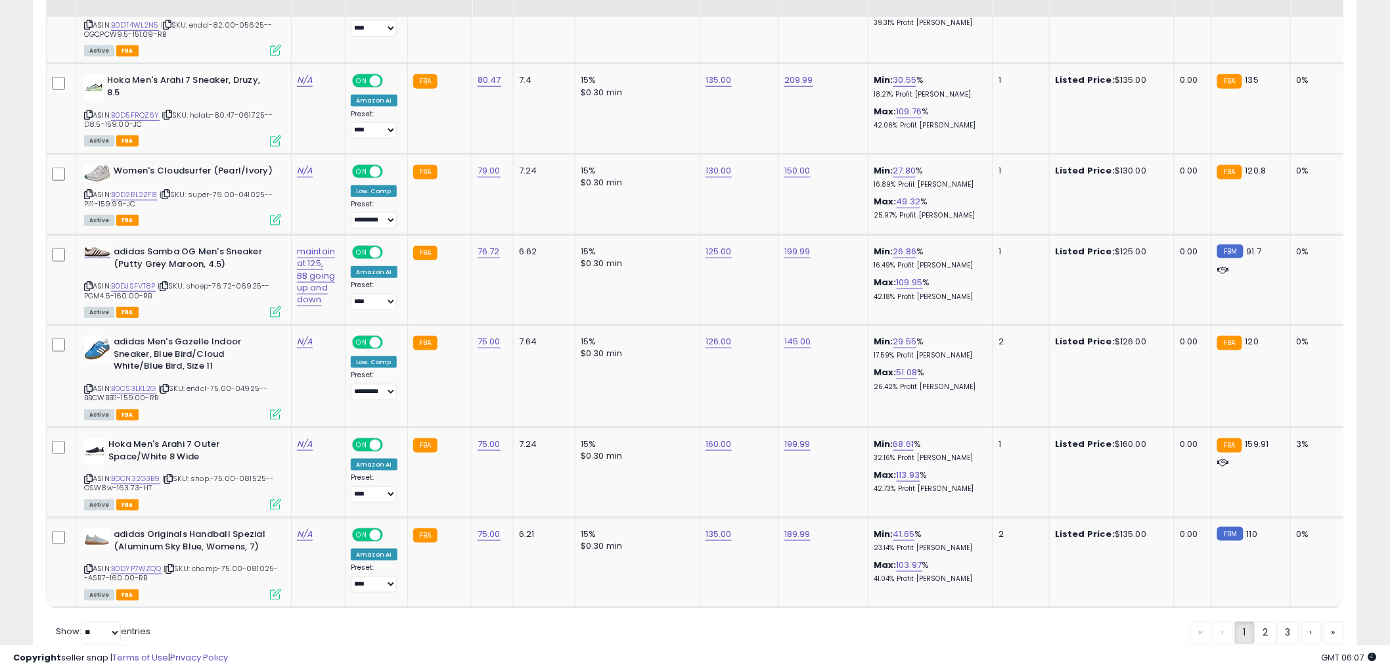
scroll to position [2535, 0]
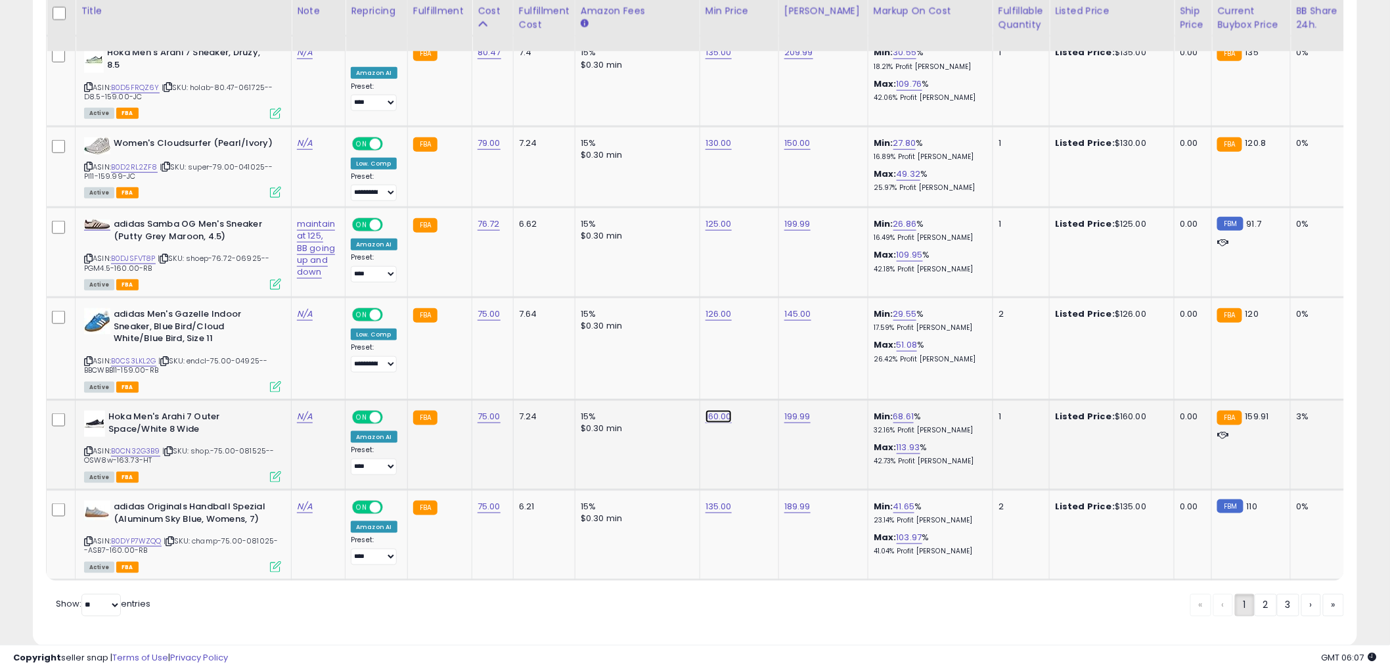
click at [716, 410] on link "160.00" at bounding box center [718, 416] width 26 height 13
type input "***"
click button "submit" at bounding box center [754, 348] width 22 height 20
click at [146, 535] on link "B0DYP7WZQQ" at bounding box center [136, 540] width 51 height 11
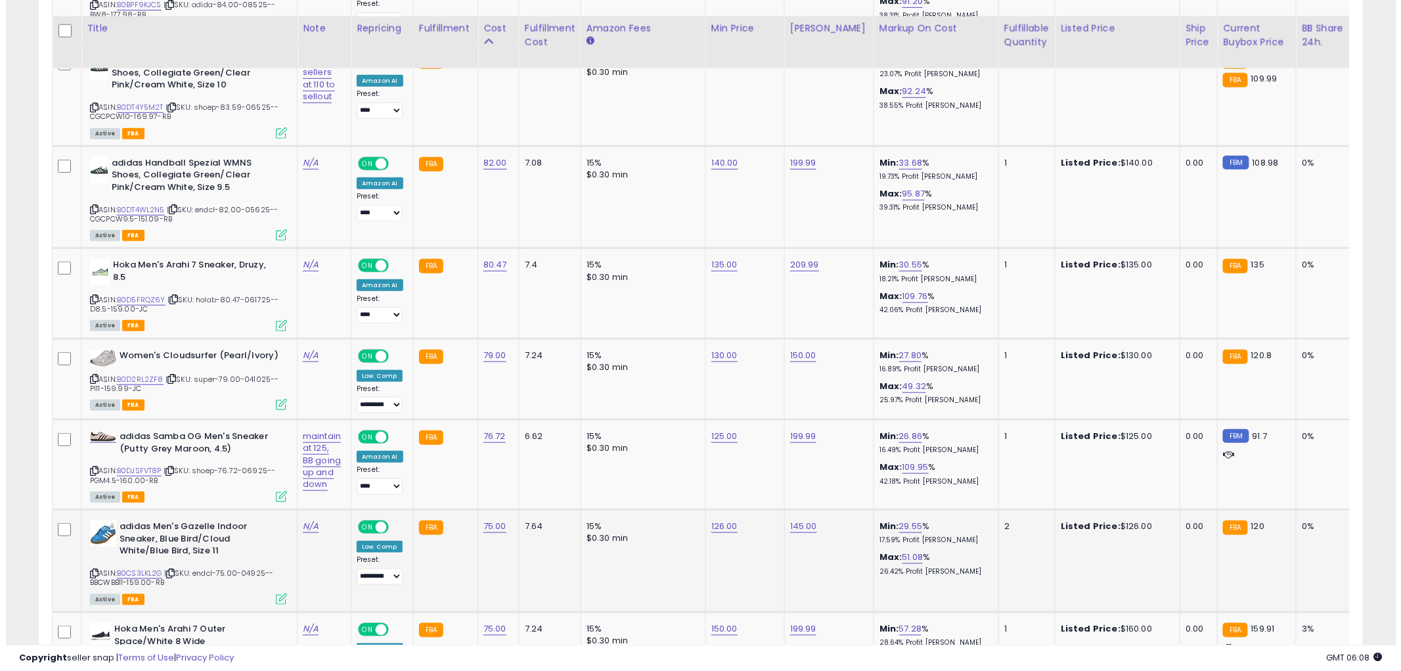
scroll to position [2316, 0]
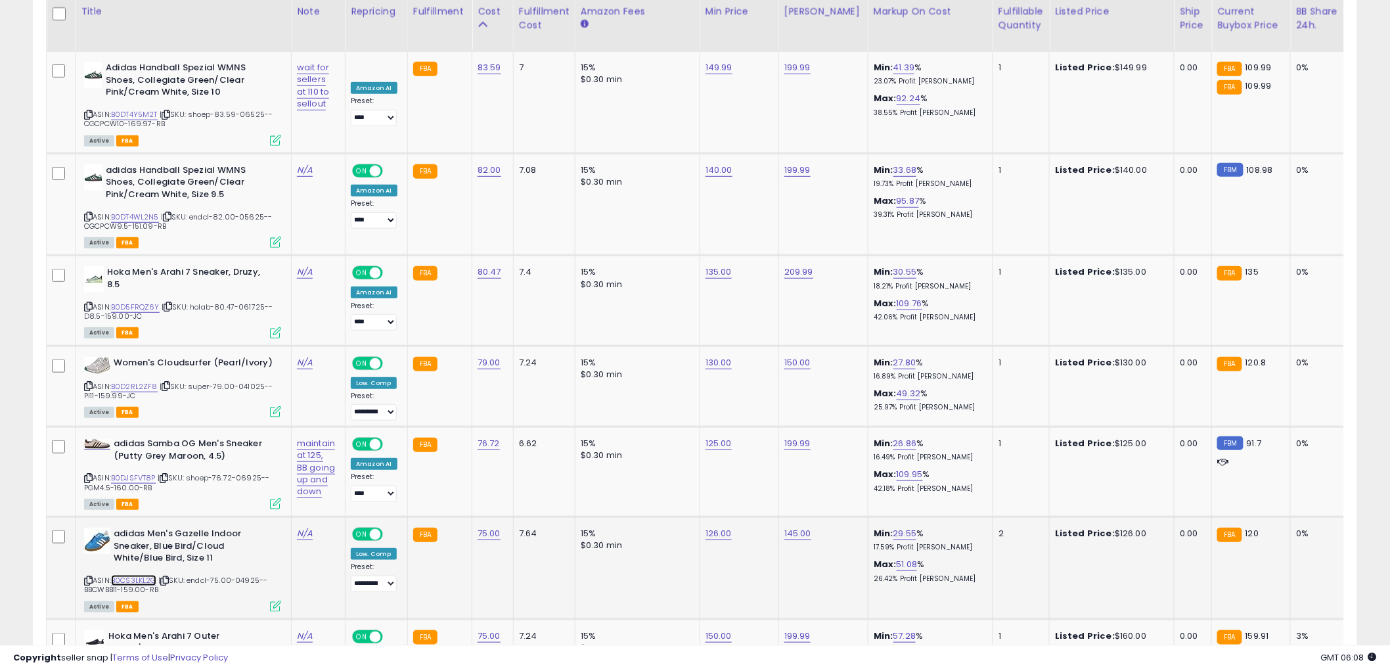
click at [133, 575] on link "B0CS3LKL2G" at bounding box center [133, 580] width 45 height 11
click at [713, 517] on td "126.00" at bounding box center [738, 568] width 79 height 102
click at [713, 527] on link "126.00" at bounding box center [718, 533] width 26 height 13
drag, startPoint x: 706, startPoint y: 464, endPoint x: 412, endPoint y: 470, distance: 294.3
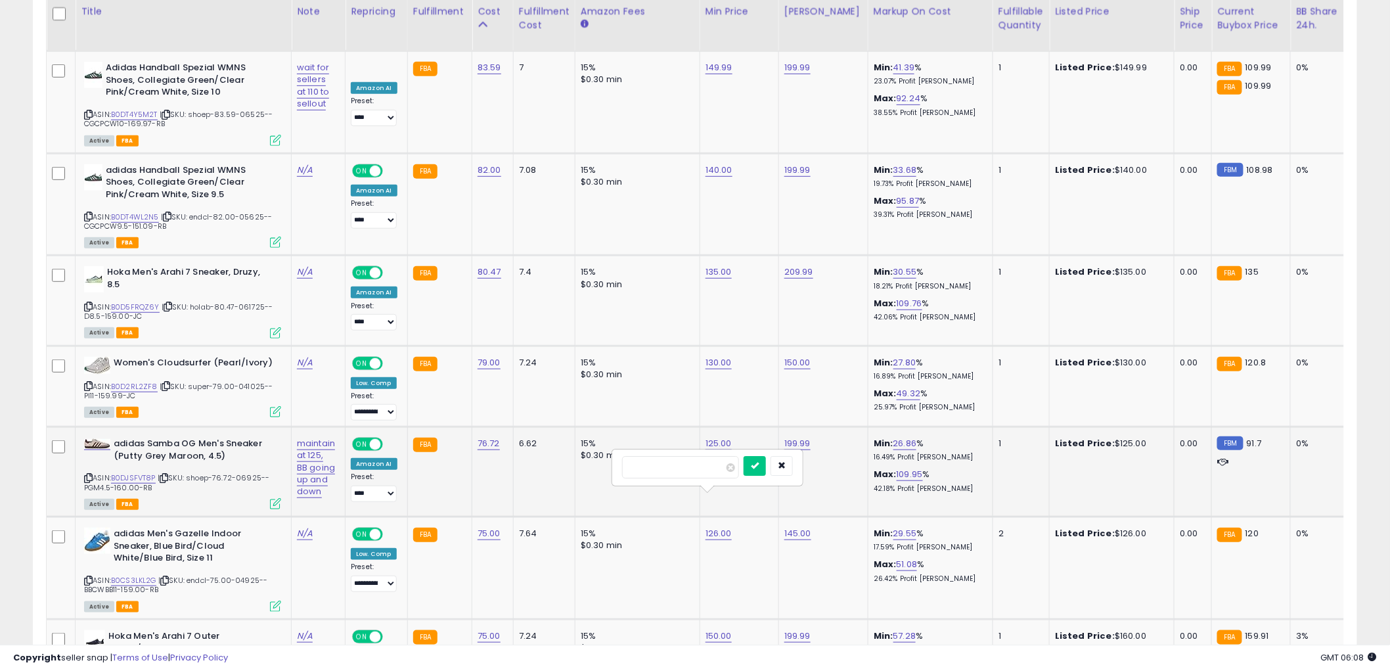
type input "***"
click button "submit" at bounding box center [754, 466] width 22 height 20
click at [277, 600] on icon at bounding box center [275, 605] width 11 height 11
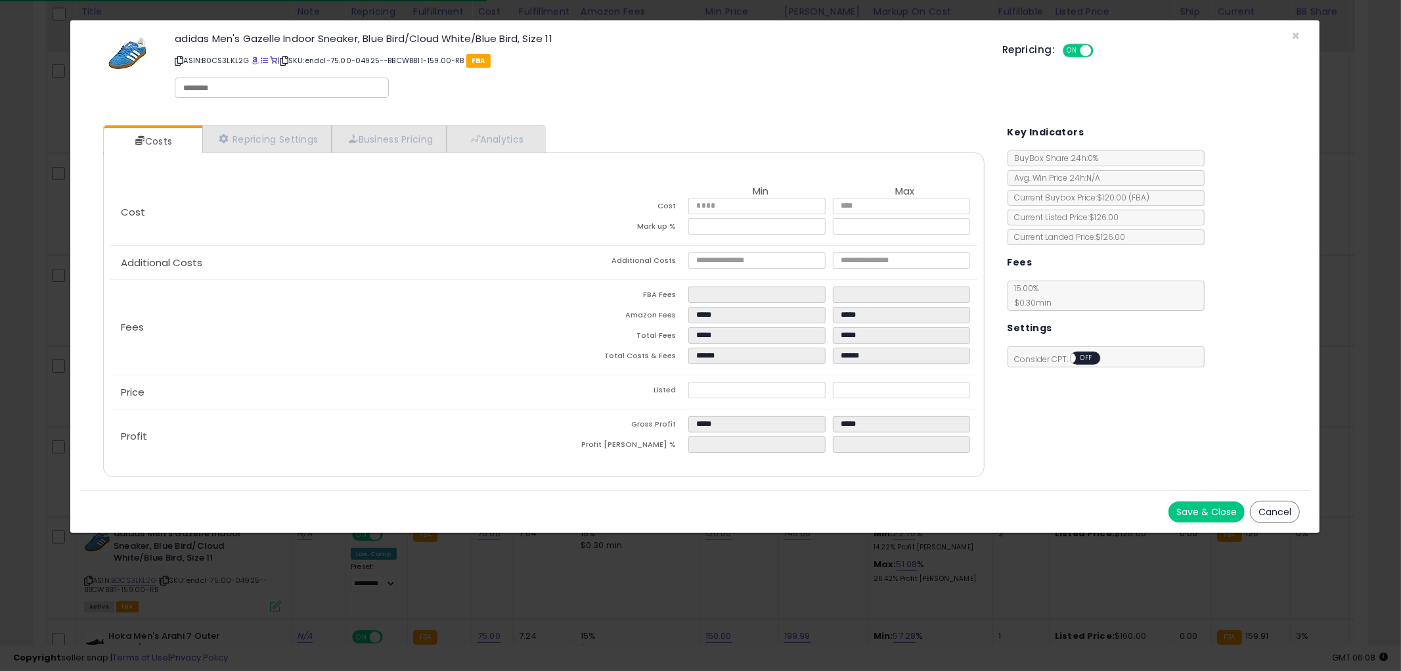
click at [259, 87] on input "text" at bounding box center [281, 88] width 197 height 12
type input "******"
click at [1195, 508] on button "Save & Close" at bounding box center [1206, 511] width 76 height 21
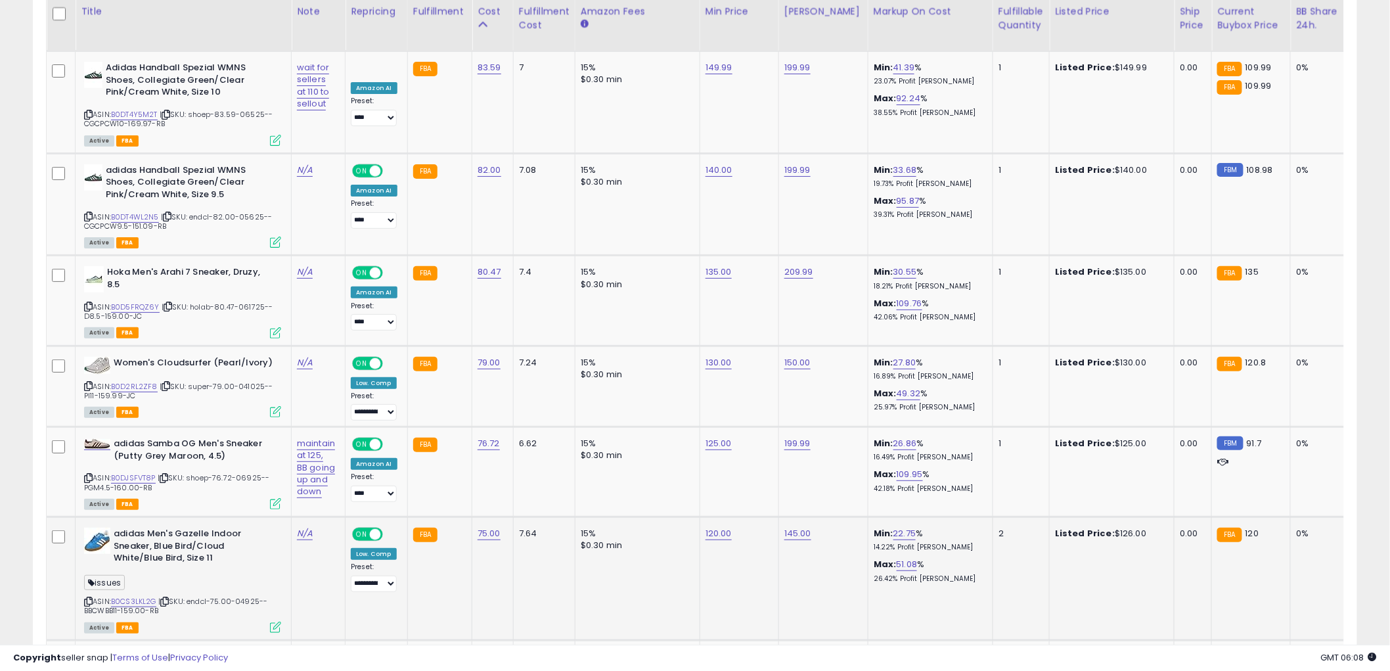
scroll to position [656520, 656019]
click at [89, 598] on icon at bounding box center [88, 601] width 9 height 7
click at [166, 598] on icon at bounding box center [164, 601] width 9 height 7
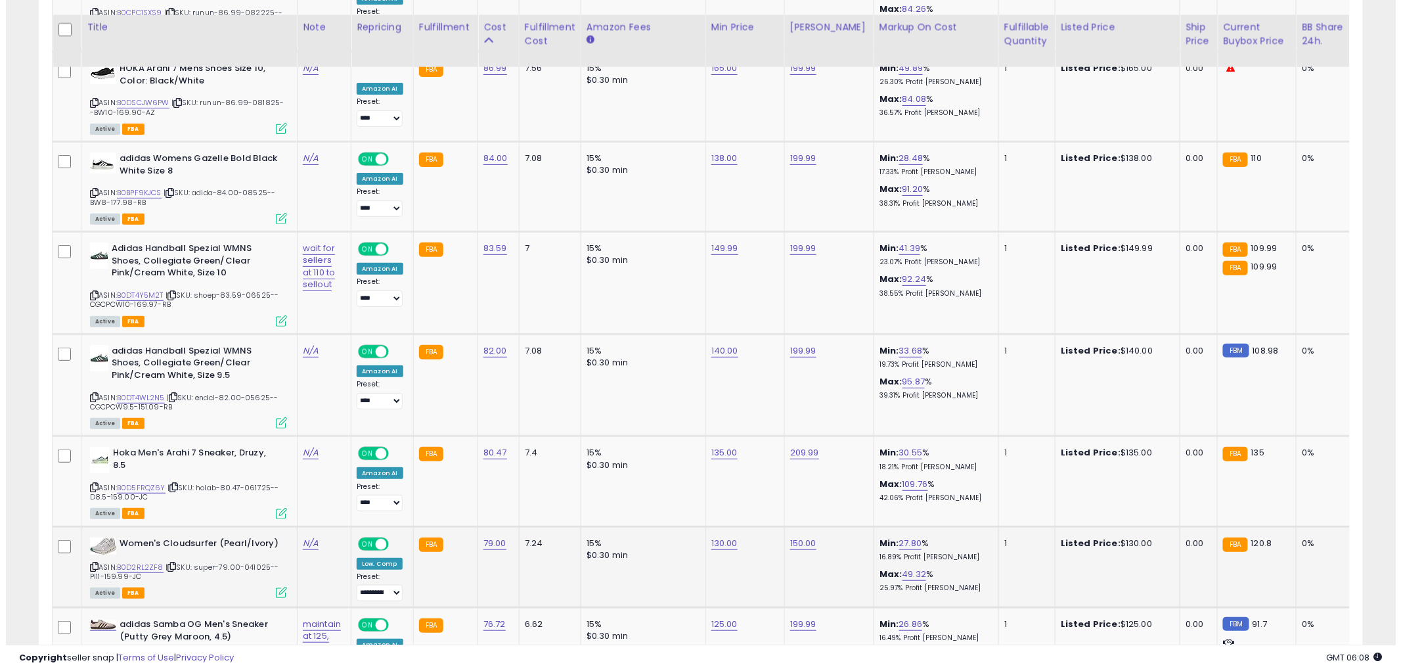
scroll to position [2097, 0]
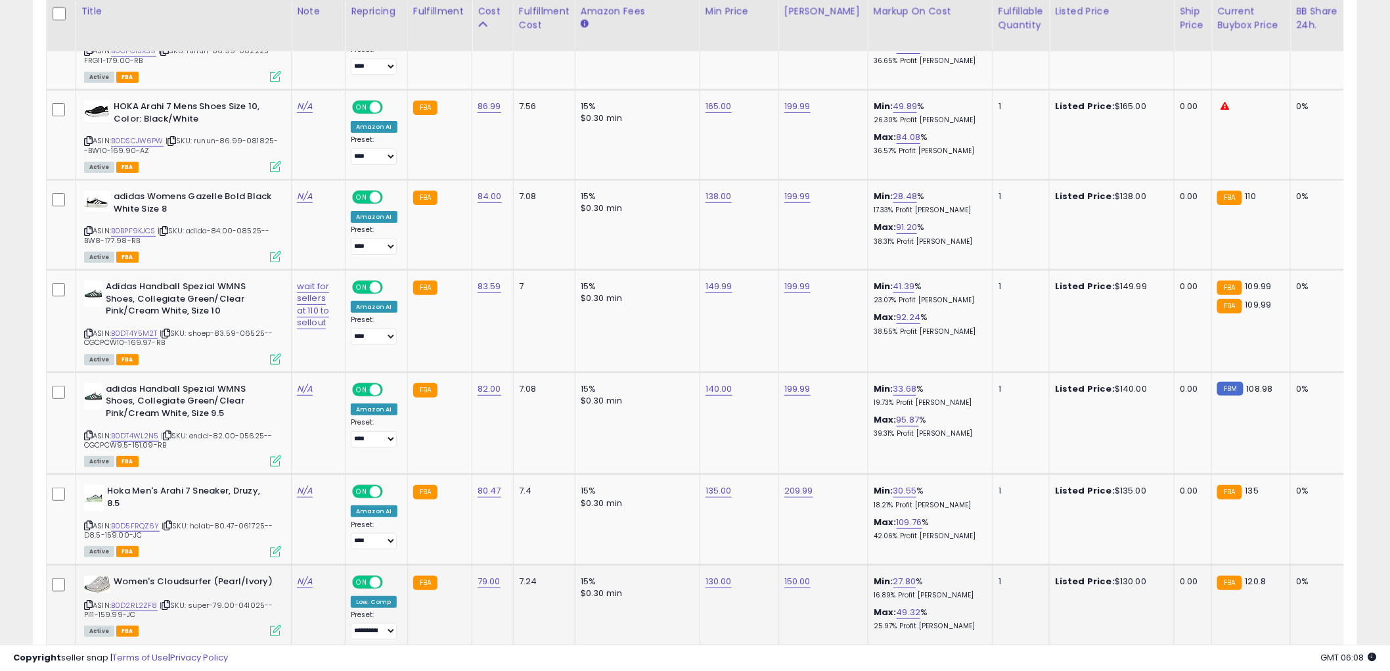
click at [276, 625] on icon at bounding box center [275, 630] width 11 height 11
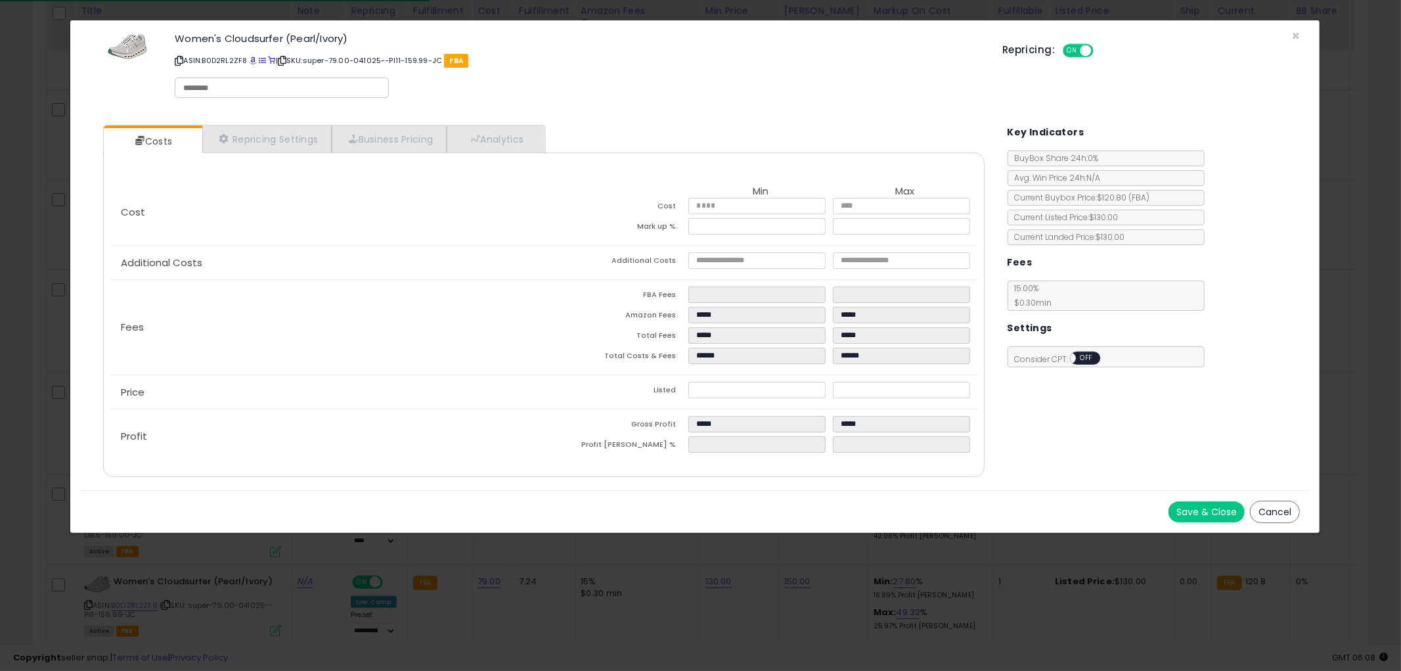
click at [247, 87] on input "text" at bounding box center [281, 88] width 197 height 12
type input "******"
click at [1184, 506] on button "Save & Close" at bounding box center [1206, 511] width 76 height 21
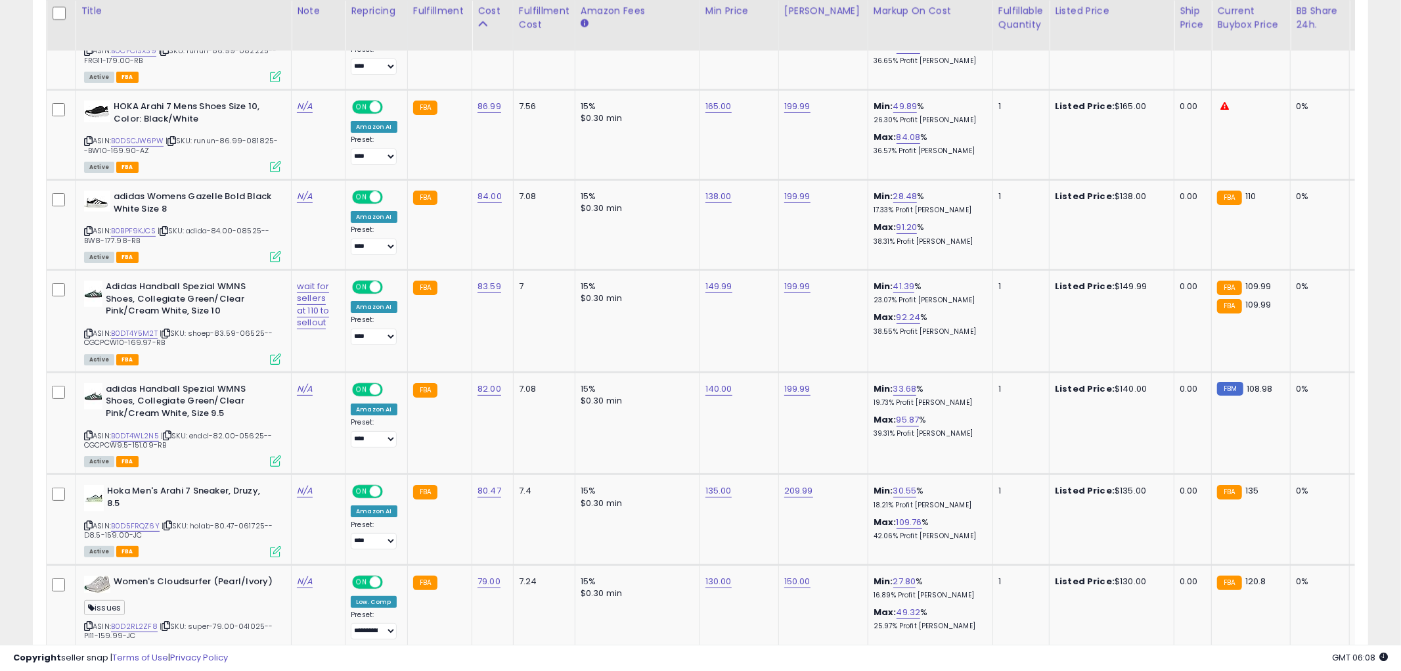
scroll to position [656520, 656019]
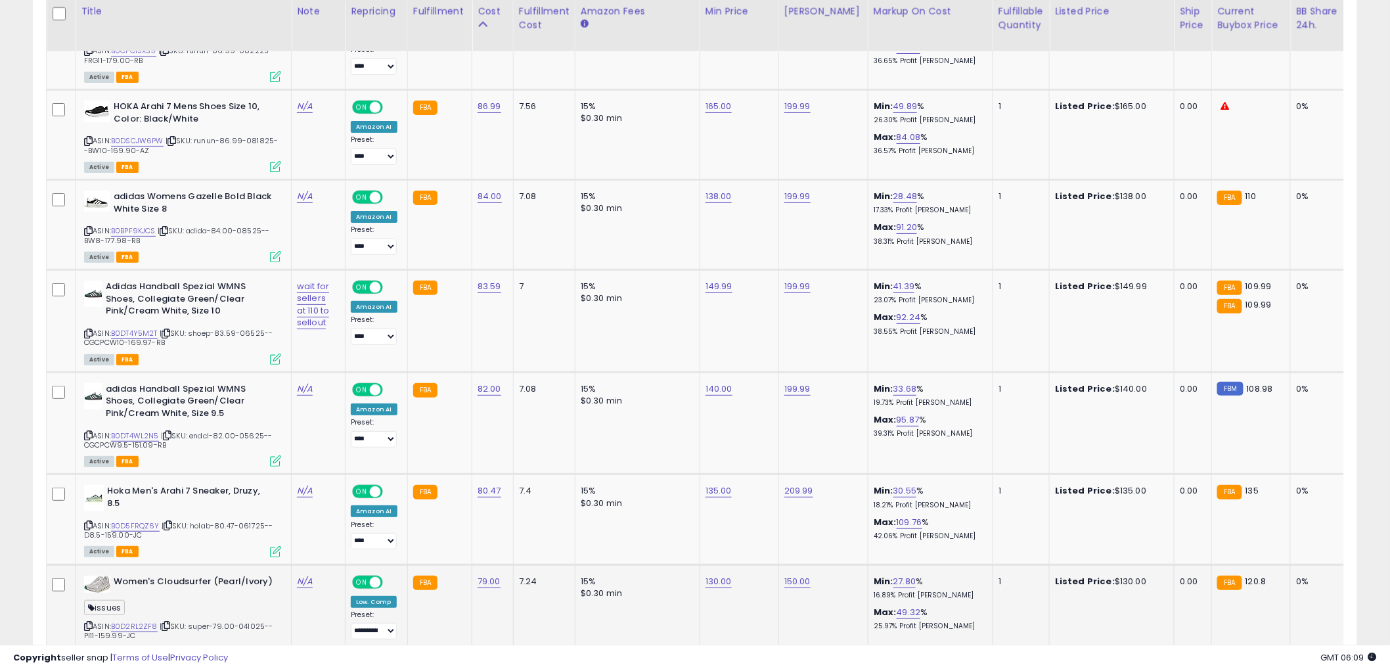
click at [86, 622] on icon at bounding box center [88, 625] width 9 height 7
click at [168, 622] on icon at bounding box center [166, 625] width 9 height 7
click at [272, 455] on icon at bounding box center [275, 460] width 11 height 11
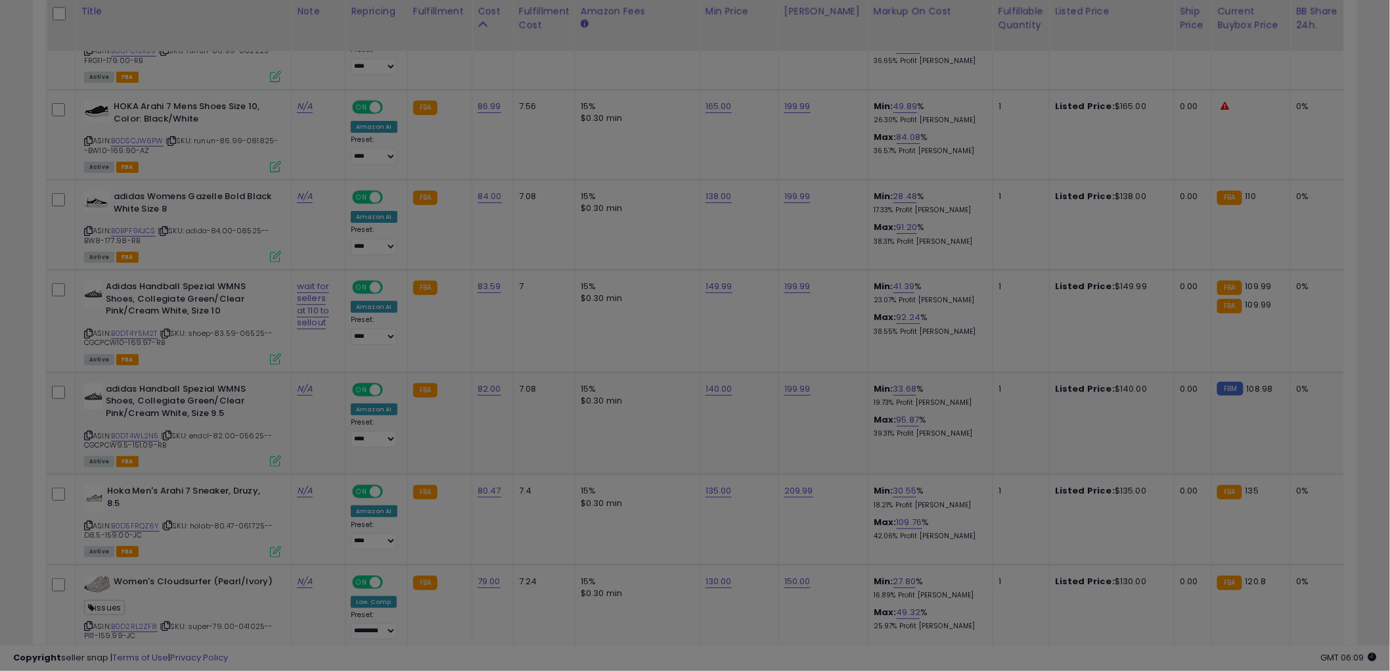
scroll to position [269, 776]
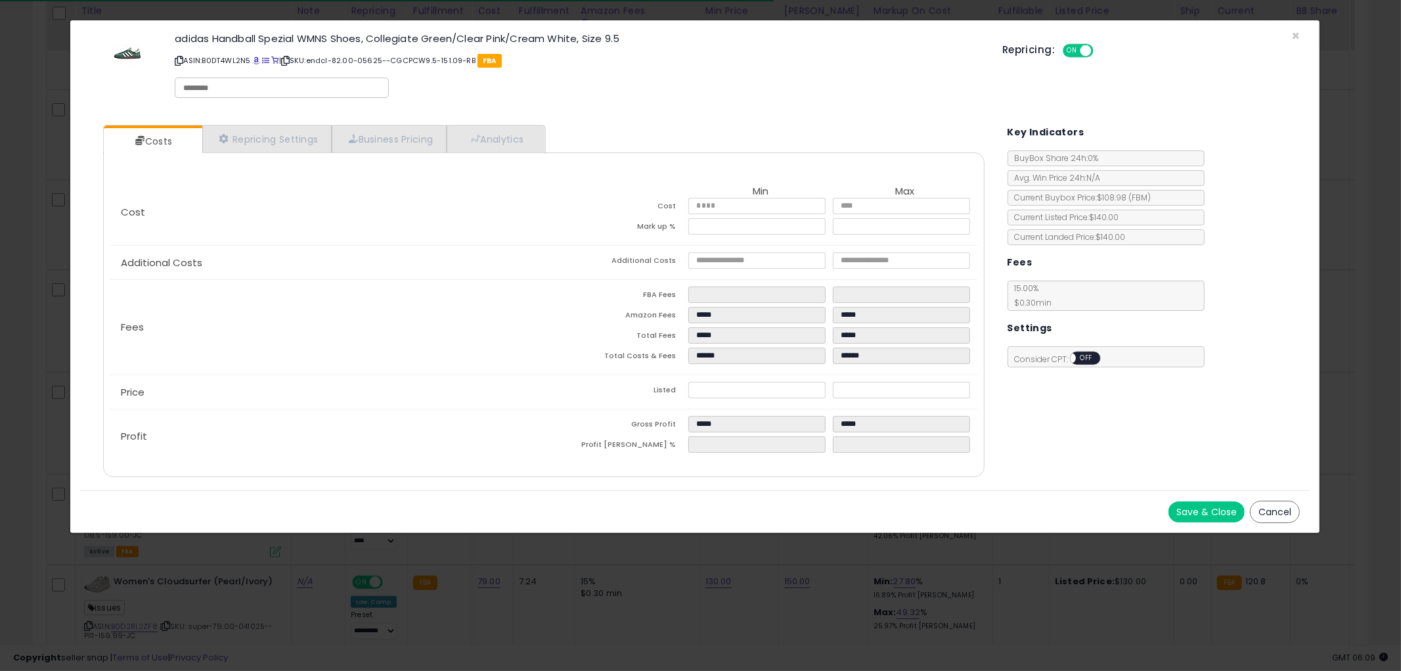
click at [271, 94] on div at bounding box center [282, 88] width 214 height 20
click at [270, 84] on input "text" at bounding box center [281, 88] width 197 height 12
type input "******"
click at [1200, 508] on button "Save & Close" at bounding box center [1206, 511] width 76 height 21
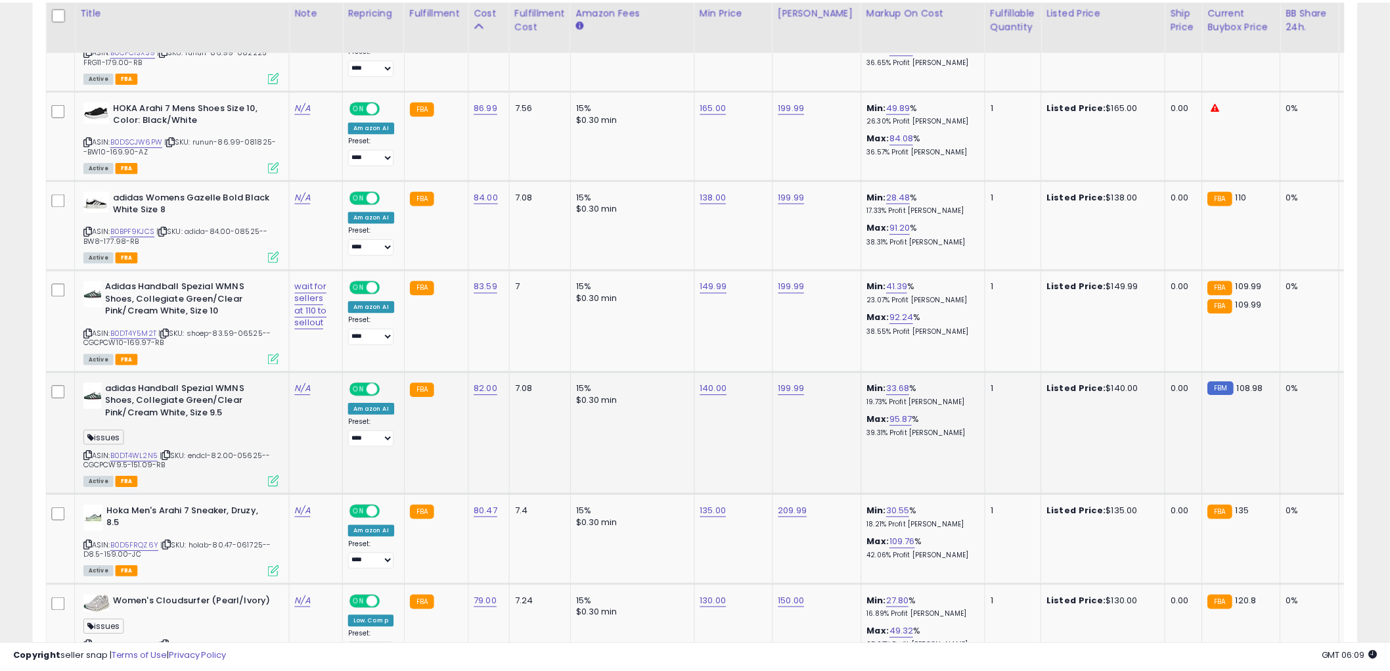
scroll to position [656520, 656019]
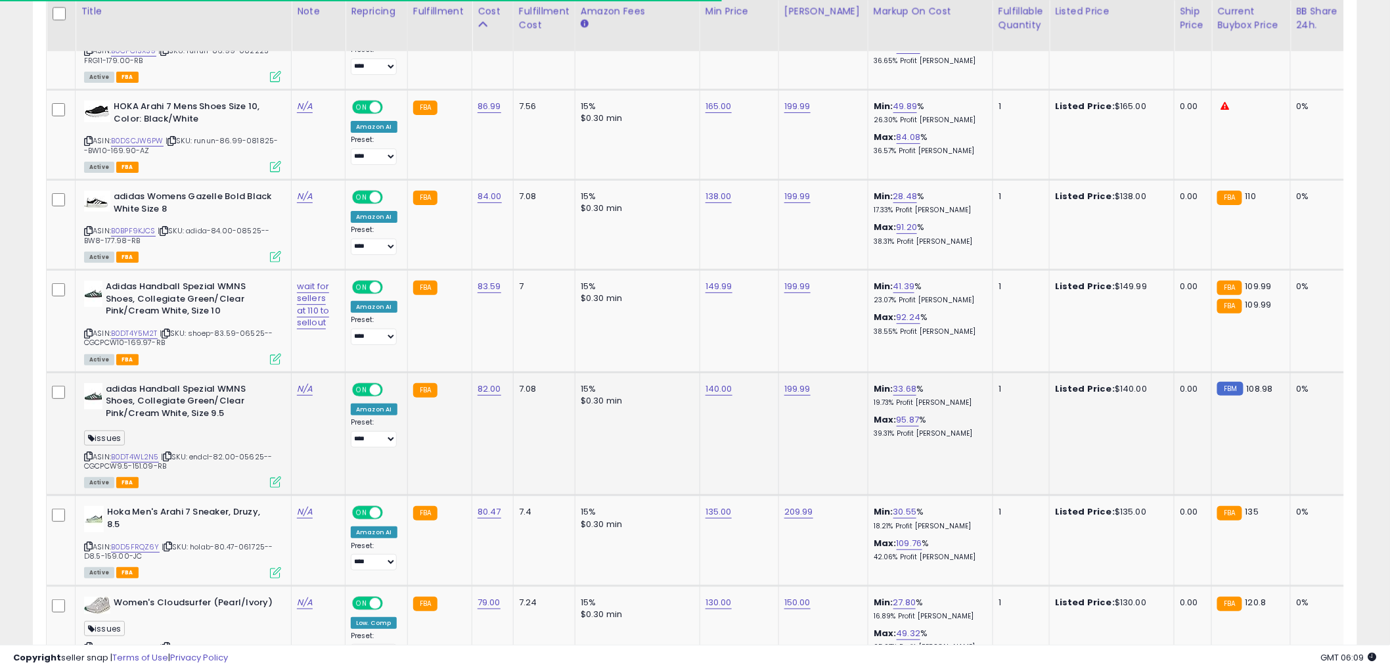
click at [84, 453] on icon at bounding box center [88, 456] width 9 height 7
click at [171, 453] on icon at bounding box center [167, 456] width 9 height 7
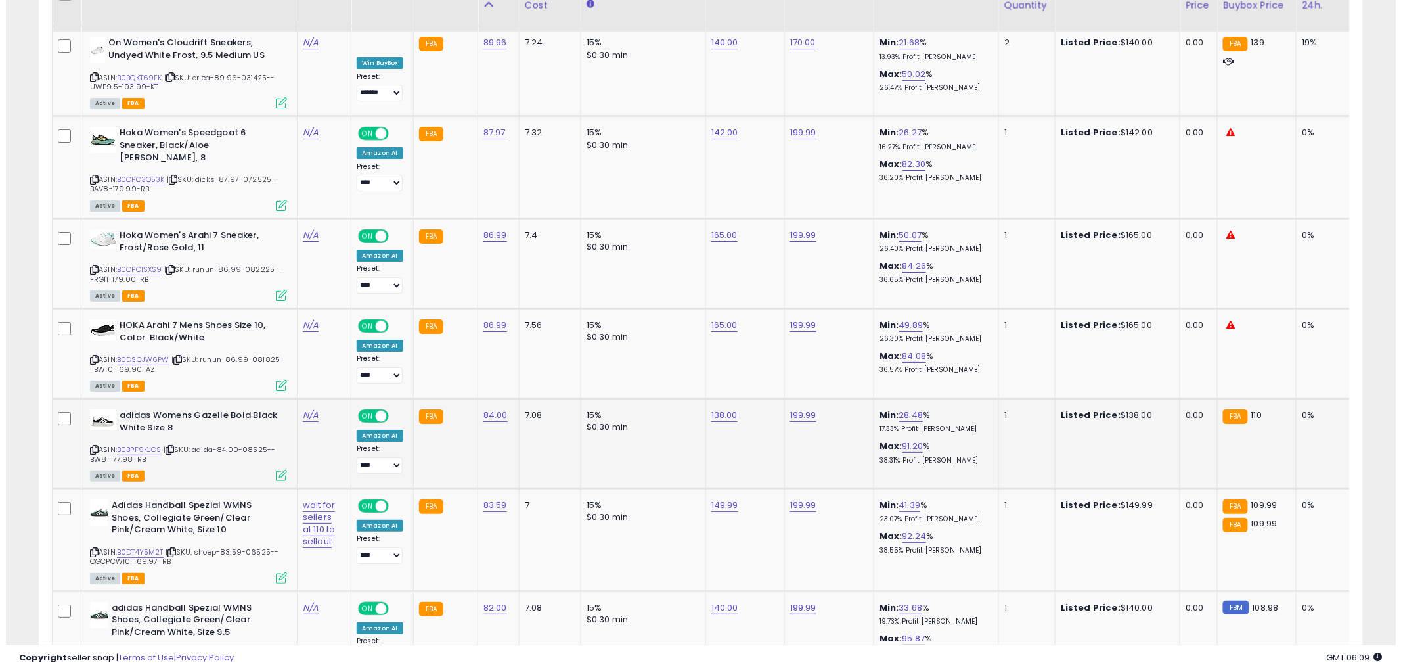
scroll to position [1805, 0]
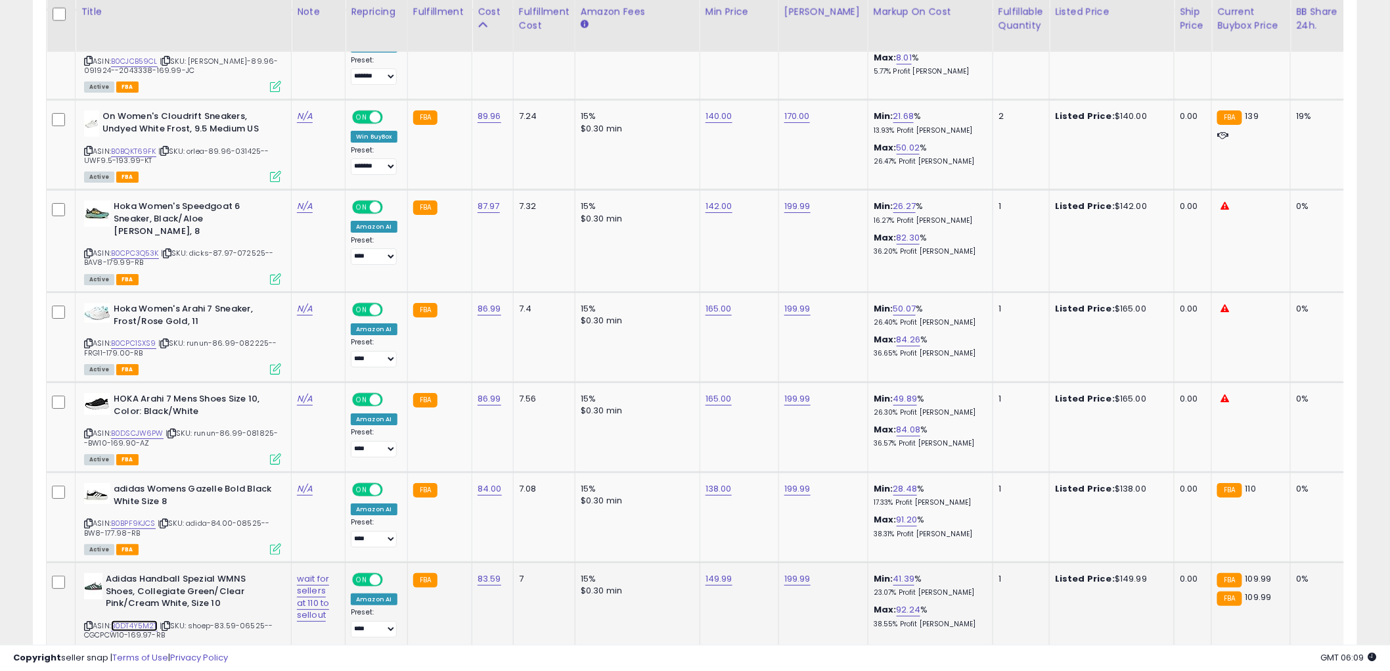
click at [142, 620] on link "B0DT4Y5M2T" at bounding box center [134, 625] width 47 height 11
click at [139, 518] on link "B0BPF9KJCS" at bounding box center [133, 523] width 45 height 11
click at [271, 646] on icon at bounding box center [275, 651] width 11 height 11
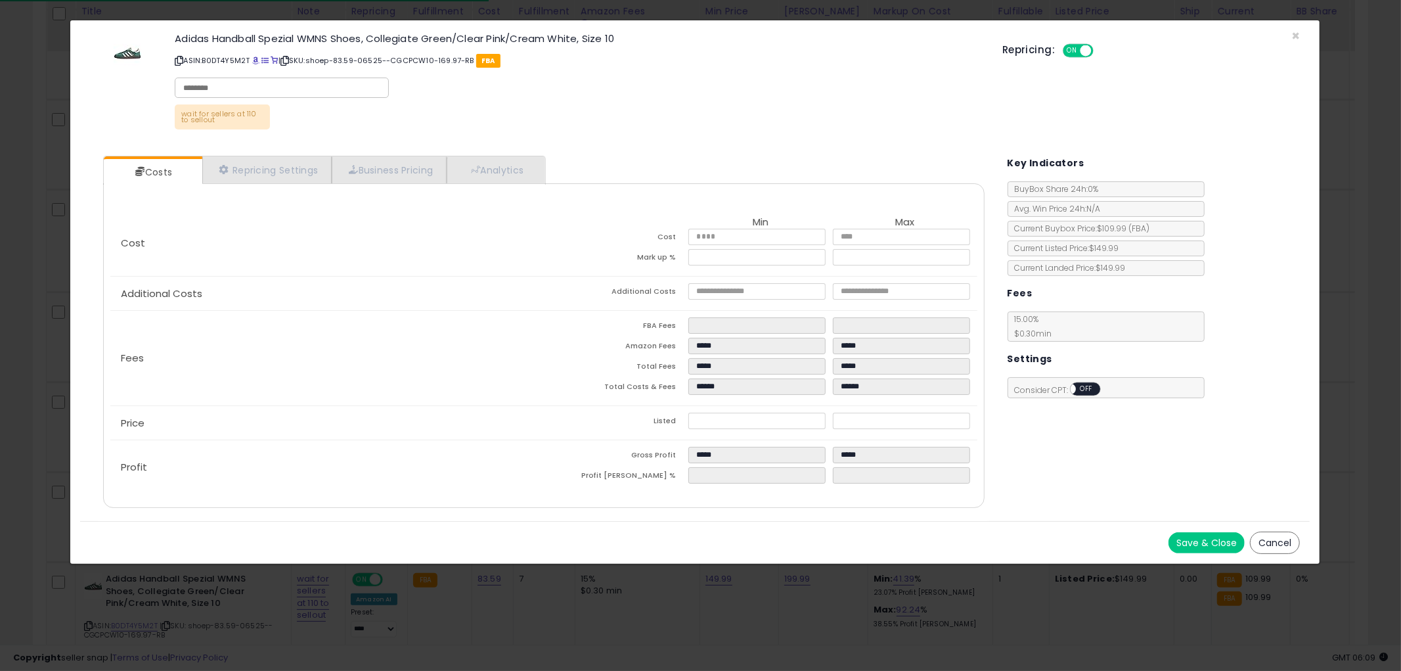
click at [267, 91] on input "text" at bounding box center [281, 88] width 197 height 12
type input "******"
click at [1226, 544] on button "Save & Close" at bounding box center [1206, 542] width 76 height 21
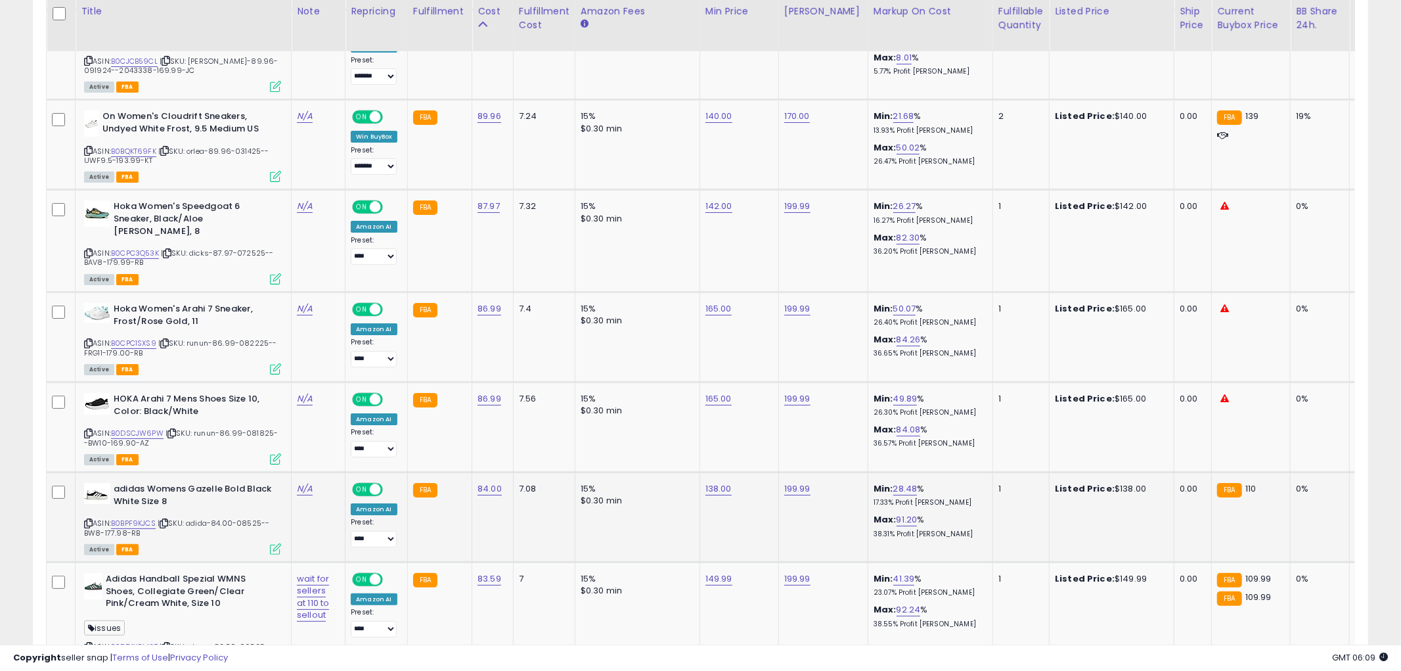
scroll to position [656520, 656019]
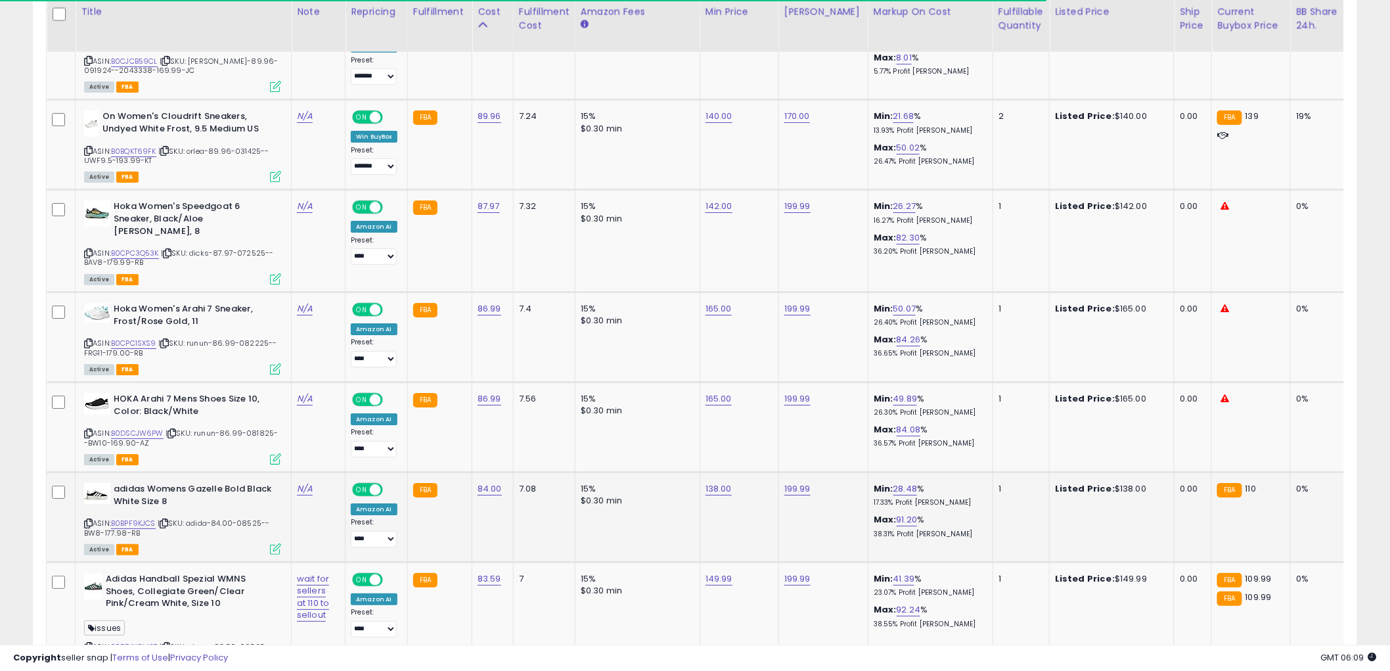
click at [273, 543] on icon at bounding box center [275, 548] width 11 height 11
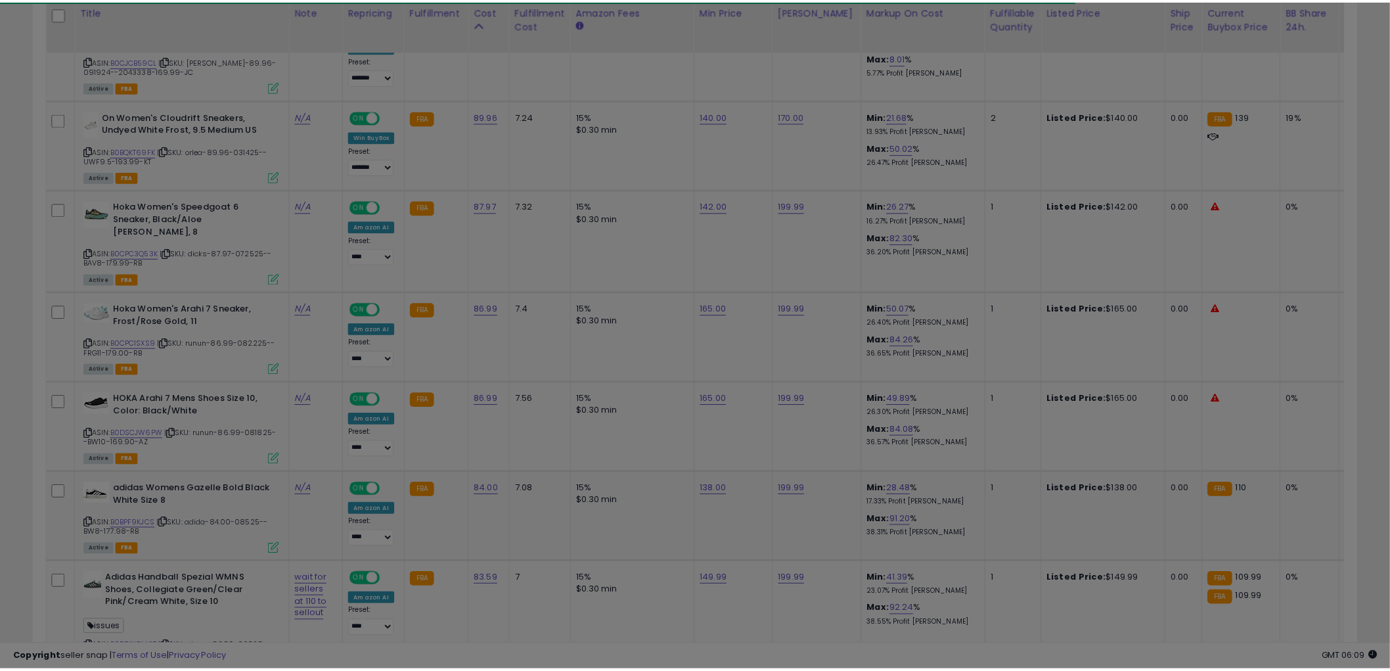
scroll to position [269, 776]
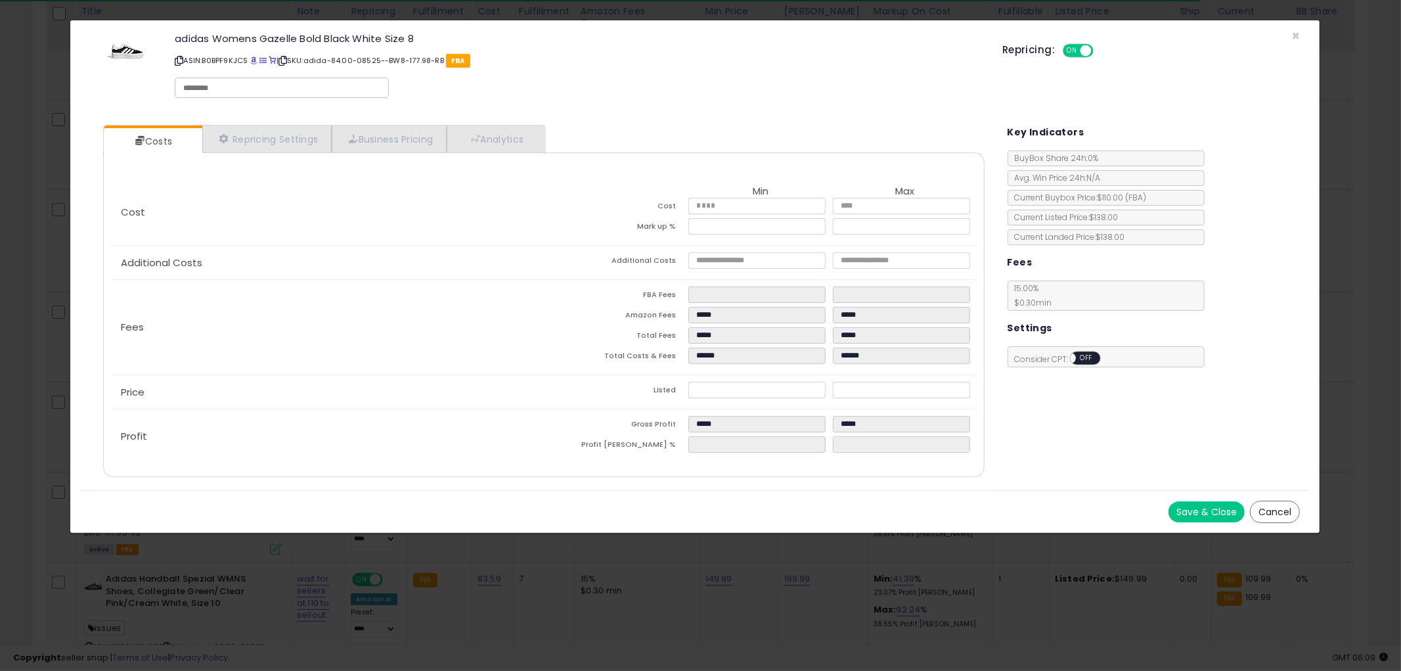
click at [263, 84] on input "text" at bounding box center [281, 88] width 197 height 12
type input "******"
click at [1185, 508] on button "Save & Close" at bounding box center [1206, 511] width 76 height 21
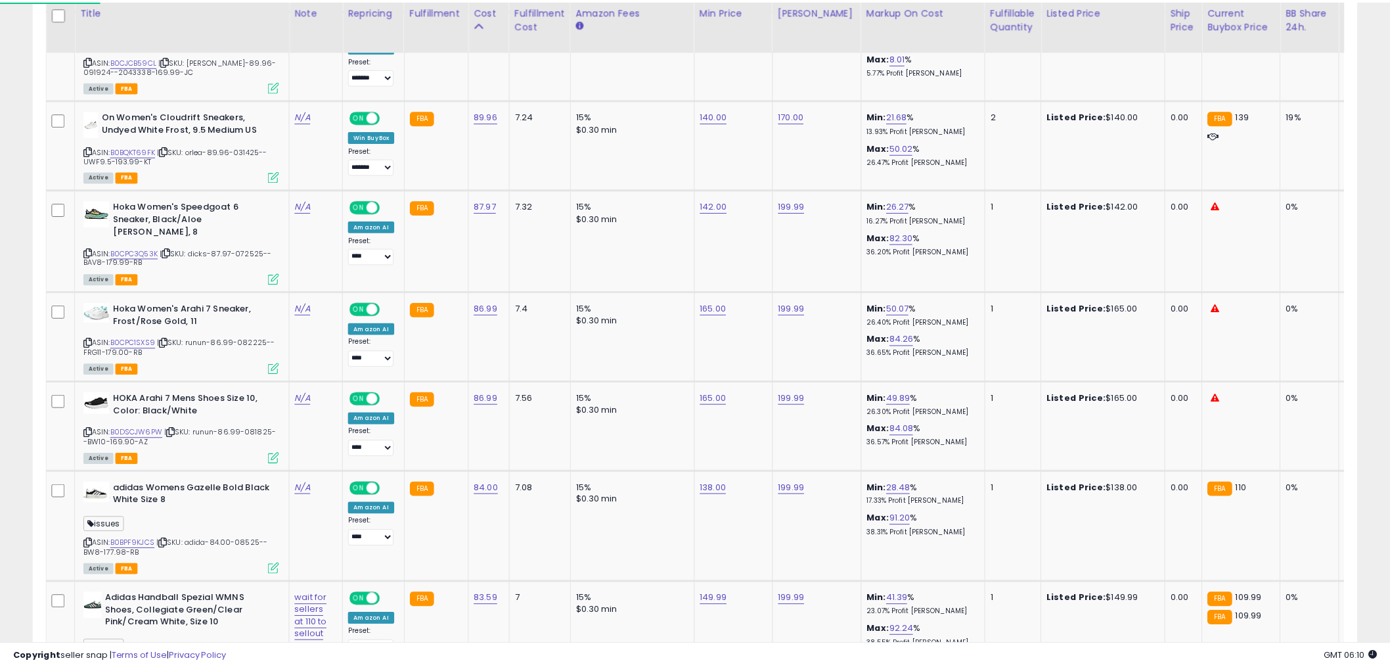
scroll to position [656520, 656019]
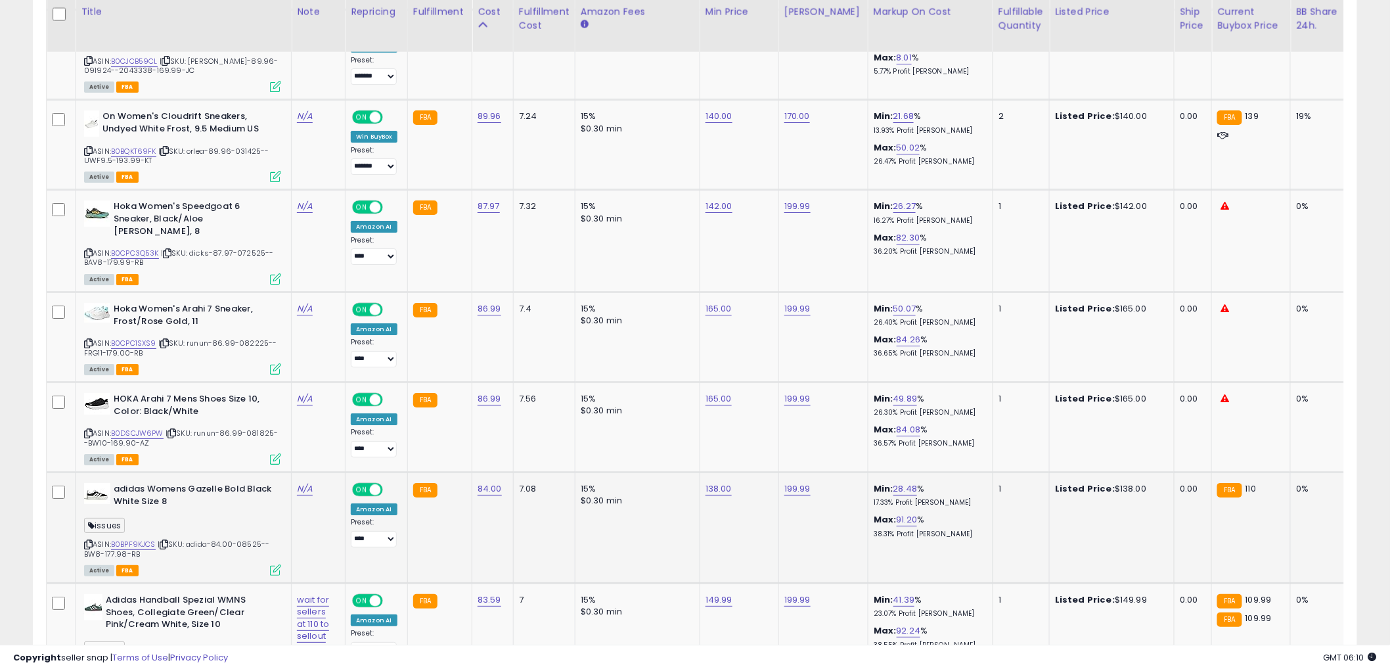
click at [86, 541] on icon at bounding box center [88, 544] width 9 height 7
click at [89, 664] on icon at bounding box center [88, 667] width 9 height 7
click at [167, 541] on icon at bounding box center [164, 544] width 9 height 7
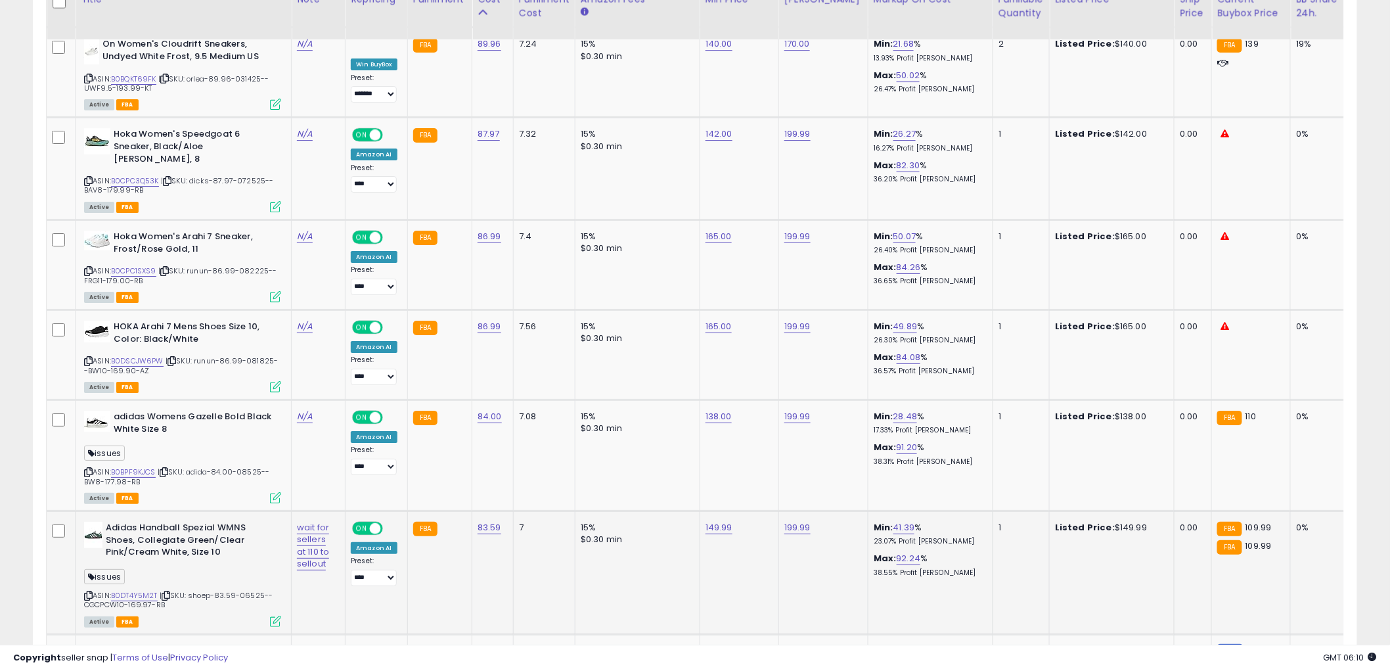
scroll to position [1878, 0]
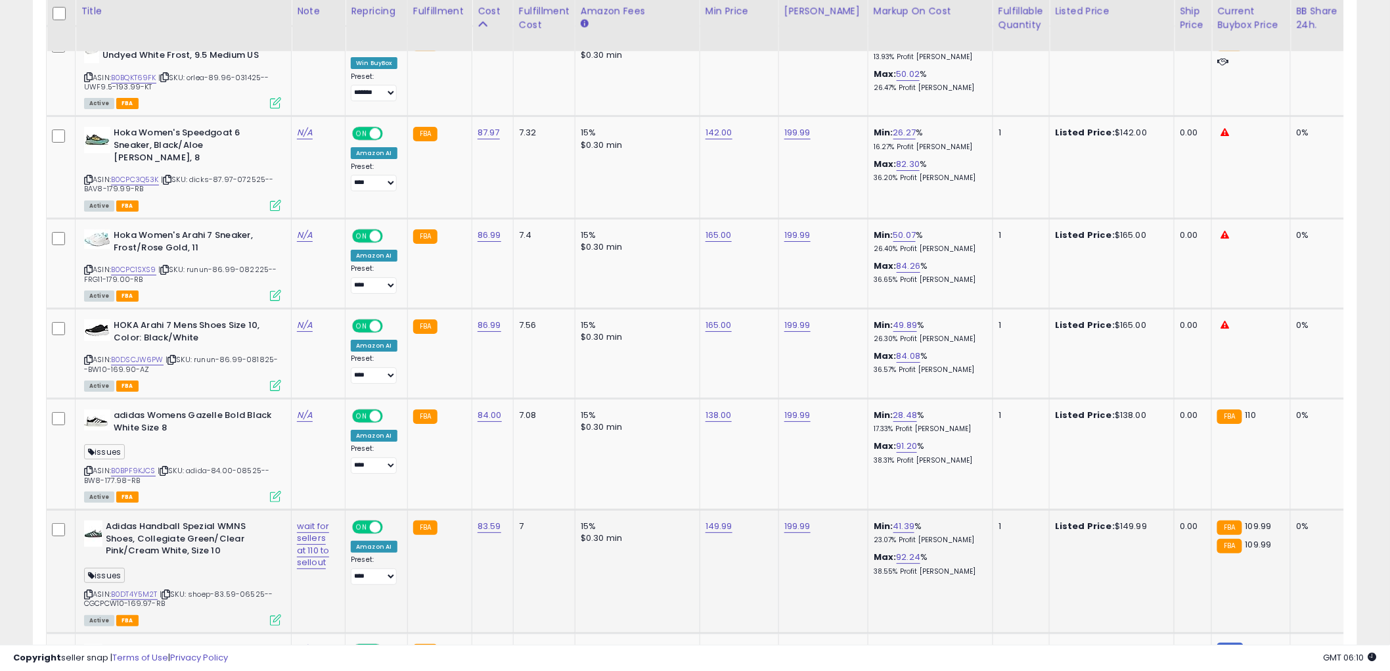
drag, startPoint x: 167, startPoint y: 559, endPoint x: 177, endPoint y: 544, distance: 18.0
click at [167, 590] on icon at bounding box center [166, 593] width 9 height 7
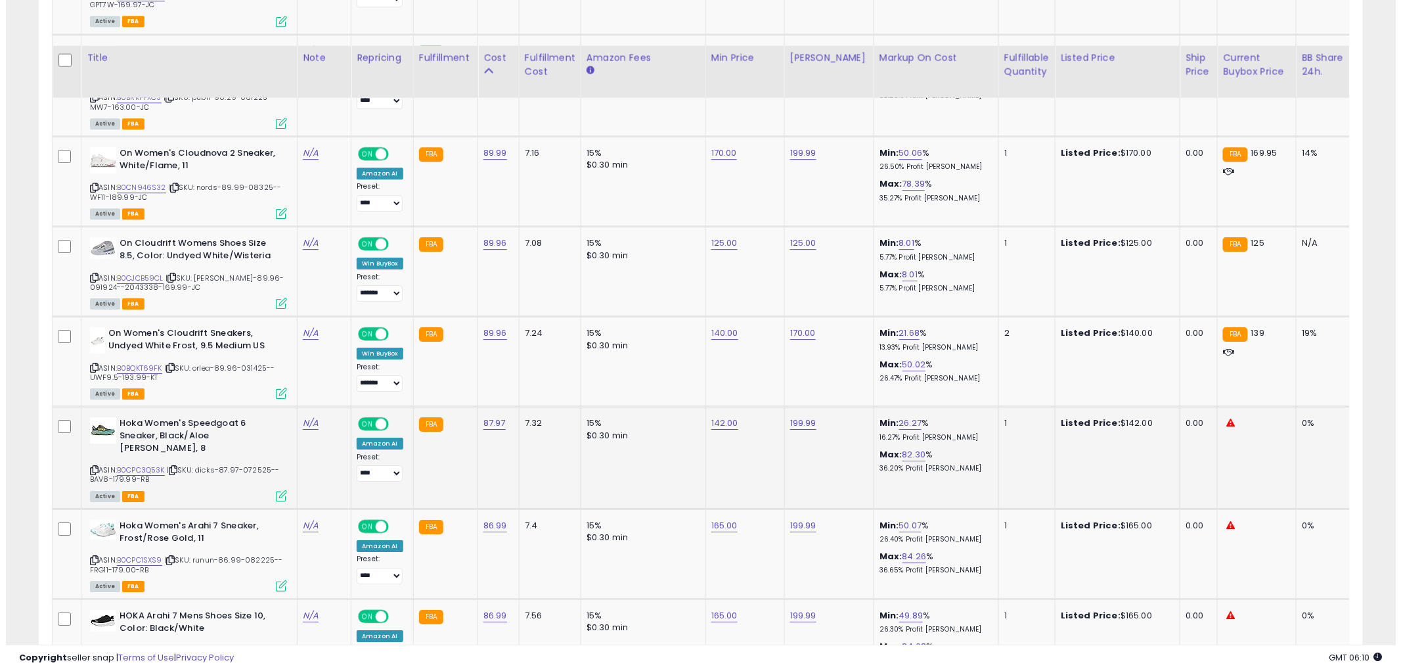
scroll to position [1586, 0]
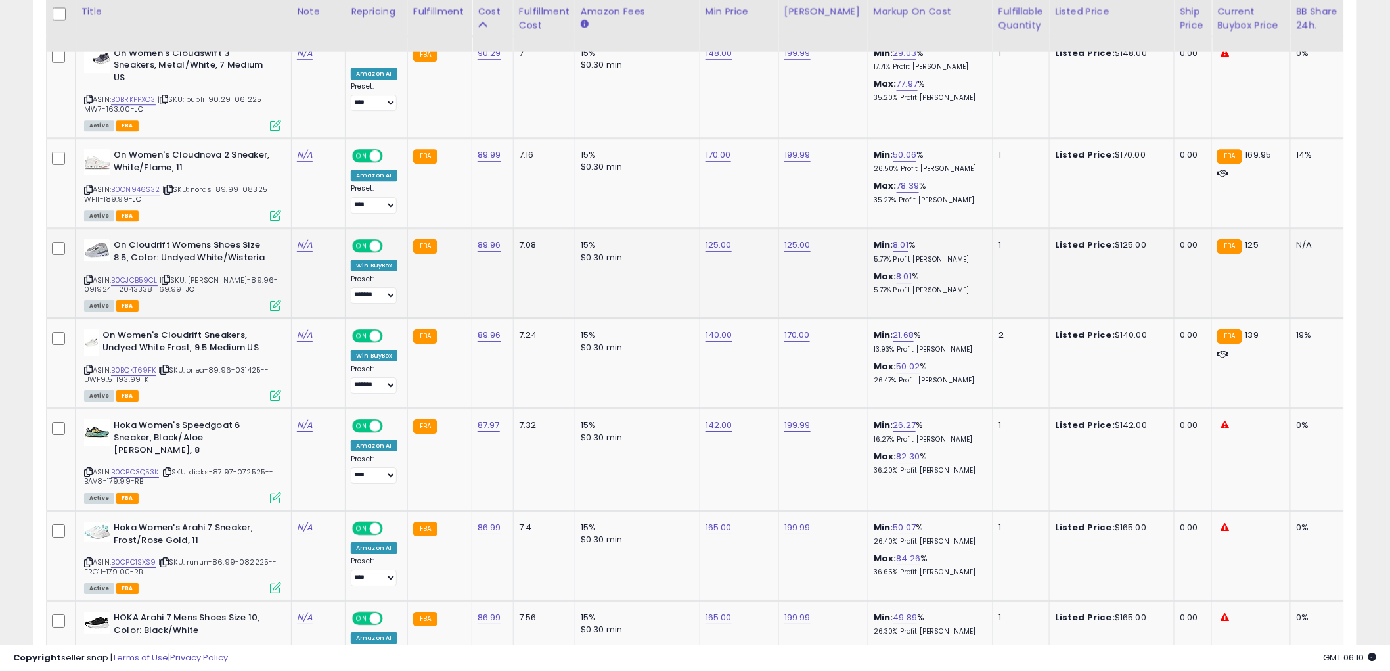
click at [280, 299] on icon at bounding box center [275, 304] width 11 height 11
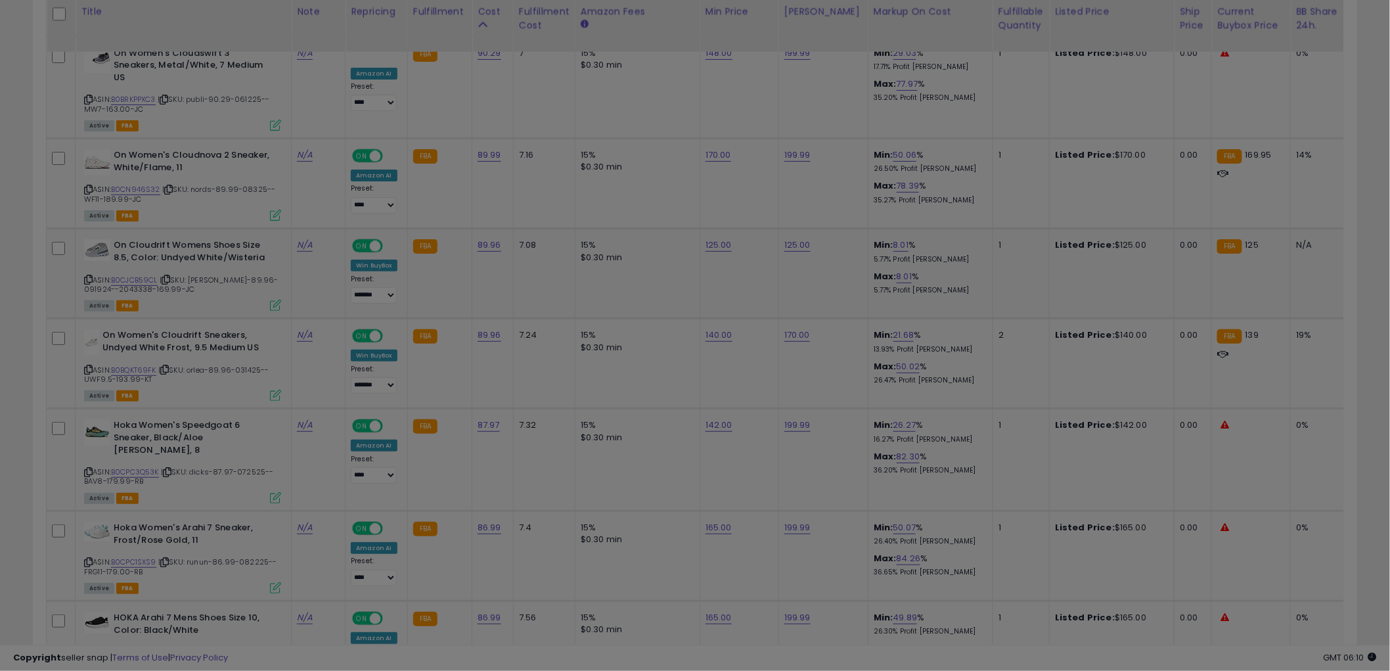
scroll to position [269, 776]
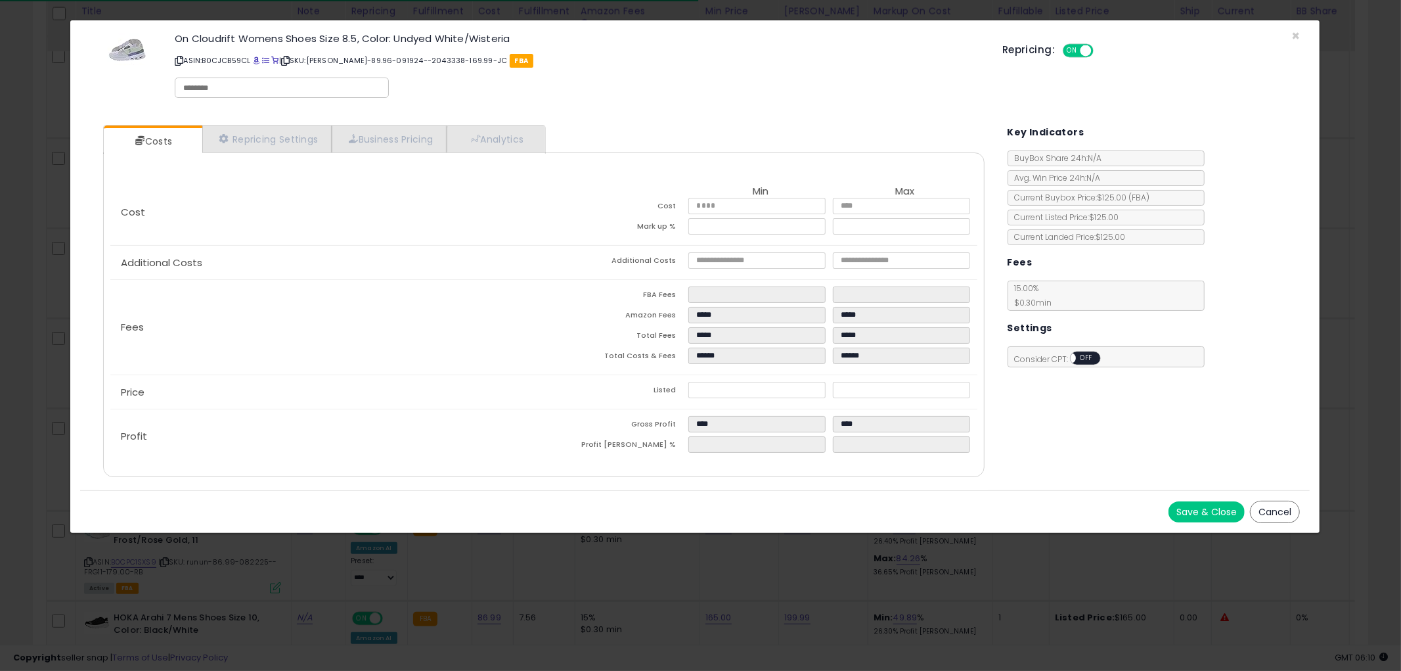
click at [240, 93] on div at bounding box center [282, 88] width 214 height 20
type input "******"
click at [1207, 508] on button "Save & Close" at bounding box center [1206, 511] width 76 height 21
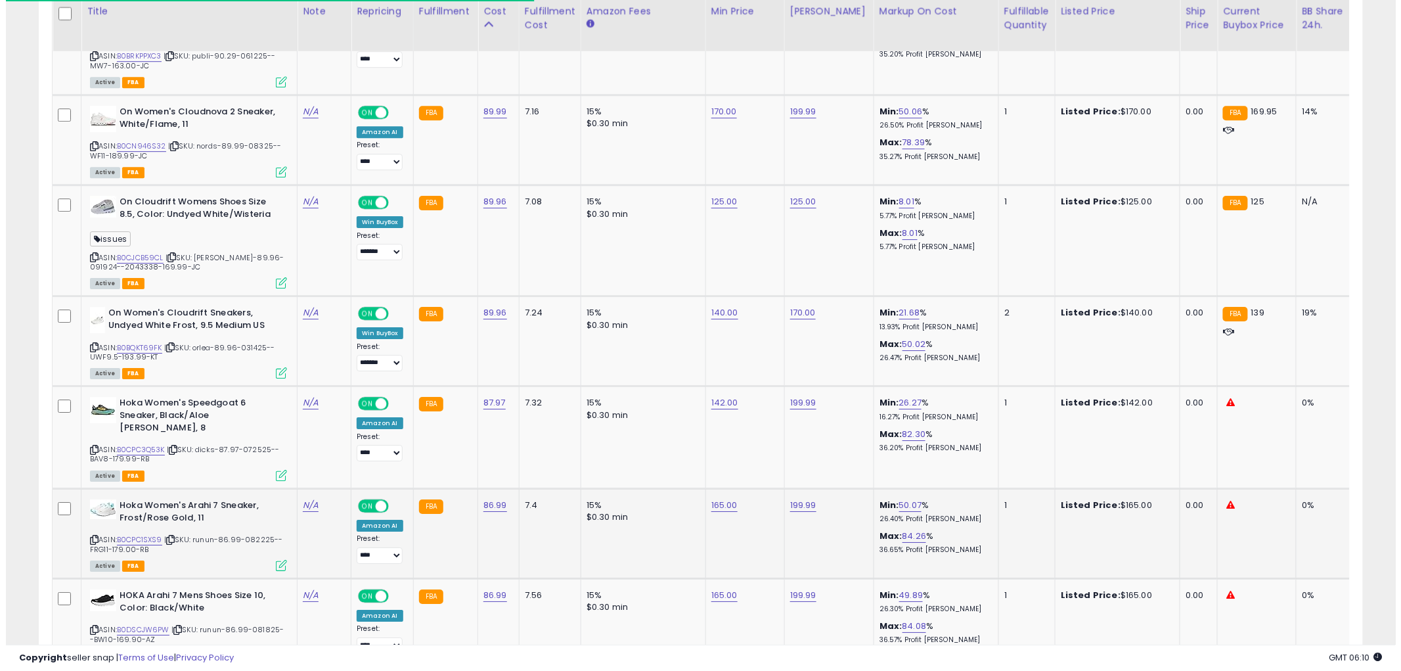
scroll to position [1659, 0]
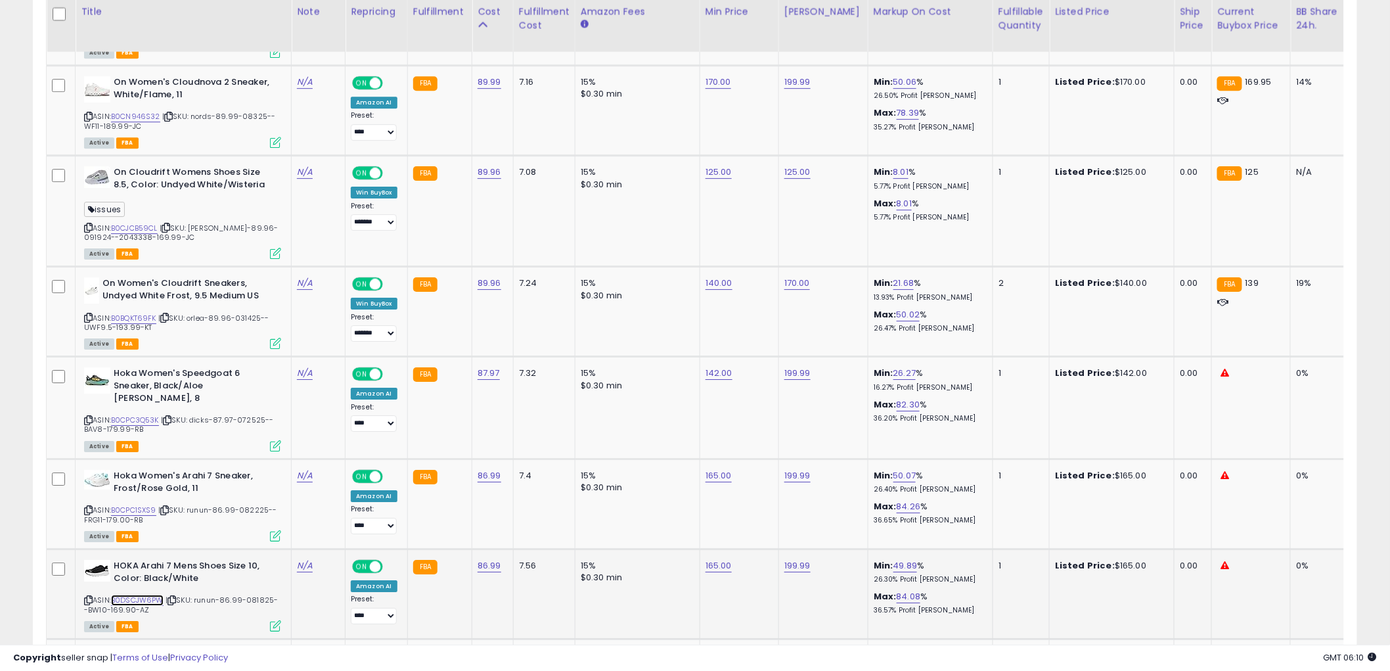
click at [146, 594] on link "B0DSCJW6PW" at bounding box center [137, 599] width 53 height 11
click at [138, 504] on link "B0CPC1SXS9" at bounding box center [133, 509] width 45 height 11
click at [144, 414] on link "B0CPC3Q53K" at bounding box center [135, 419] width 48 height 11
click at [721, 559] on link "165.00" at bounding box center [718, 565] width 26 height 13
drag, startPoint x: 720, startPoint y: 532, endPoint x: 407, endPoint y: 500, distance: 314.3
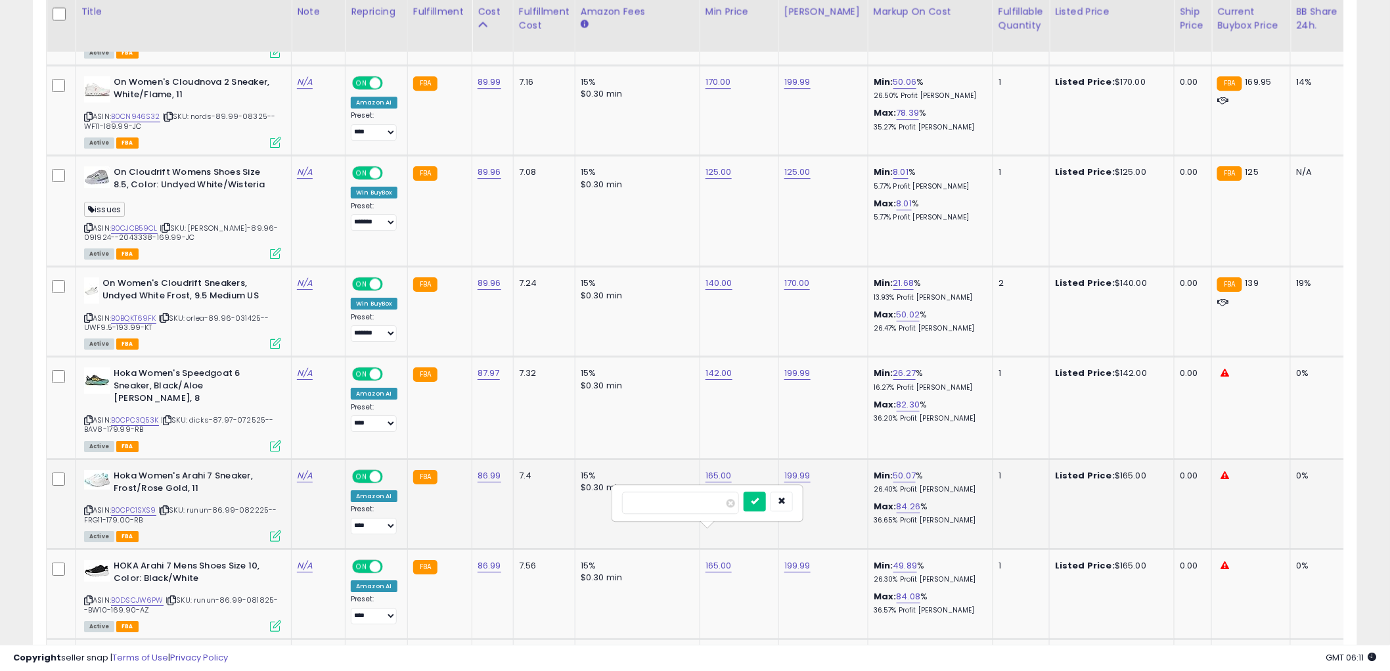
click at [407, 500] on tbody "Hoka Women's Mach 6 Sneaker, White/Nimbus Cloud, 9.5 ASIN: B0CN33GTHX | SKU: le…" at bounding box center [1079, 338] width 2065 height 2484
type input "***"
click button "submit" at bounding box center [754, 501] width 22 height 20
click at [719, 469] on link "165.00" at bounding box center [718, 475] width 26 height 13
drag, startPoint x: 694, startPoint y: 416, endPoint x: 513, endPoint y: 415, distance: 180.6
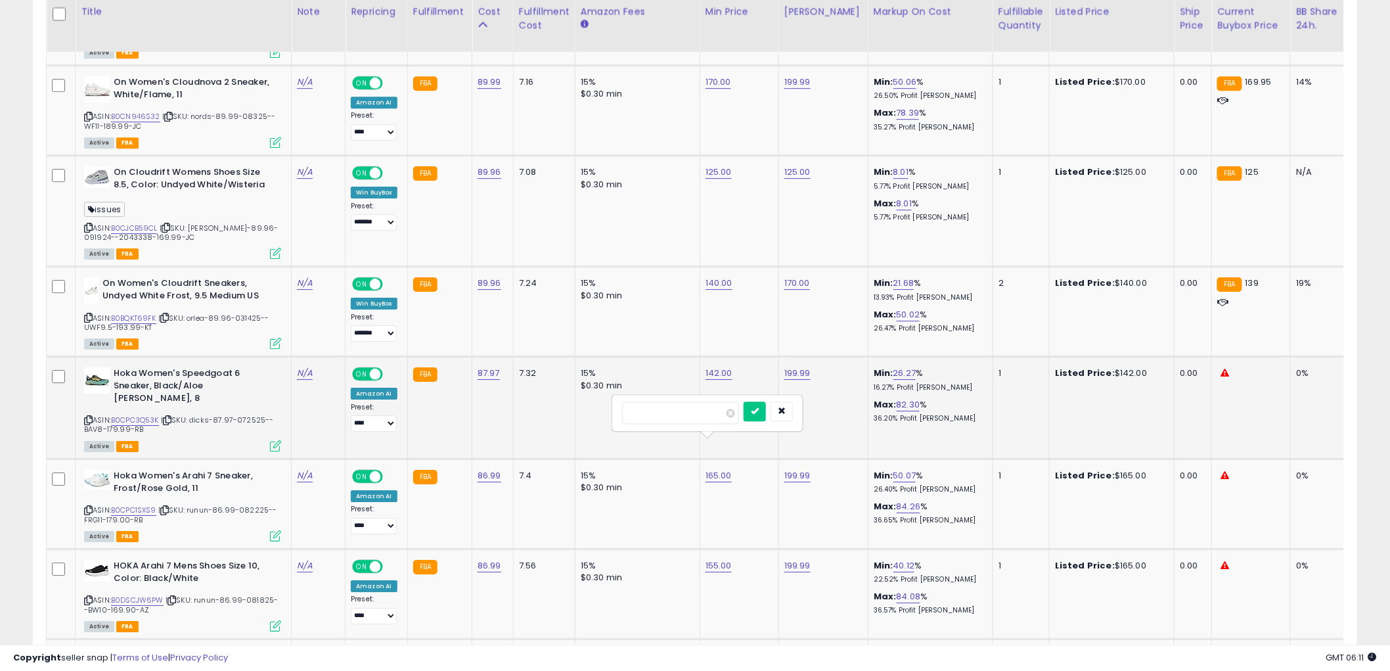
click at [513, 415] on tbody "Hoka Women's Mach 6 Sneaker, White/Nimbus Cloud, 9.5 ASIN: B0CN33GTHX | SKU: le…" at bounding box center [1079, 338] width 2065 height 2484
type input "***"
click button "submit" at bounding box center [754, 411] width 22 height 20
click at [278, 440] on icon at bounding box center [275, 445] width 11 height 11
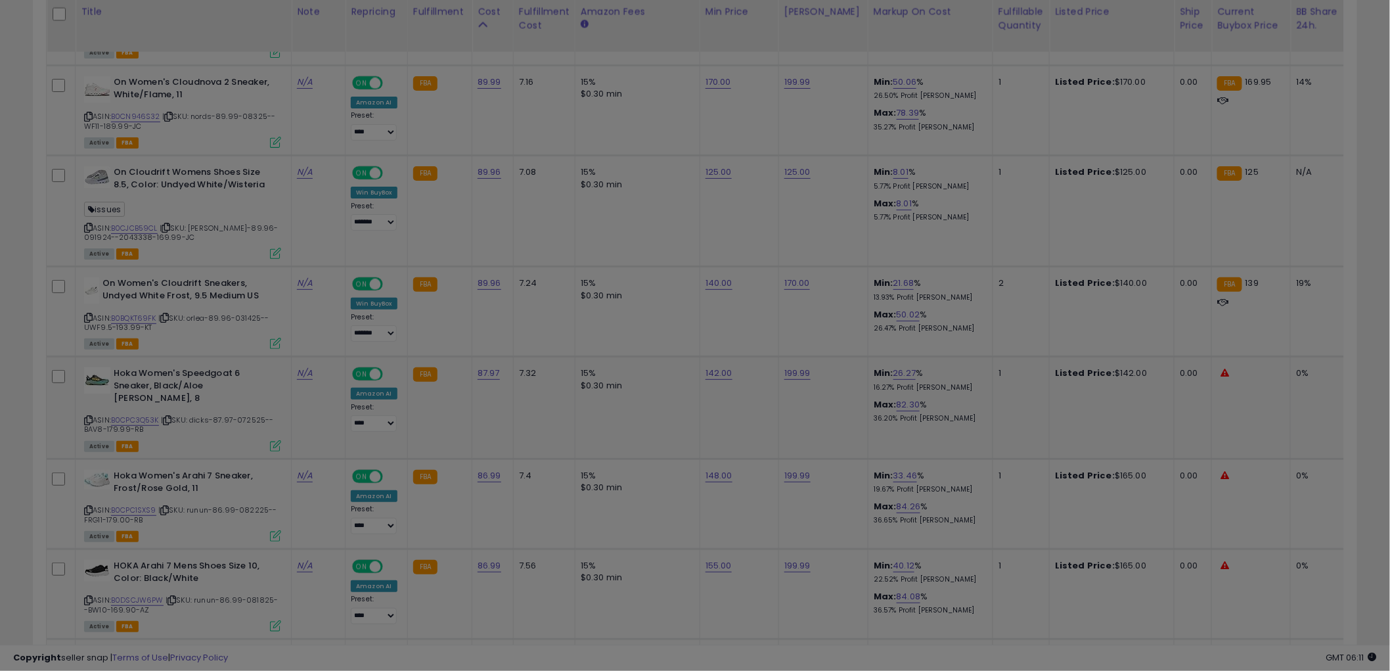
scroll to position [269, 776]
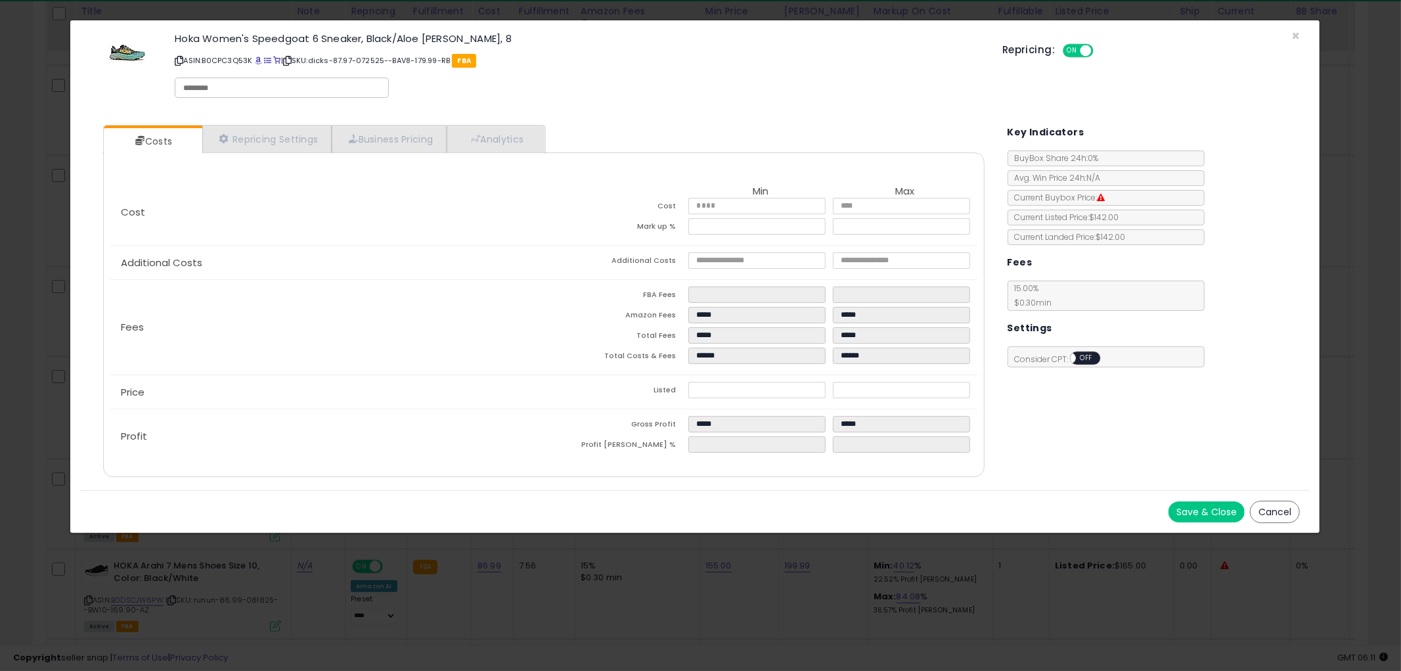
click at [235, 84] on input "text" at bounding box center [281, 88] width 197 height 12
type input "******"
click at [1180, 513] on button "Save & Close" at bounding box center [1206, 511] width 76 height 21
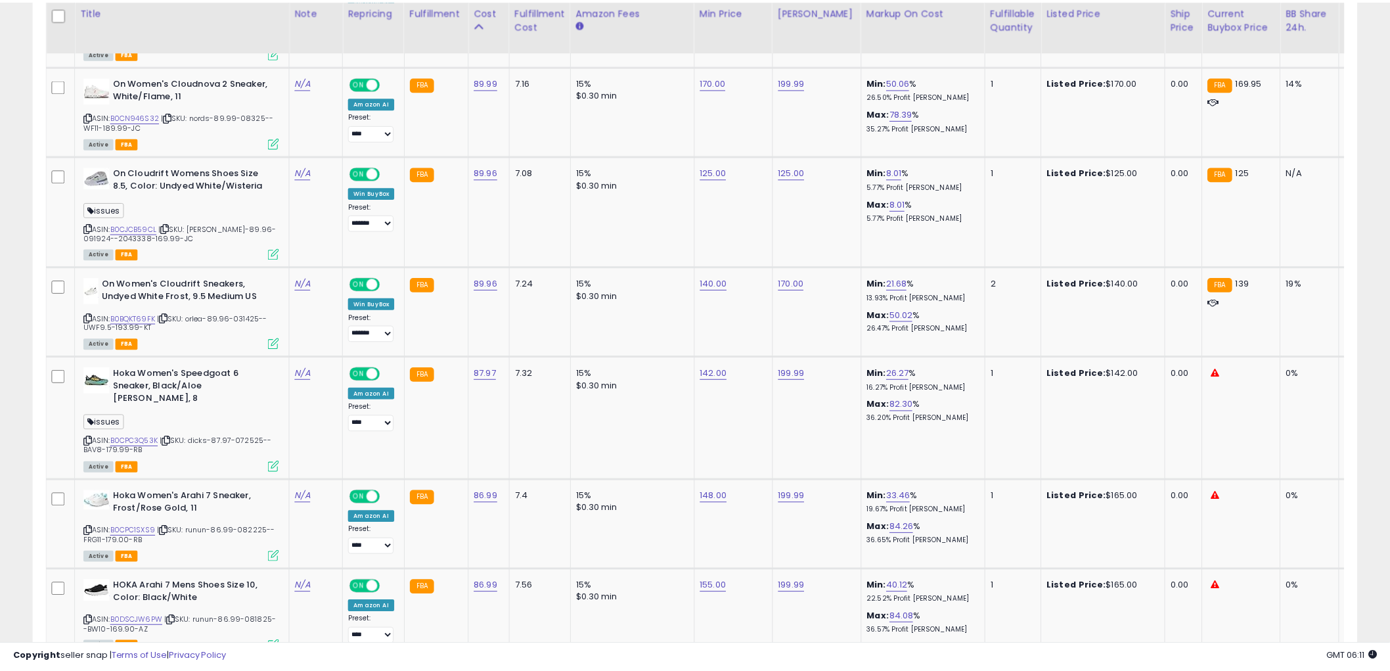
scroll to position [656520, 656019]
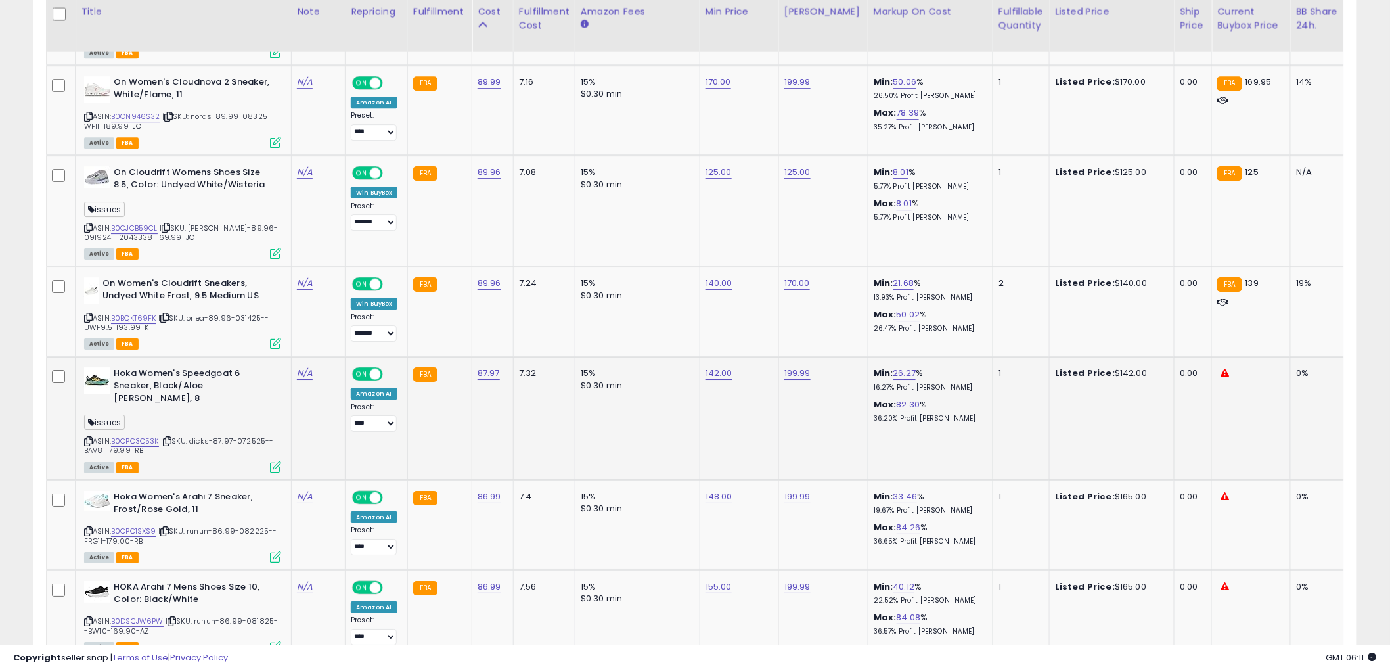
click at [84, 437] on icon at bounding box center [88, 440] width 9 height 7
click at [169, 437] on icon at bounding box center [167, 440] width 9 height 7
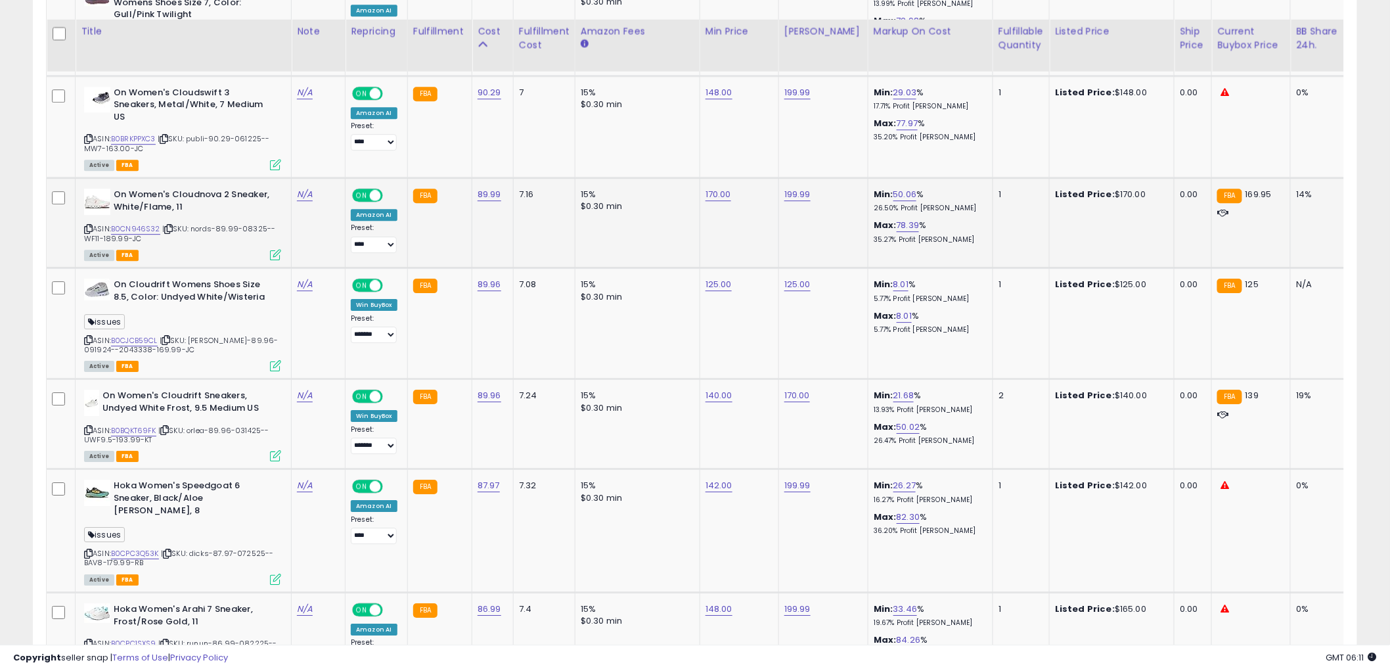
scroll to position [1440, 0]
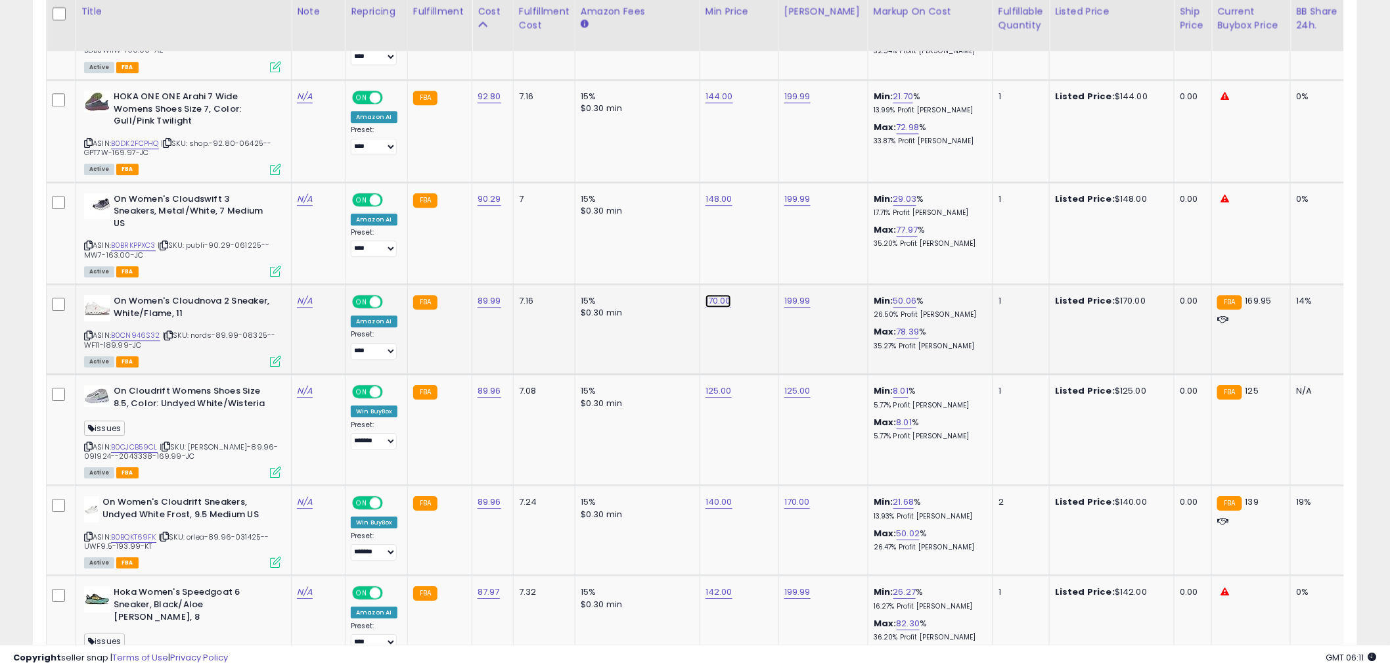
click at [715, 294] on link "170.00" at bounding box center [718, 300] width 26 height 13
drag, startPoint x: 711, startPoint y: 252, endPoint x: 601, endPoint y: 256, distance: 110.4
click at [601, 256] on tbody "Hoka Women's Mach 6 Sneaker, White/Nimbus Cloud, 9.5 ASIN: B0CN33GTHX | SKU: le…" at bounding box center [1079, 567] width 2065 height 2505
type input "***"
click button "submit" at bounding box center [754, 251] width 22 height 20
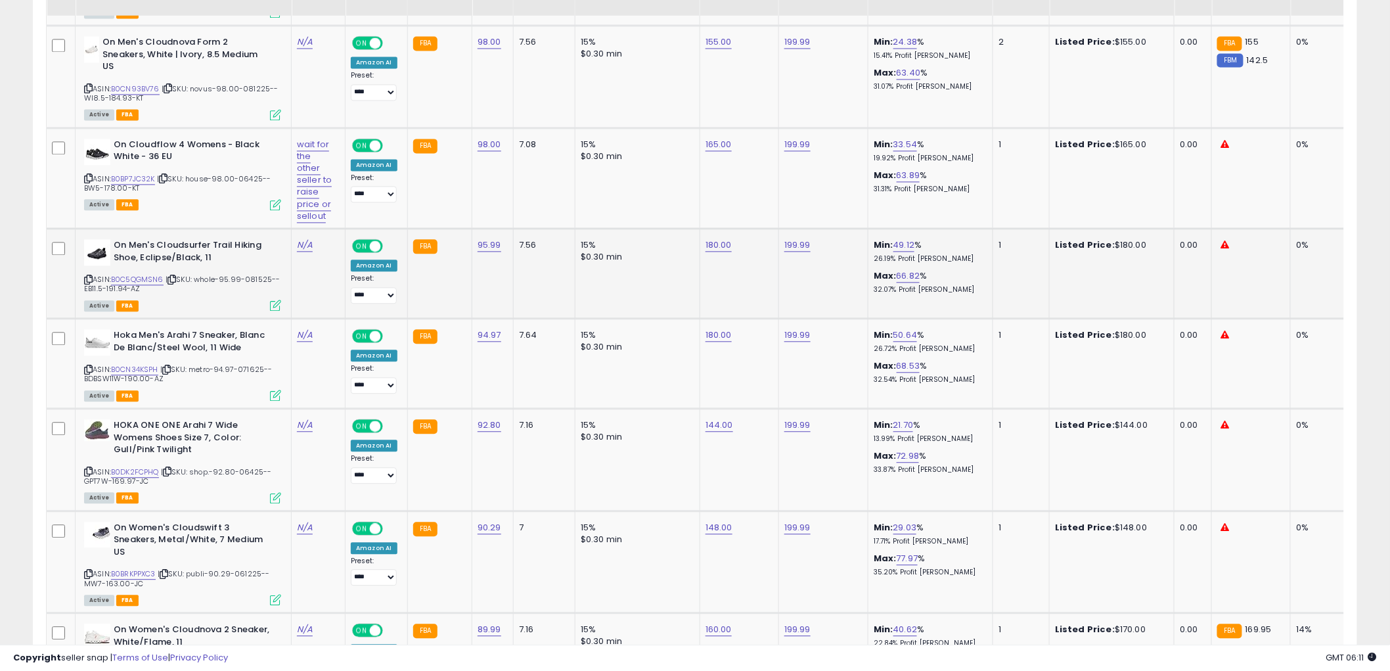
scroll to position [1075, 0]
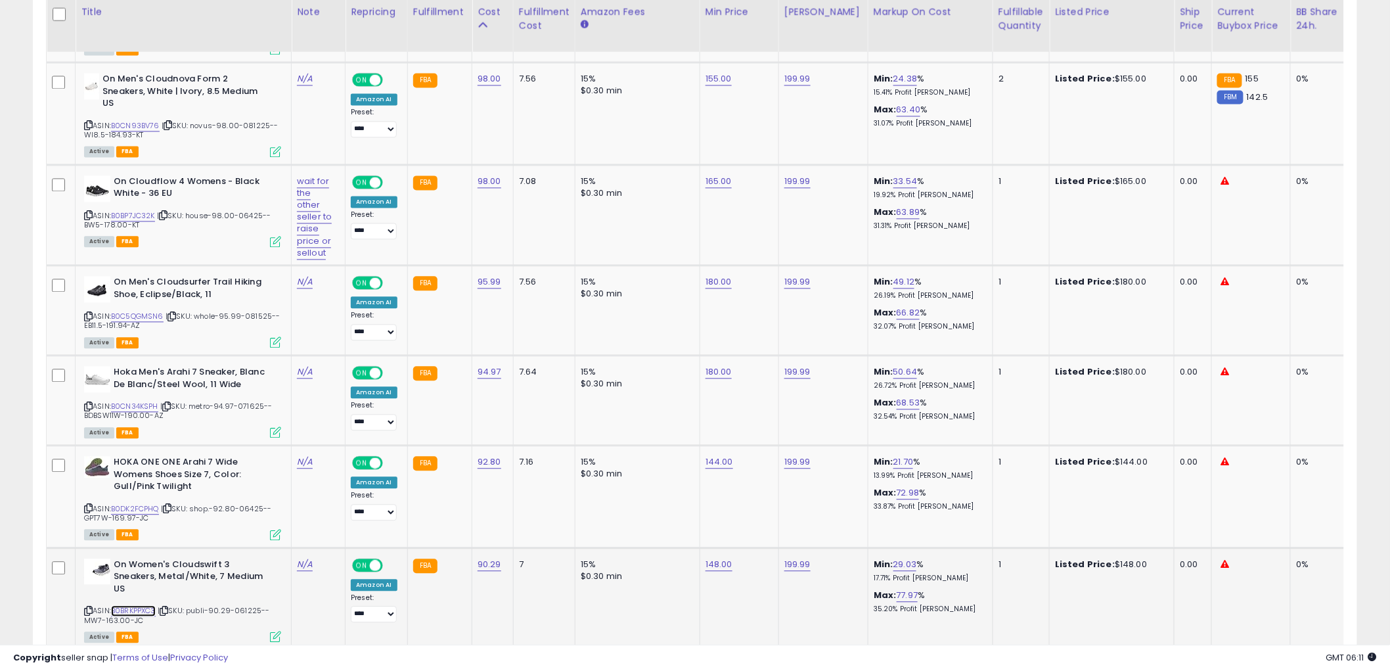
click at [140, 605] on link "B0BRKPPXC3" at bounding box center [133, 610] width 45 height 11
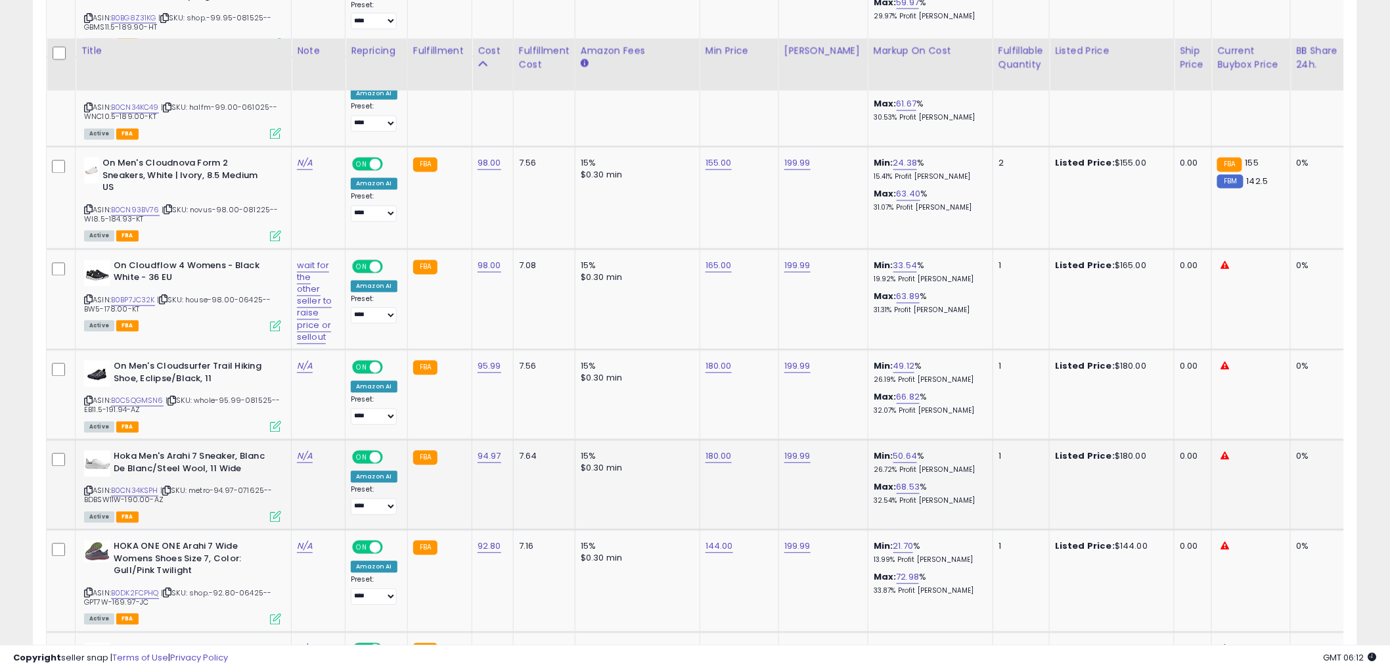
scroll to position [929, 0]
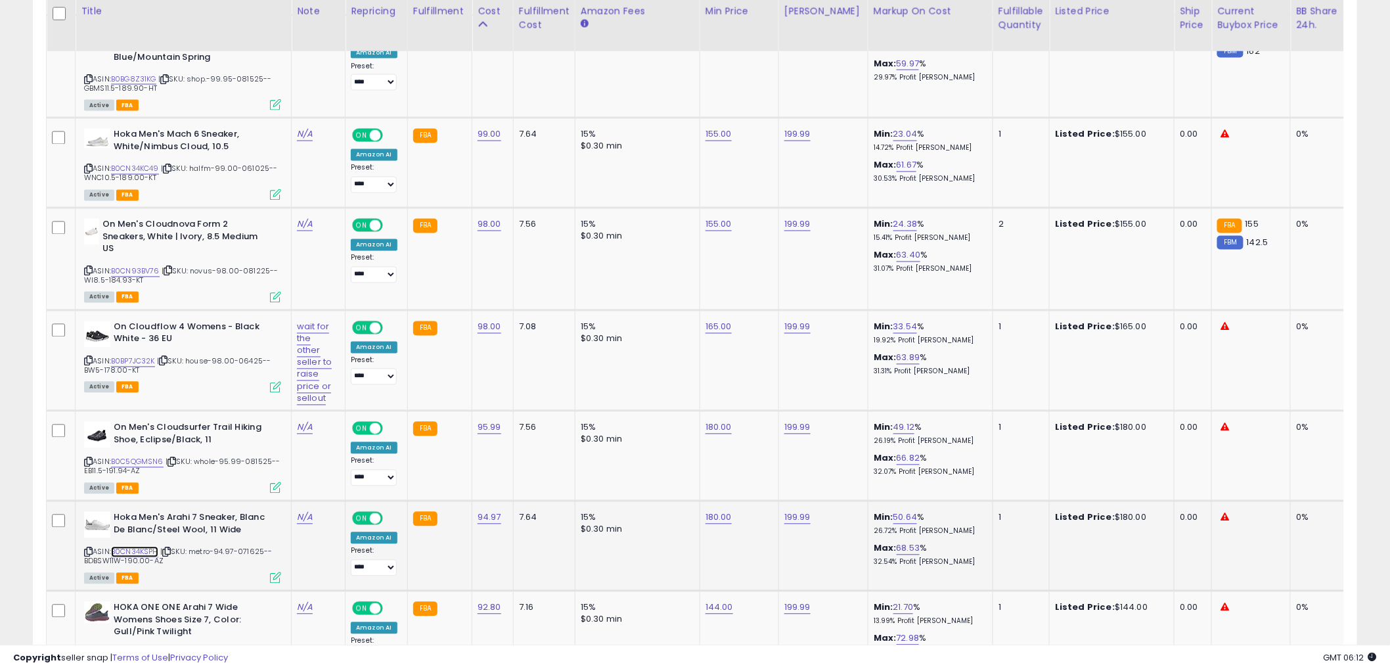
click at [143, 548] on link "B0CN34KSPH" at bounding box center [134, 551] width 47 height 11
click at [142, 458] on link "B0C5QGMSN6" at bounding box center [137, 461] width 53 height 11
click at [706, 514] on link "180.00" at bounding box center [718, 517] width 26 height 13
drag, startPoint x: 698, startPoint y: 483, endPoint x: 376, endPoint y: 495, distance: 322.1
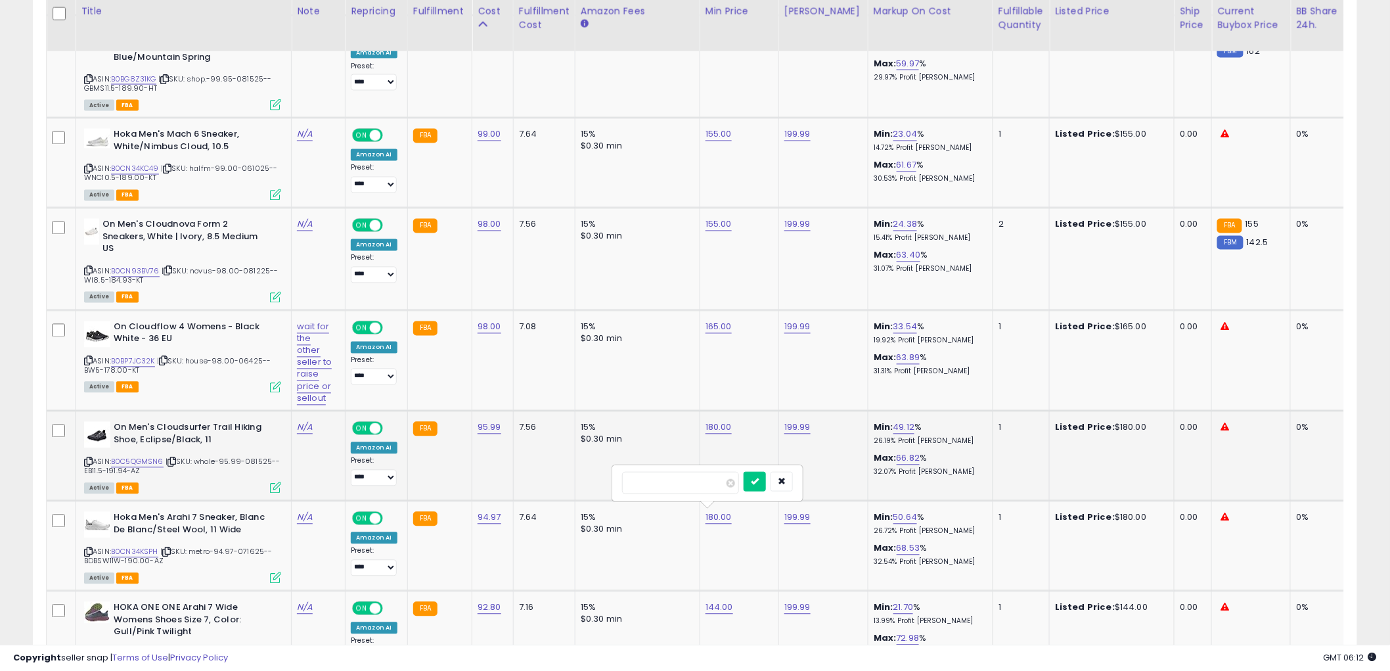
type input "***"
click button "submit" at bounding box center [754, 482] width 22 height 20
click at [714, 429] on link "180.00" at bounding box center [718, 427] width 26 height 13
drag, startPoint x: 699, startPoint y: 394, endPoint x: 455, endPoint y: 388, distance: 244.4
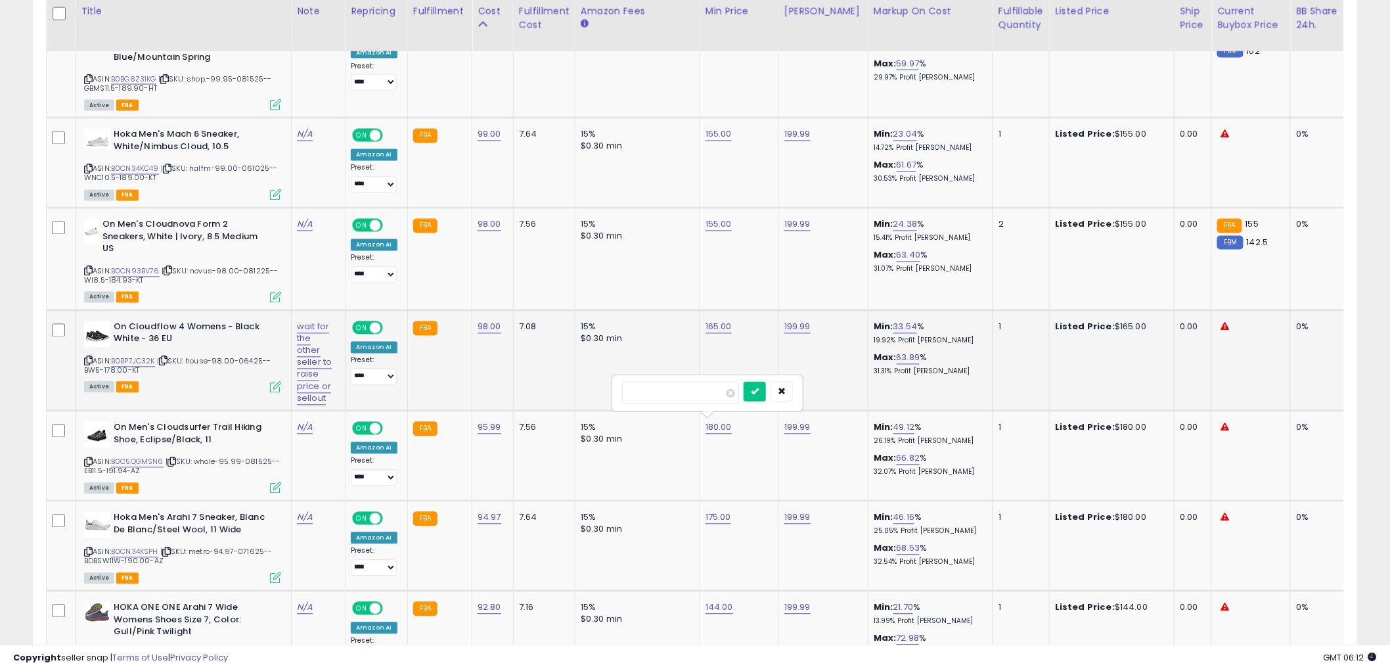
type input "***"
click button "submit" at bounding box center [754, 392] width 22 height 20
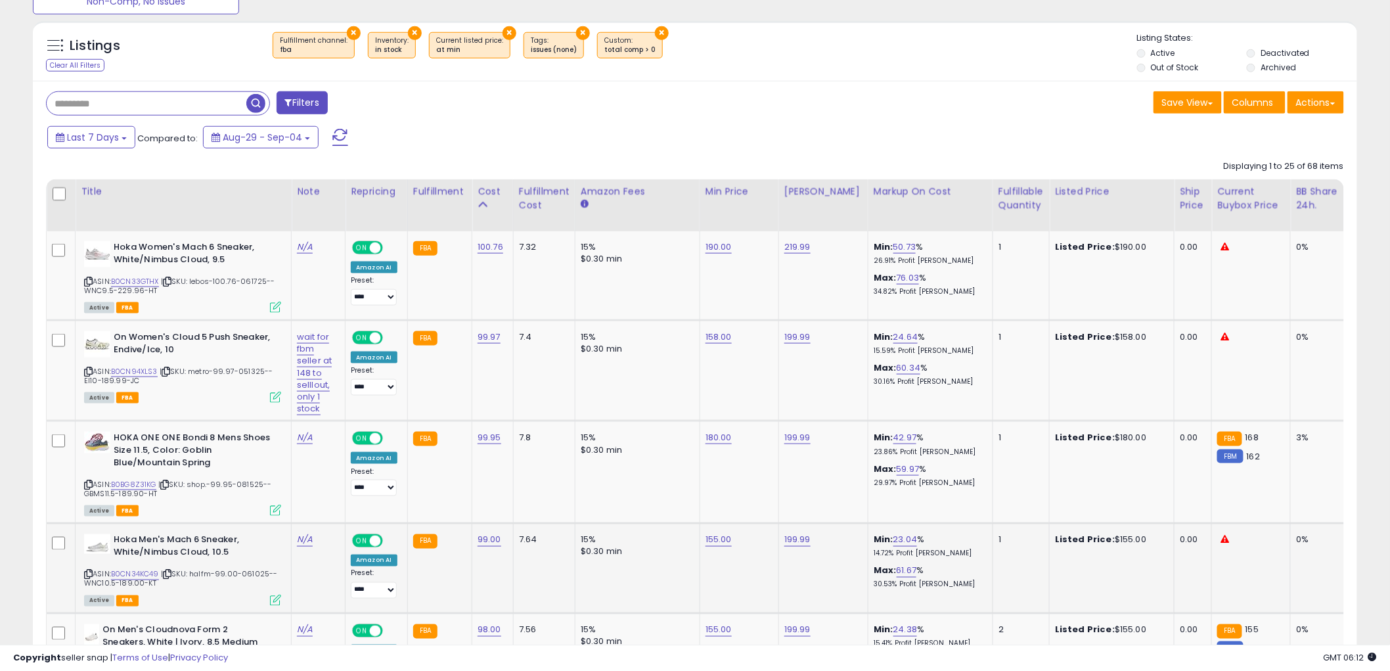
scroll to position [565, 0]
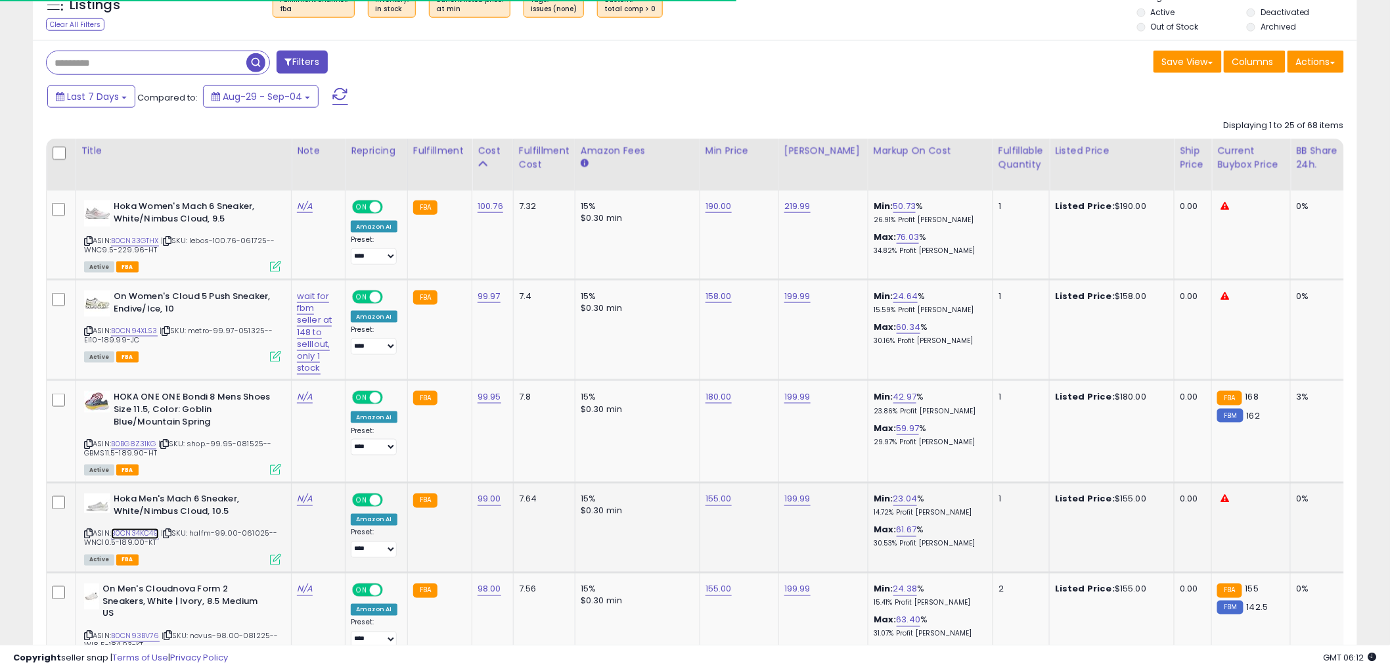
click at [155, 533] on link "B0CN34KC49" at bounding box center [135, 533] width 48 height 11
click at [141, 441] on link "B0BG8Z31KG" at bounding box center [133, 443] width 45 height 11
click at [715, 394] on link "180.00" at bounding box center [718, 396] width 26 height 13
drag, startPoint x: 705, startPoint y: 363, endPoint x: 547, endPoint y: 389, distance: 159.7
click at [547, 389] on tr "HOKA ONE ONE Bondi 8 Mens Shoes Size 11.5, Color: Goblin Blue/Mountain Spring A…" at bounding box center [1079, 431] width 2065 height 102
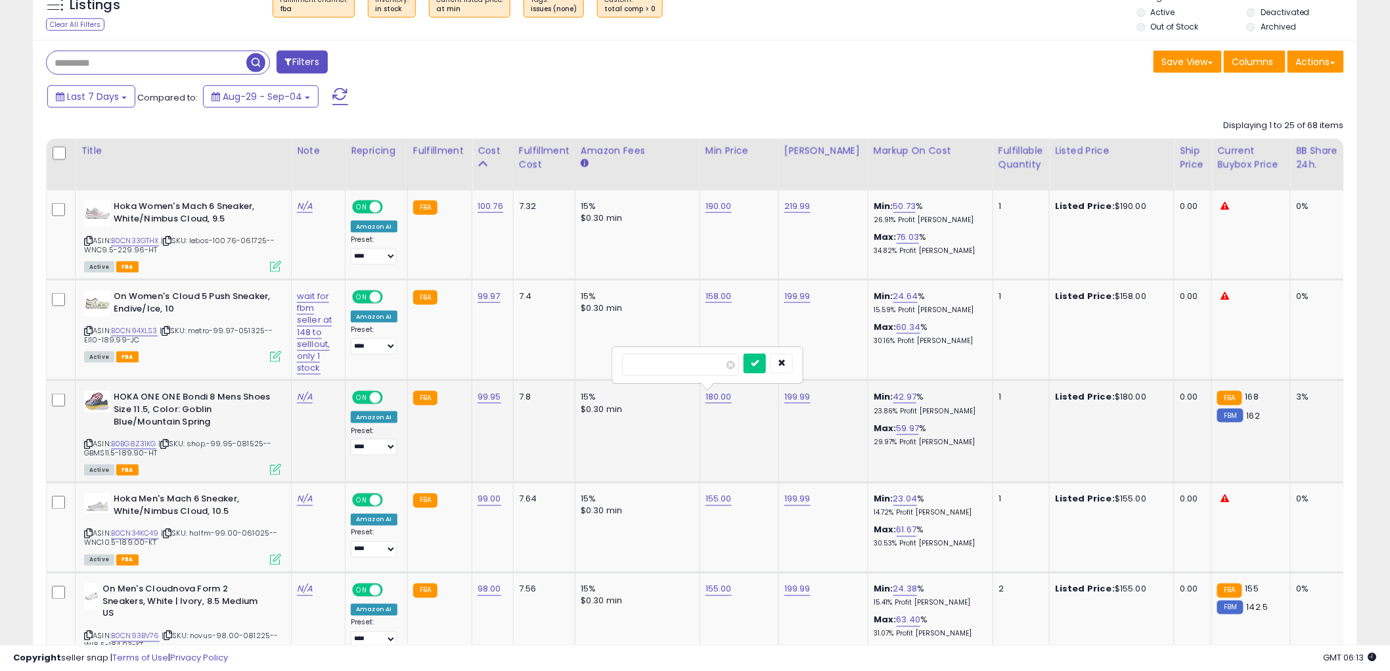
type input "***"
click button "submit" at bounding box center [754, 363] width 22 height 20
click at [147, 244] on link "B0CN33GTHX" at bounding box center [135, 240] width 48 height 11
click at [719, 213] on td "190.00" at bounding box center [738, 234] width 79 height 89
click at [722, 207] on link "190.00" at bounding box center [718, 206] width 26 height 13
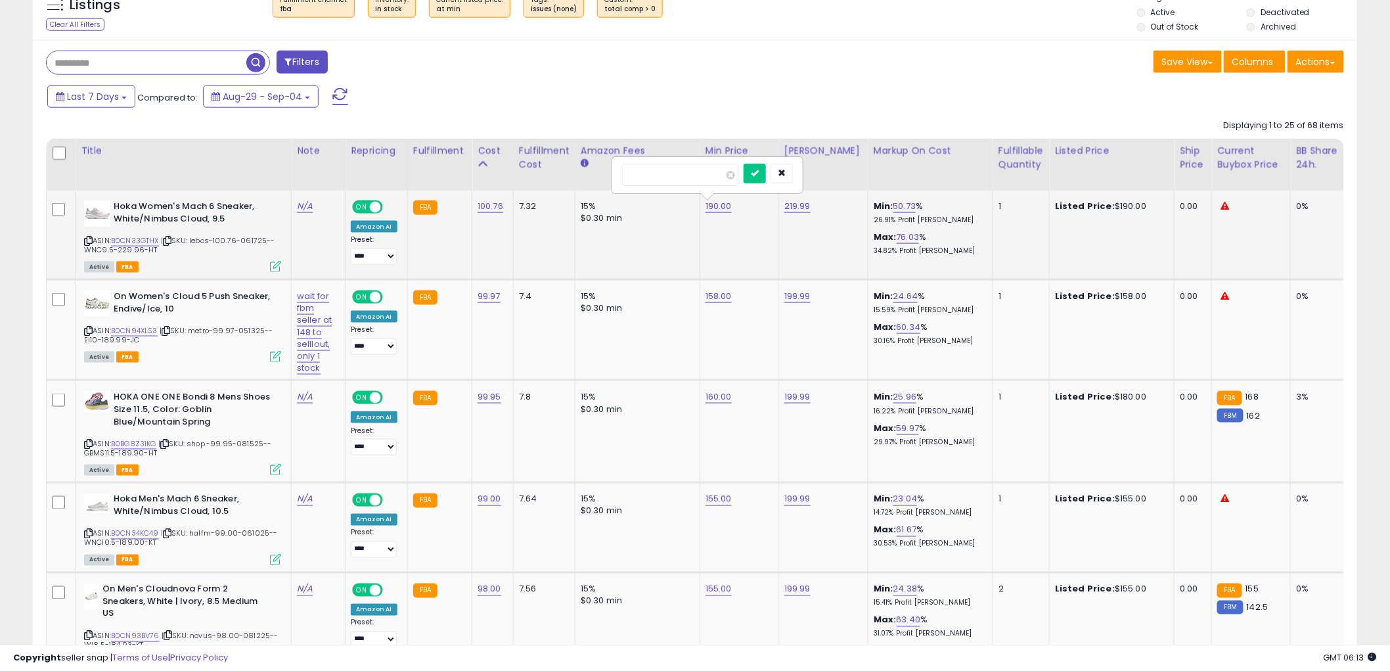
type input "***"
click button "submit" at bounding box center [754, 174] width 22 height 20
click at [1052, 106] on div "Last 7 Days Compared to: Aug-29 - Sep-04" at bounding box center [693, 98] width 1318 height 30
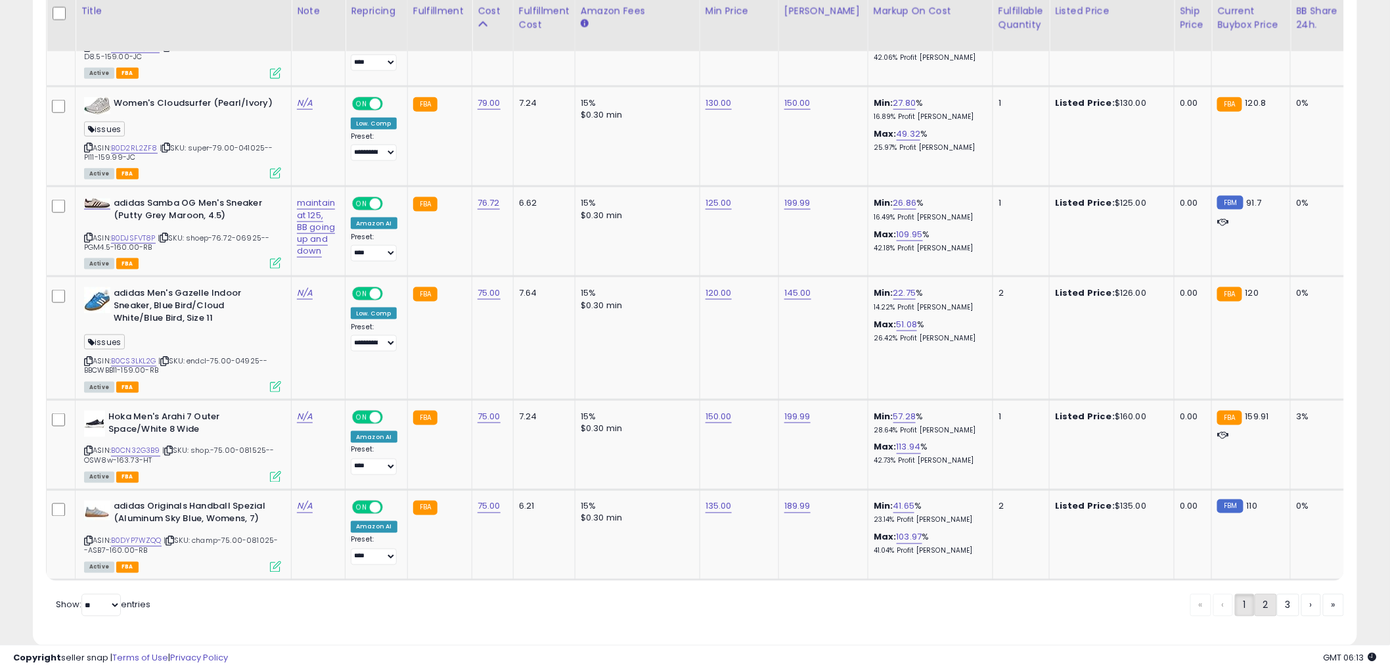
click at [1254, 594] on link "2" at bounding box center [1265, 605] width 22 height 22
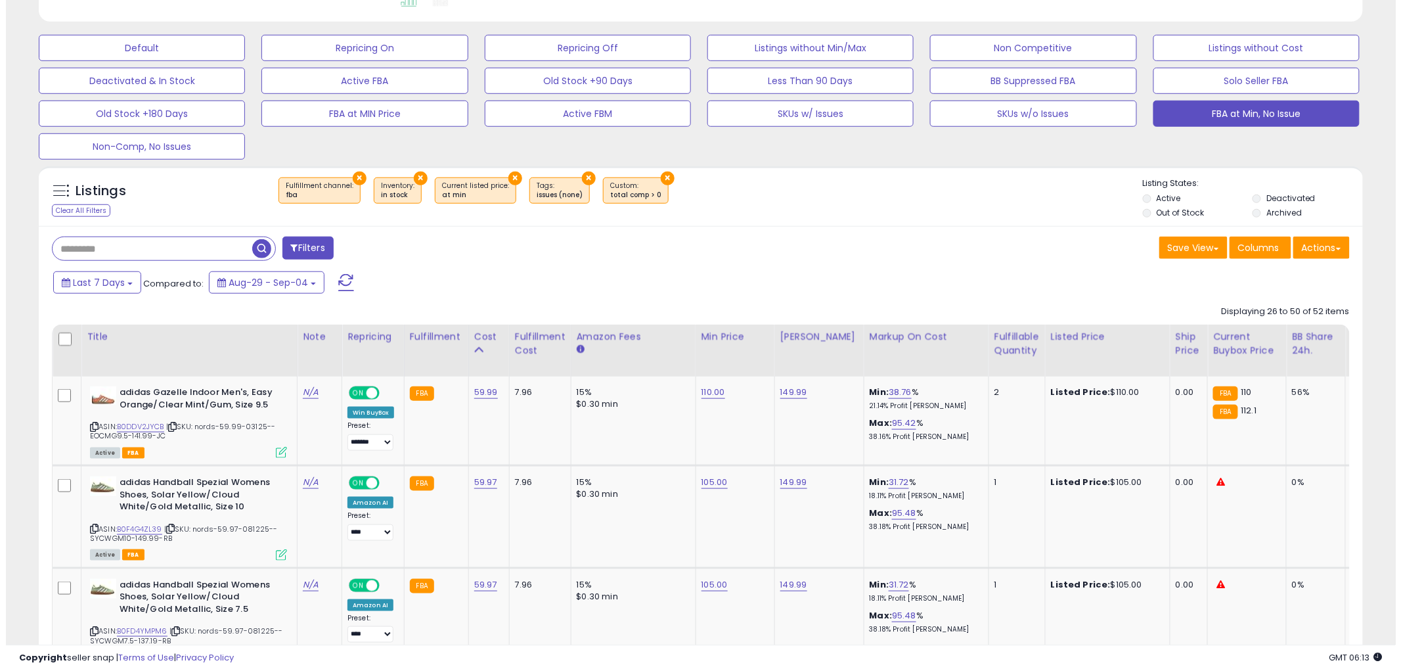
scroll to position [0, 0]
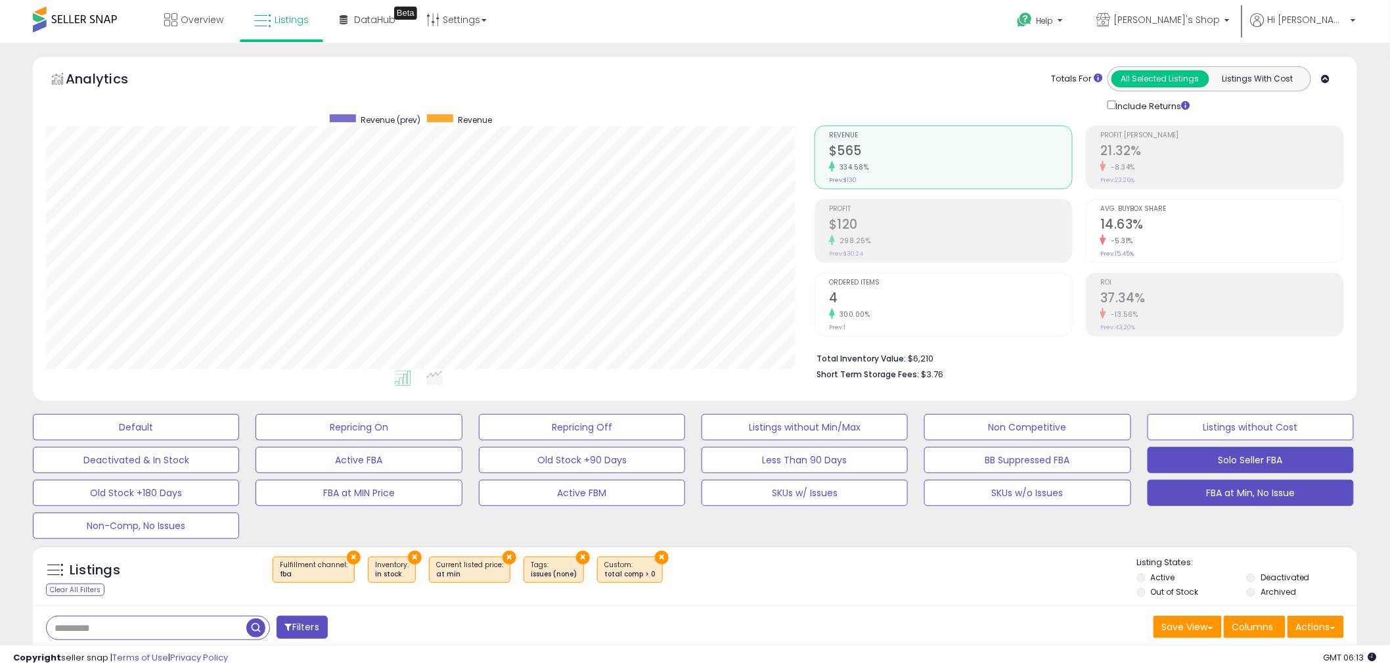
click at [1192, 462] on button "Solo Seller FBA" at bounding box center [1250, 460] width 206 height 26
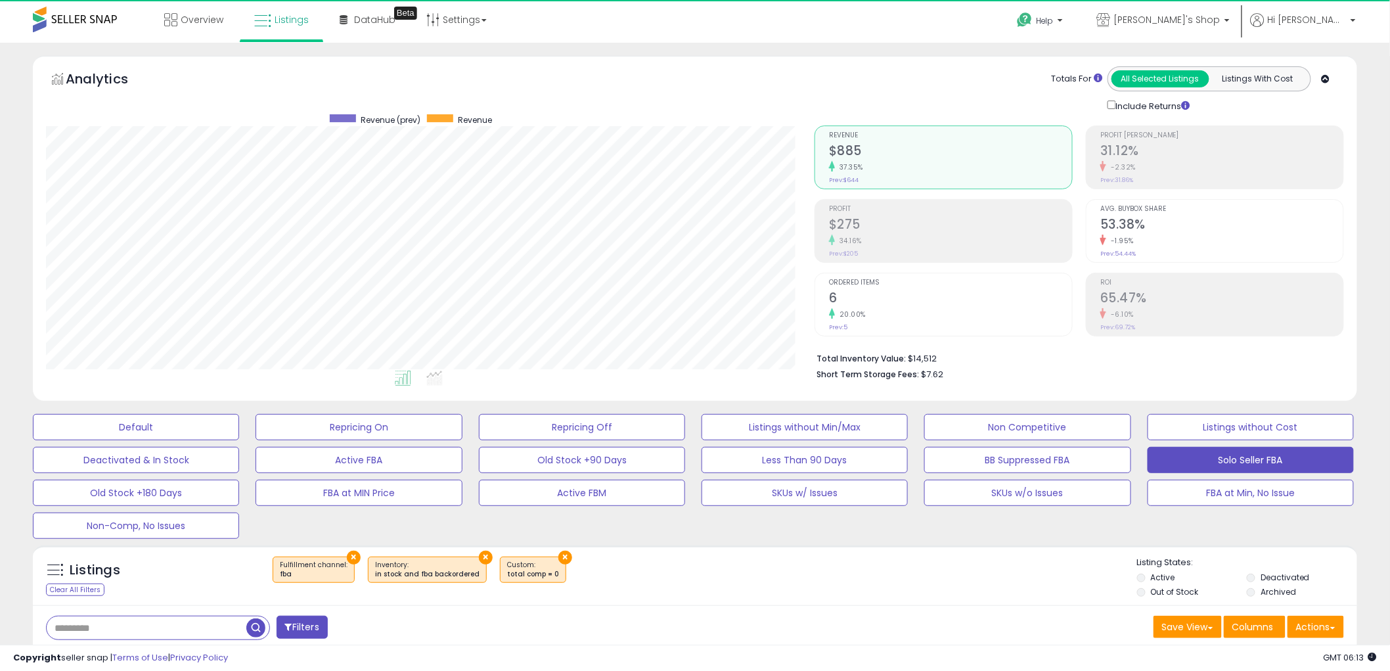
scroll to position [269, 768]
